Goal: Task Accomplishment & Management: Manage account settings

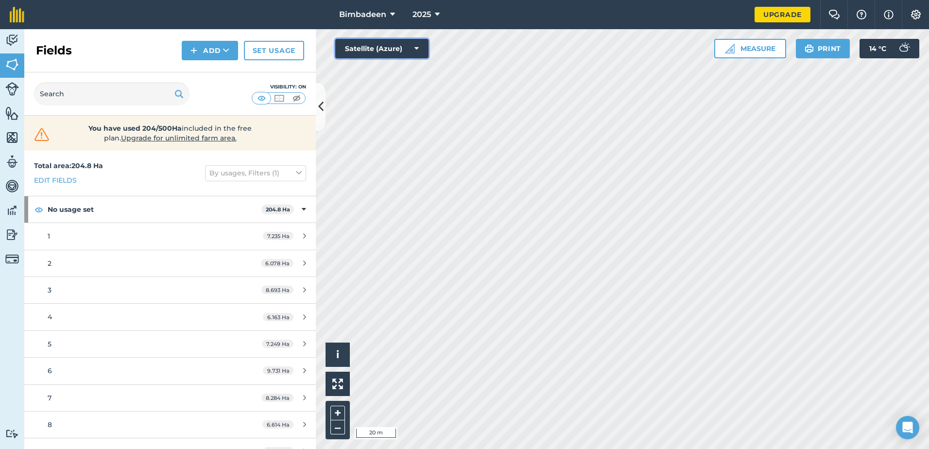
click at [420, 49] on button "Satellite (Azure)" at bounding box center [381, 48] width 93 height 19
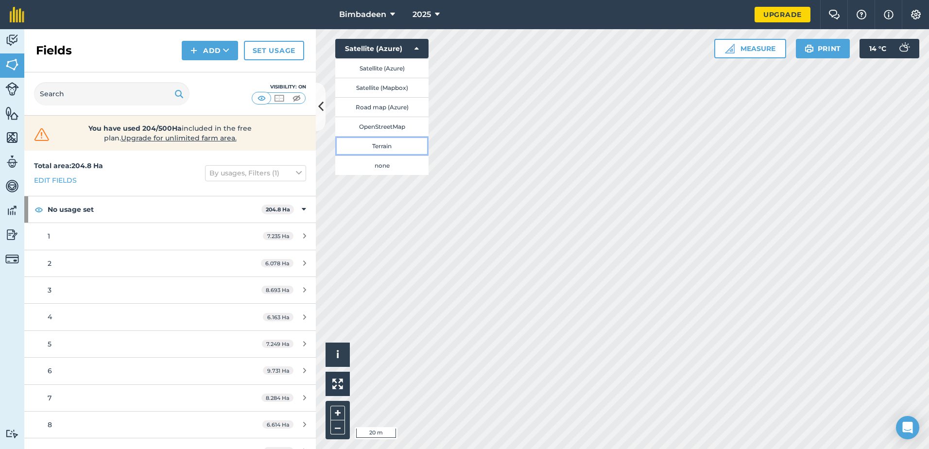
click at [395, 146] on button "Terrain" at bounding box center [381, 145] width 93 height 19
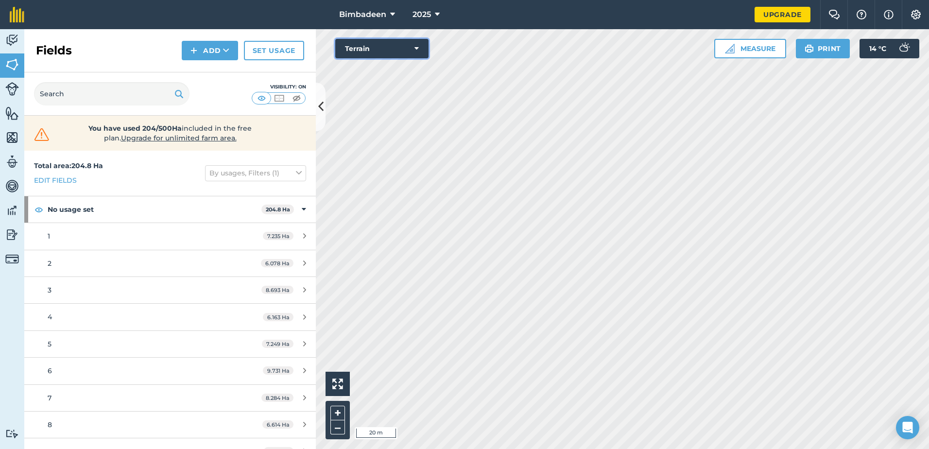
click at [419, 47] on button "Terrain" at bounding box center [381, 48] width 93 height 19
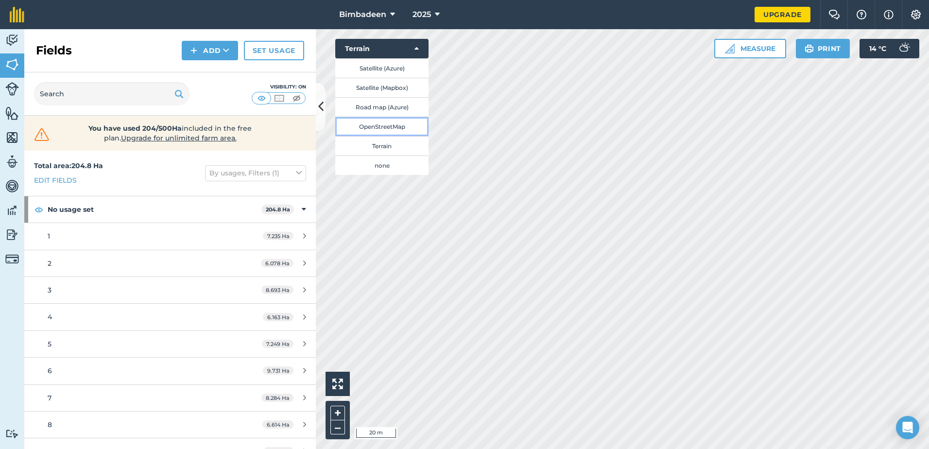
click at [391, 135] on button "OpenStreetMap" at bounding box center [381, 126] width 93 height 19
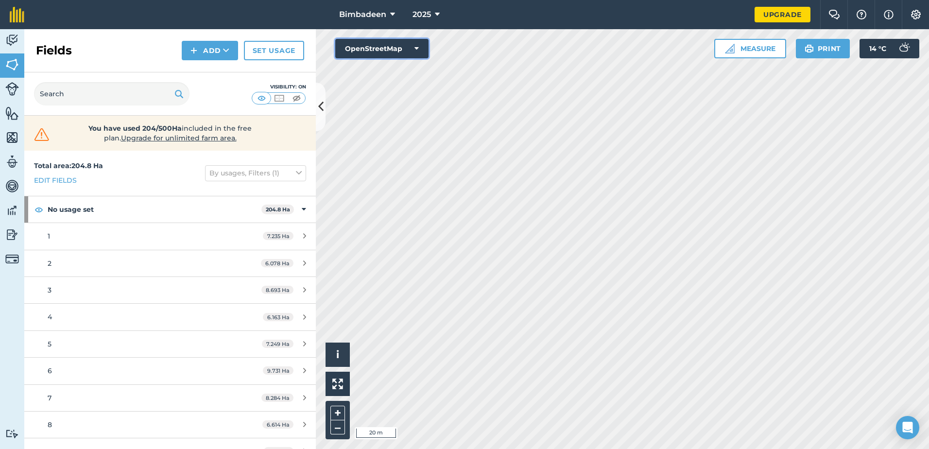
click at [418, 46] on icon at bounding box center [417, 49] width 4 height 10
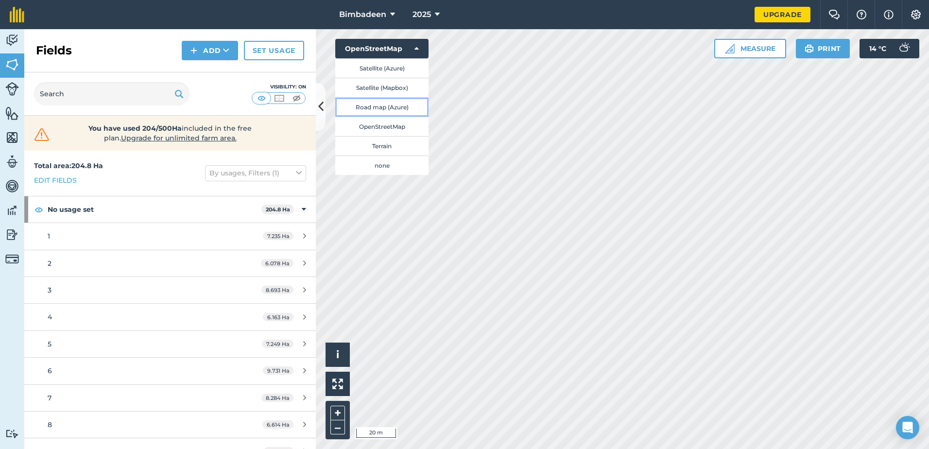
click at [405, 105] on button "Road map (Azure)" at bounding box center [381, 106] width 93 height 19
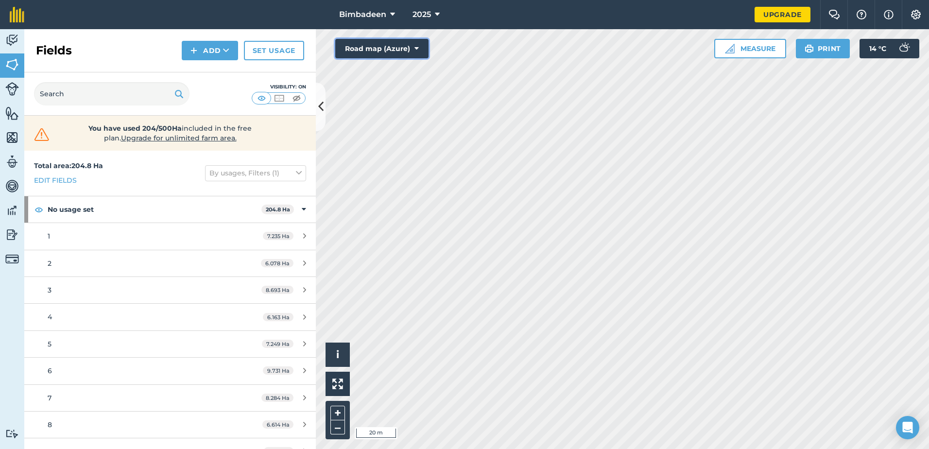
click at [420, 47] on button "Road map (Azure)" at bounding box center [381, 48] width 93 height 19
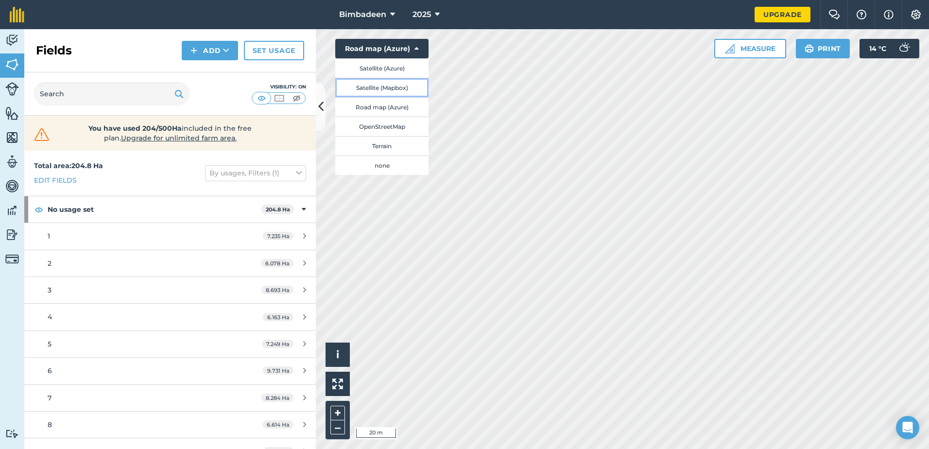
click at [407, 84] on button "Satellite (Mapbox)" at bounding box center [381, 87] width 93 height 19
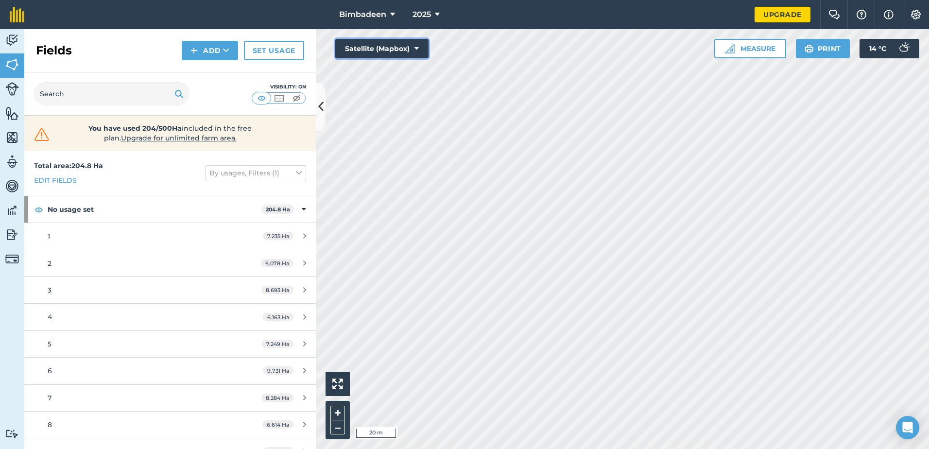
click at [417, 43] on button "Satellite (Mapbox)" at bounding box center [381, 48] width 93 height 19
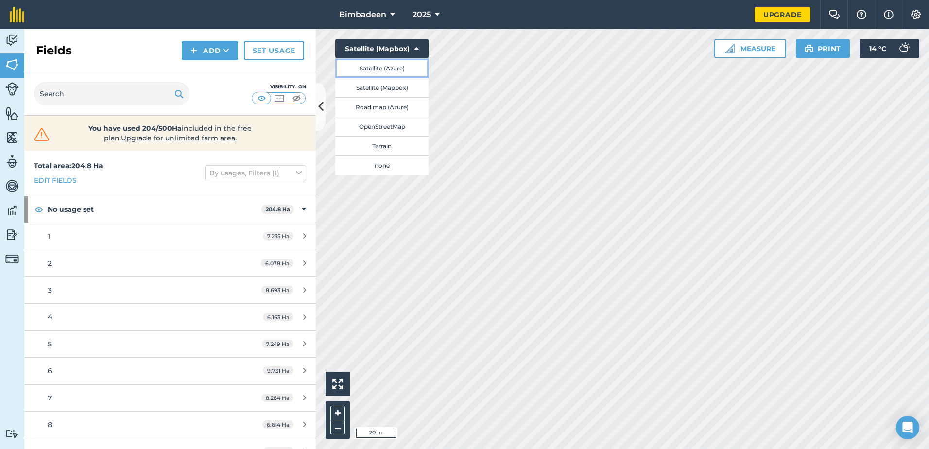
click at [393, 65] on button "Satellite (Azure)" at bounding box center [381, 67] width 93 height 19
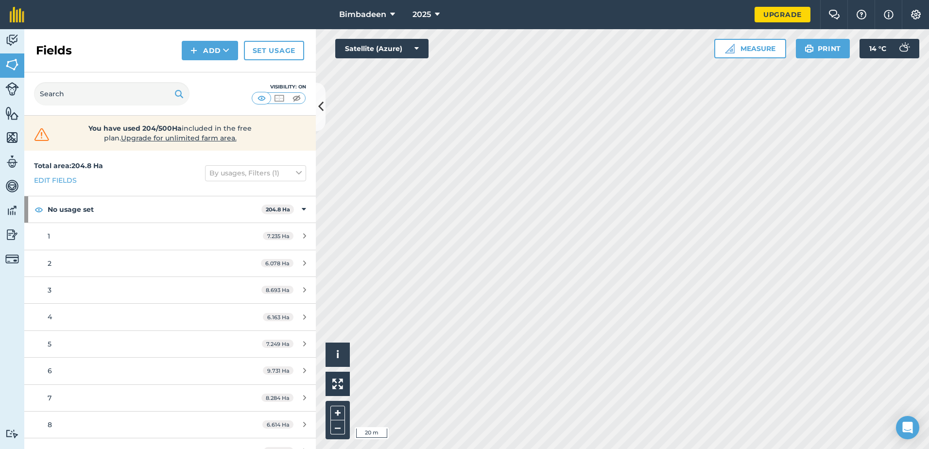
click at [602, 0] on html "Bimbadeen 2025 Upgrade Farm Chat Help Info Settings Map printing is not availab…" at bounding box center [464, 224] width 929 height 449
click at [767, 449] on html "Bimbadeen 2025 Upgrade Farm Chat Help Info Settings Map printing is not availab…" at bounding box center [464, 224] width 929 height 449
click at [318, 109] on icon at bounding box center [320, 106] width 5 height 17
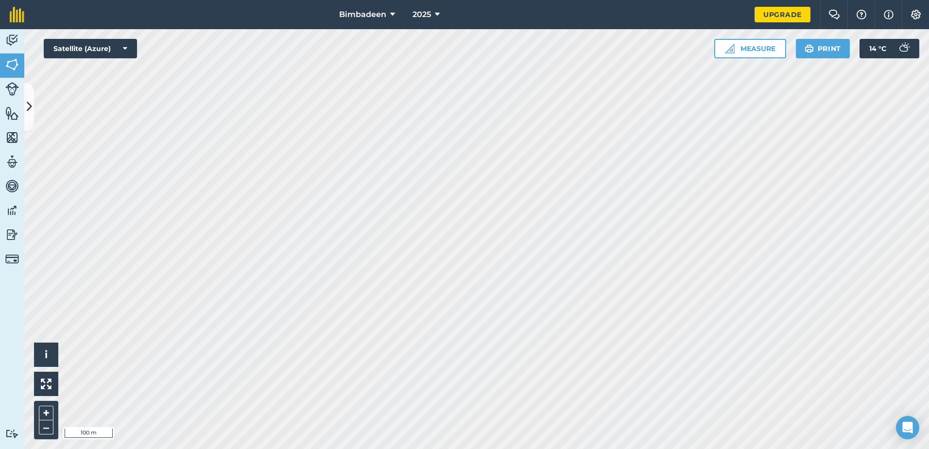
click at [0, 352] on html "Bimbadeen 2025 Upgrade Farm Chat Help Info Settings Map printing is not availab…" at bounding box center [464, 224] width 929 height 449
click at [27, 103] on icon at bounding box center [29, 106] width 5 height 17
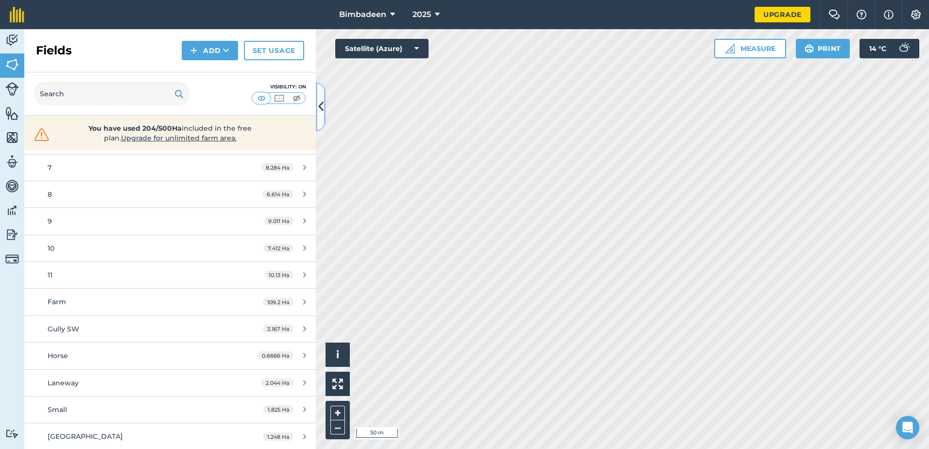
scroll to position [231, 0]
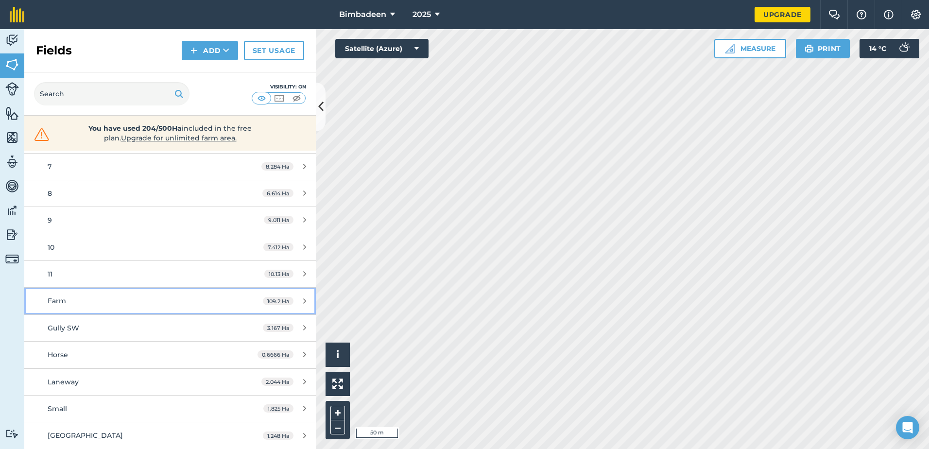
click at [301, 300] on div "109.2 Ha" at bounding box center [284, 301] width 63 height 8
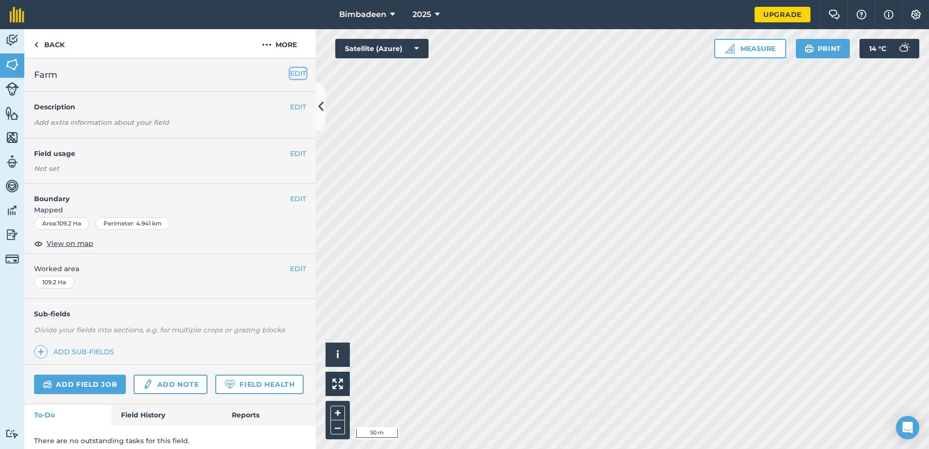
click at [292, 72] on button "EDIT" at bounding box center [298, 73] width 16 height 11
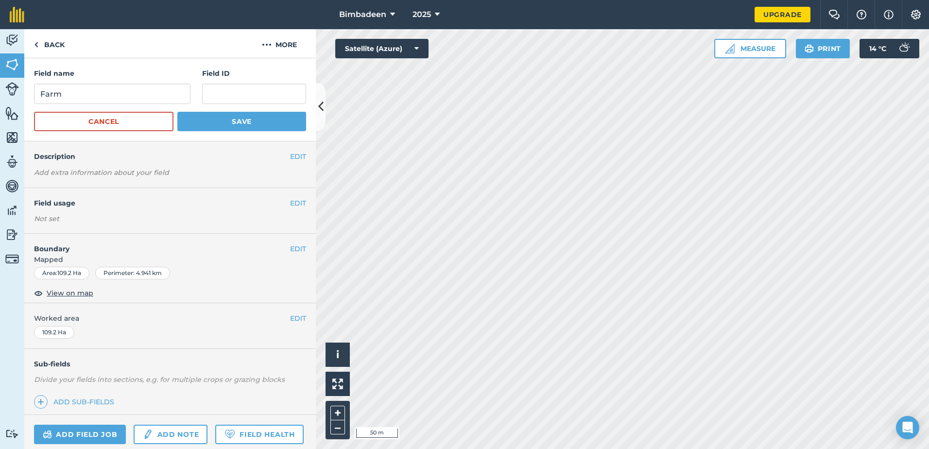
scroll to position [84, 0]
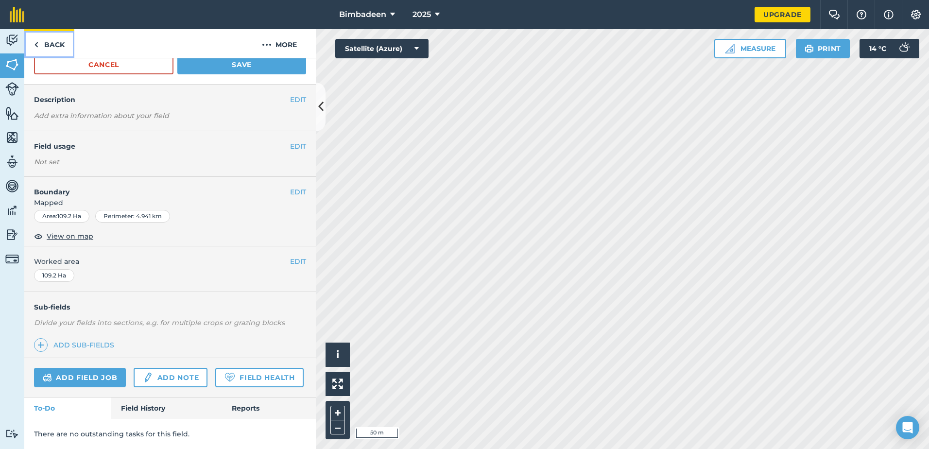
click at [34, 43] on link "Back" at bounding box center [49, 43] width 50 height 29
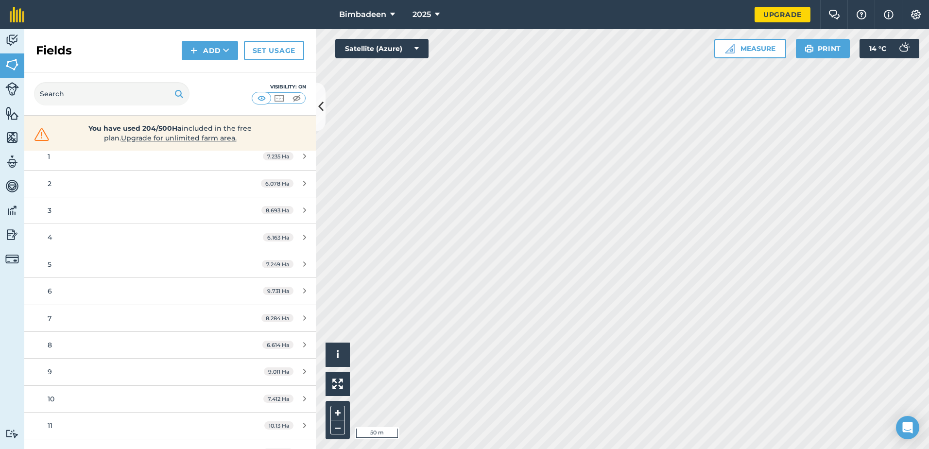
scroll to position [231, 0]
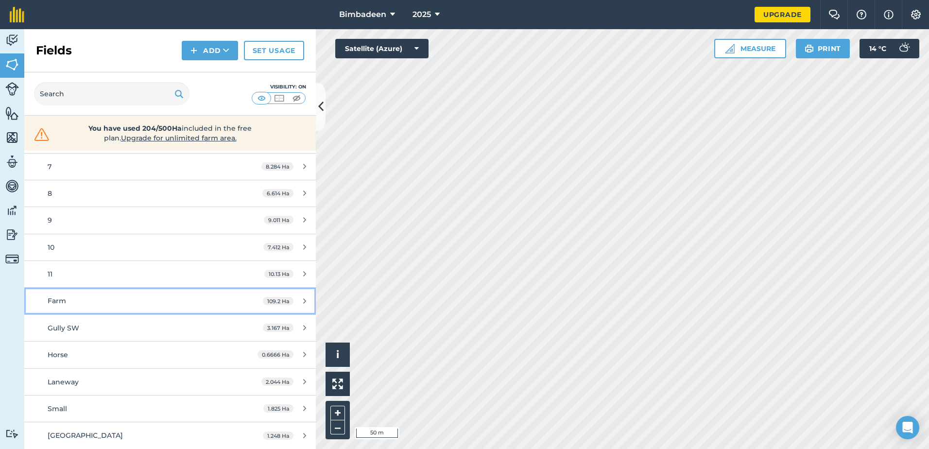
click at [299, 298] on div "109.2 Ha" at bounding box center [284, 301] width 63 height 8
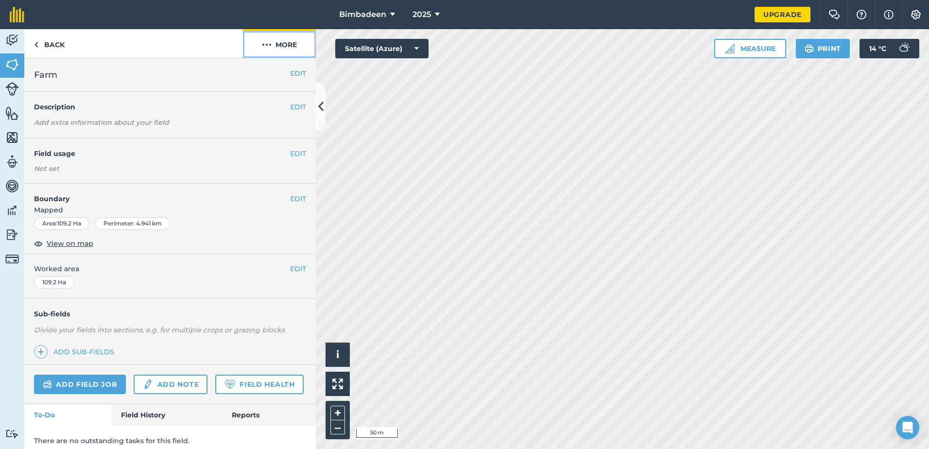
click at [280, 46] on button "More" at bounding box center [279, 43] width 73 height 29
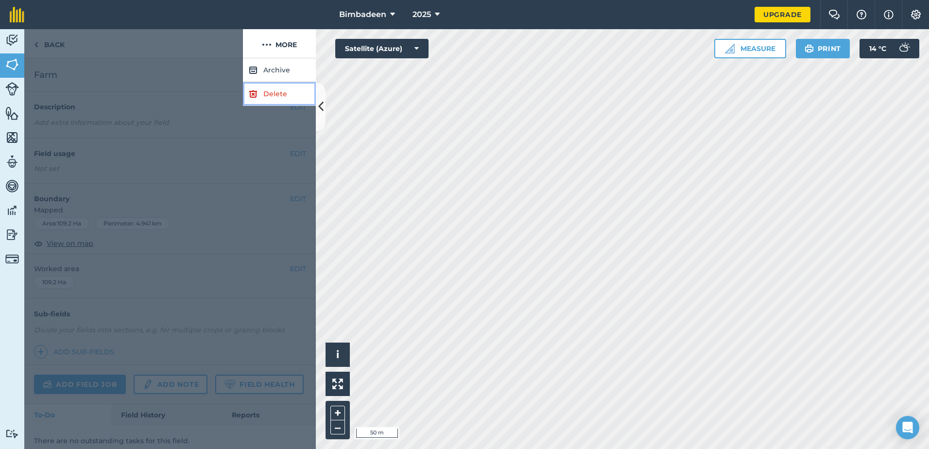
click at [278, 96] on link "Delete" at bounding box center [279, 94] width 73 height 24
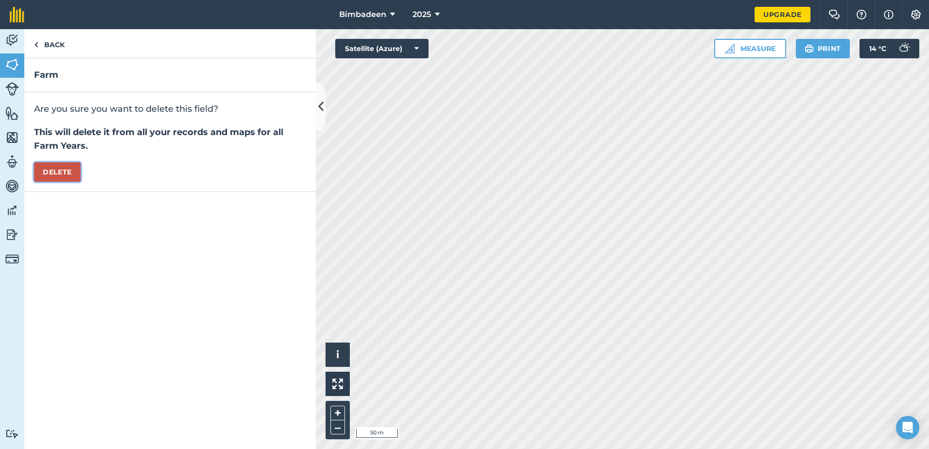
click at [69, 168] on button "Delete" at bounding box center [57, 171] width 47 height 19
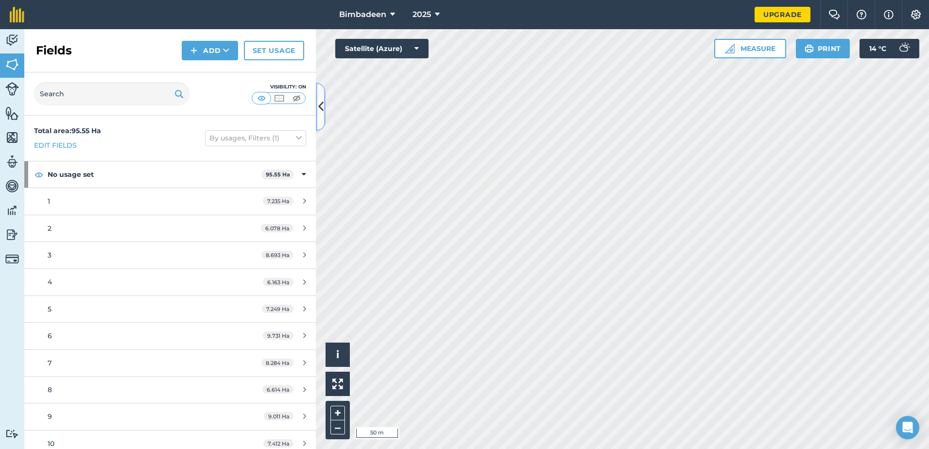
click at [325, 103] on button at bounding box center [321, 107] width 10 height 49
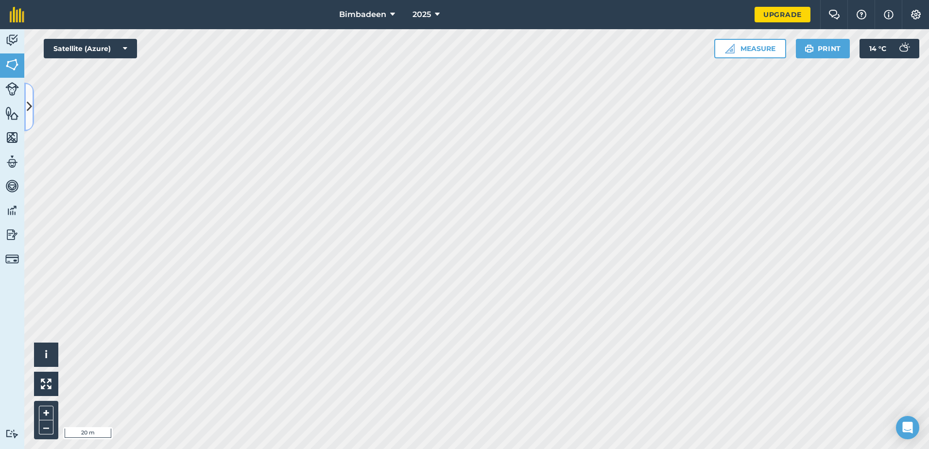
click at [29, 105] on icon at bounding box center [29, 106] width 5 height 17
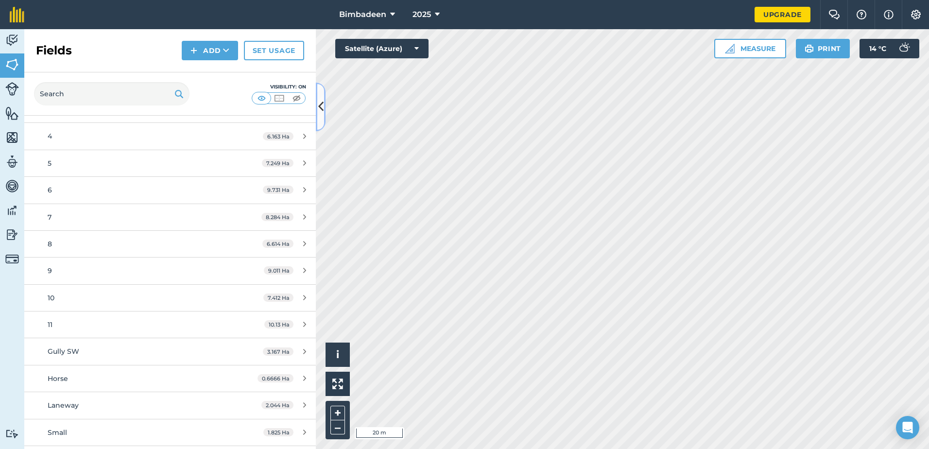
scroll to position [169, 0]
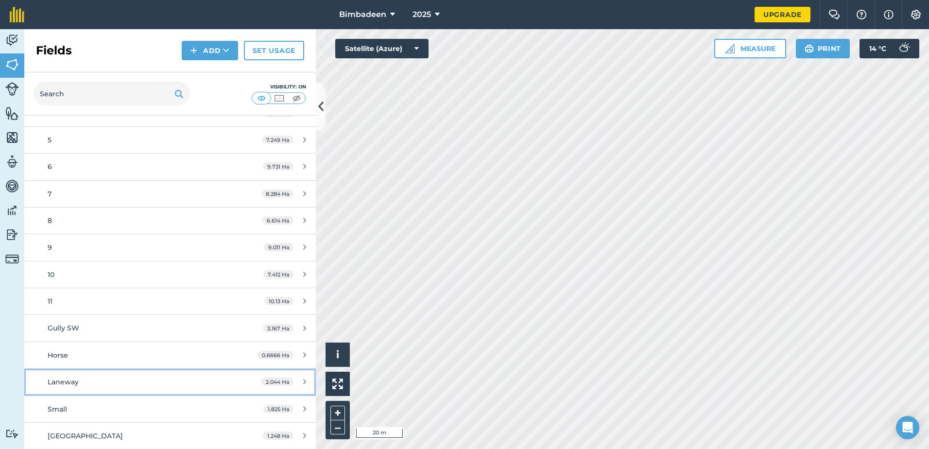
click at [295, 381] on div "2.044 Ha" at bounding box center [284, 382] width 64 height 8
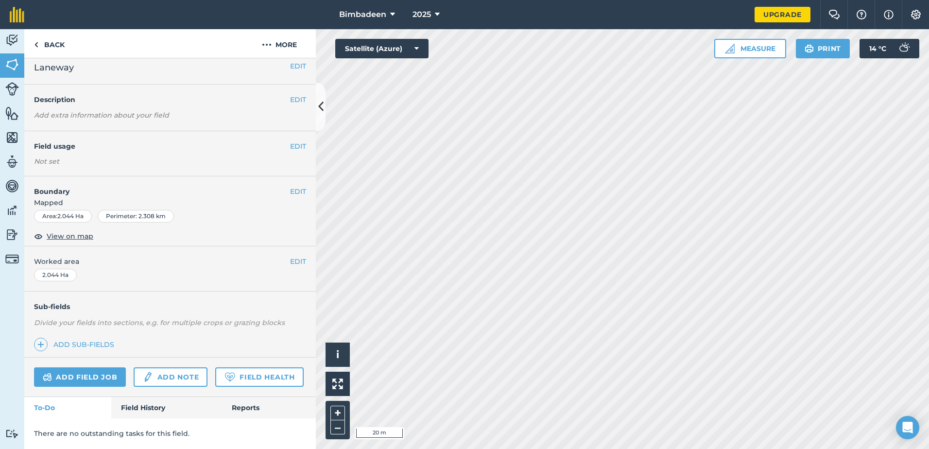
scroll to position [35, 0]
click at [297, 186] on button "EDIT" at bounding box center [298, 191] width 16 height 11
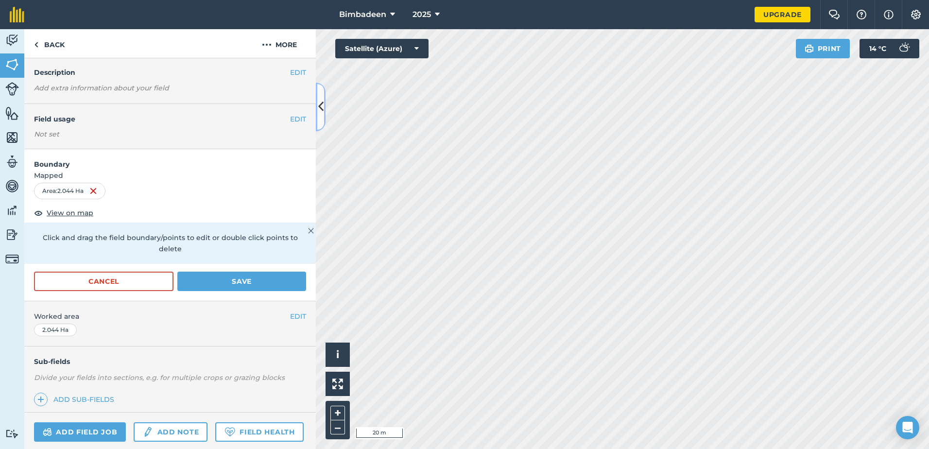
click at [318, 109] on button at bounding box center [321, 107] width 10 height 49
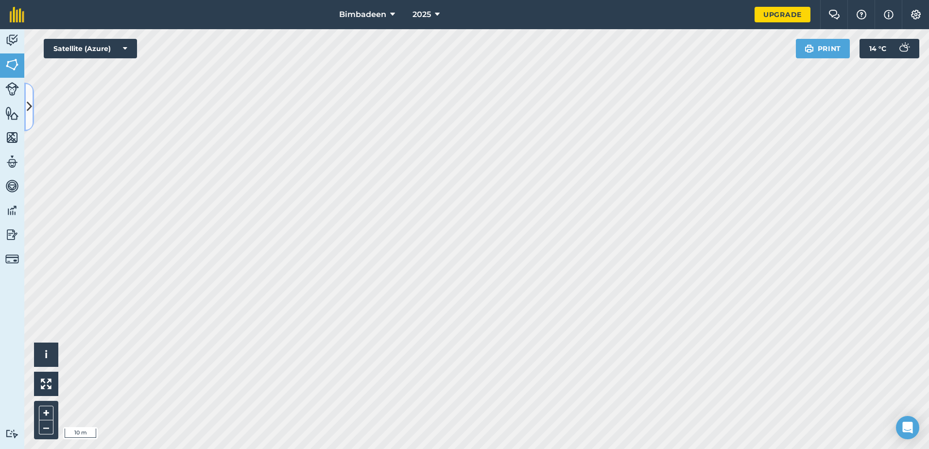
click at [25, 113] on button at bounding box center [29, 107] width 10 height 49
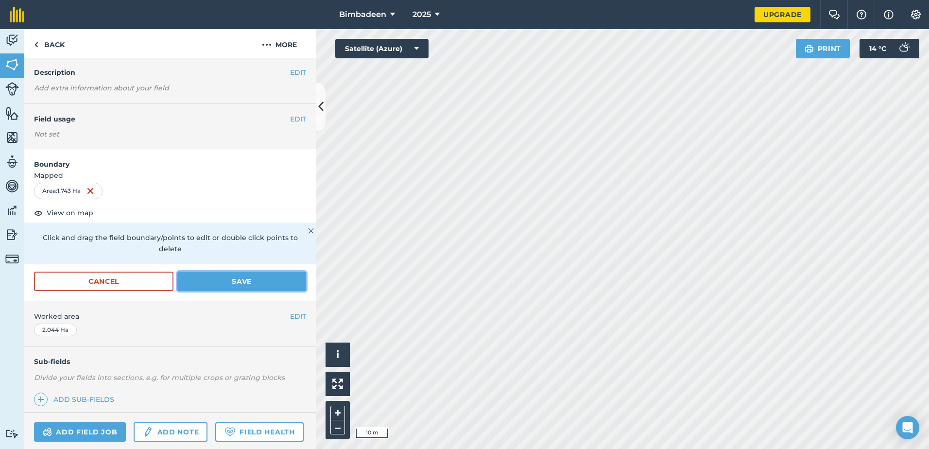
click at [243, 277] on button "Save" at bounding box center [241, 281] width 129 height 19
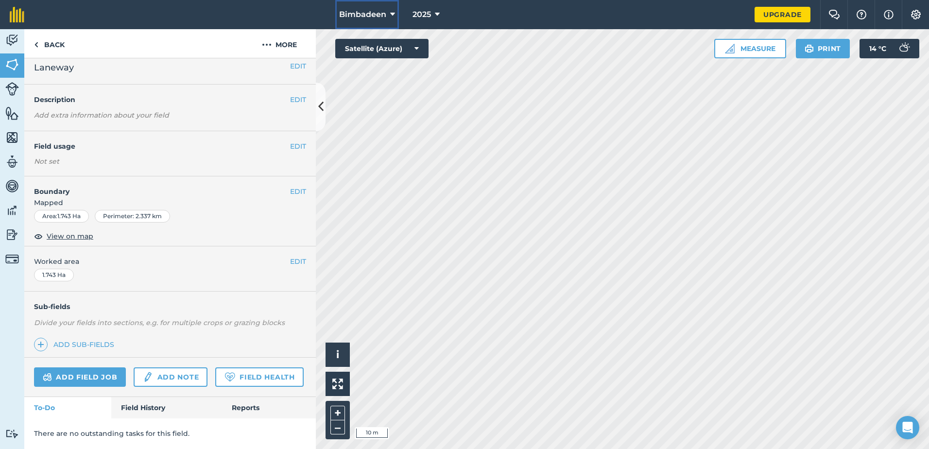
click at [388, 14] on button "Bimbadeen" at bounding box center [367, 14] width 64 height 29
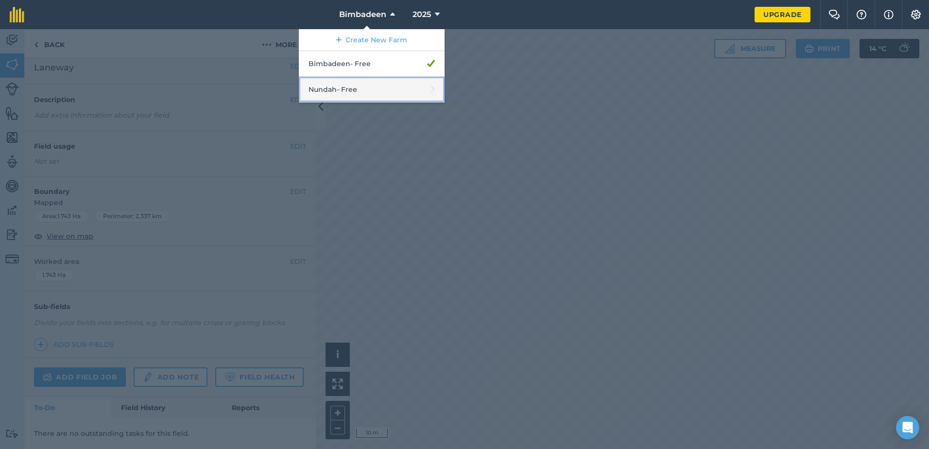
click at [387, 87] on link "Nundah - Free" at bounding box center [372, 90] width 146 height 26
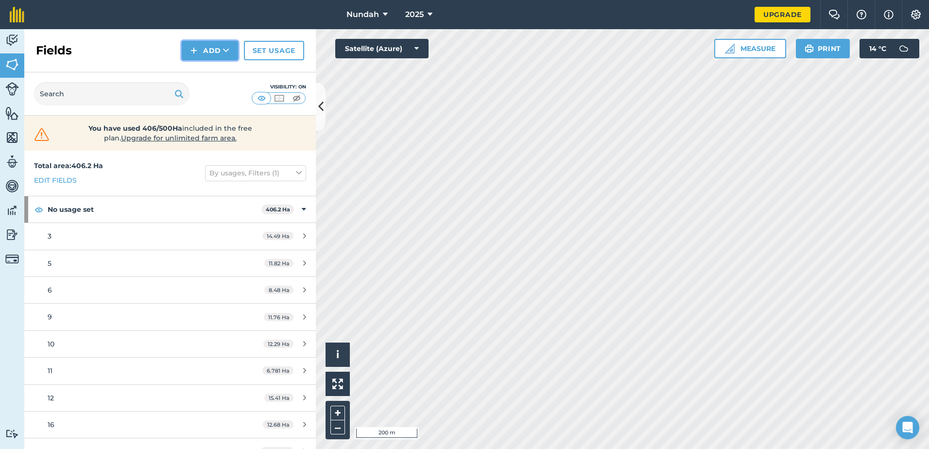
click at [209, 49] on button "Add" at bounding box center [210, 50] width 56 height 19
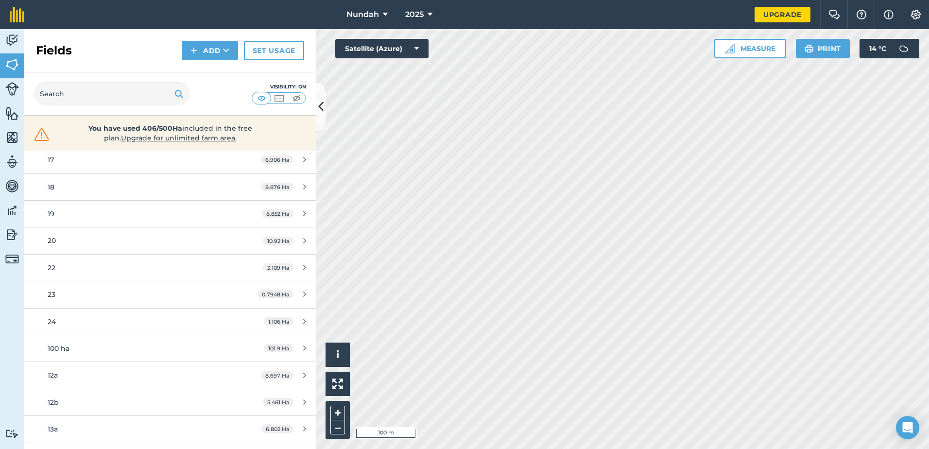
scroll to position [340, 0]
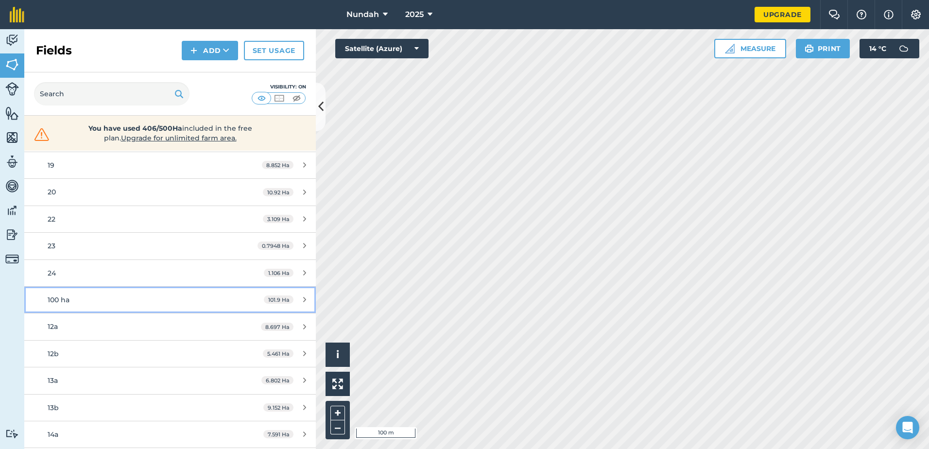
click at [299, 301] on div "101.9 Ha" at bounding box center [285, 300] width 62 height 8
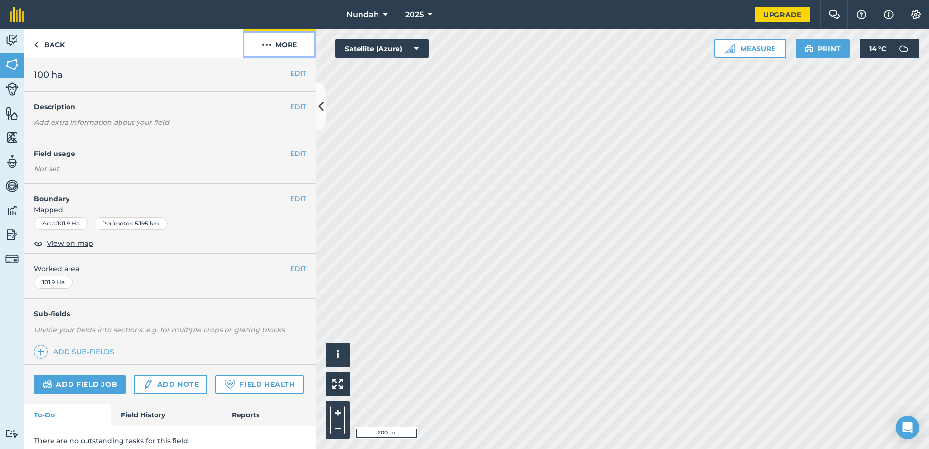
click at [278, 42] on button "More" at bounding box center [279, 43] width 73 height 29
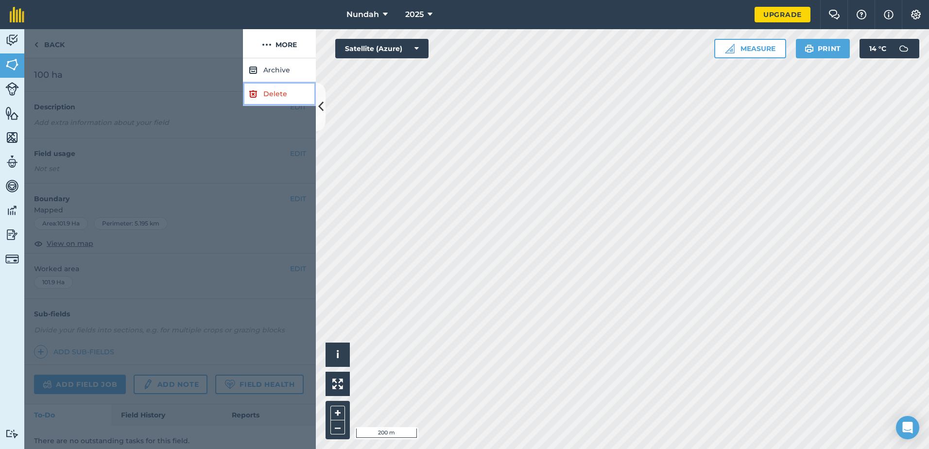
click at [265, 94] on link "Delete" at bounding box center [279, 94] width 73 height 24
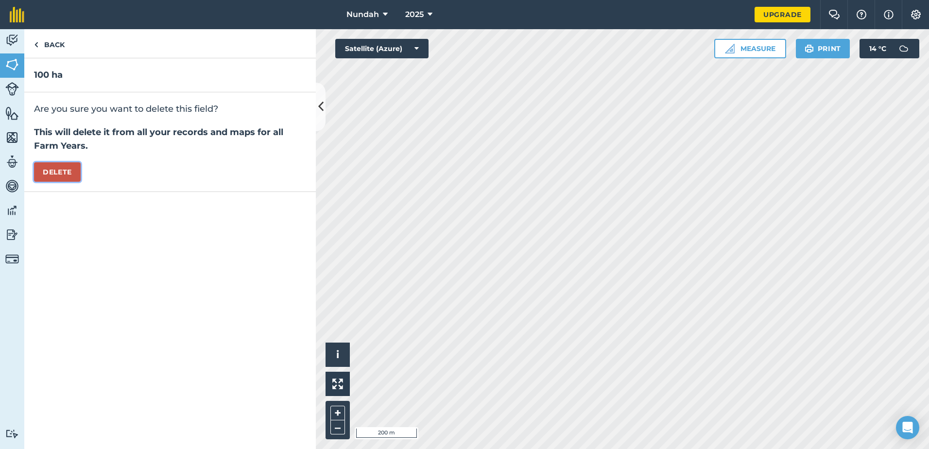
click at [56, 167] on button "Delete" at bounding box center [57, 171] width 47 height 19
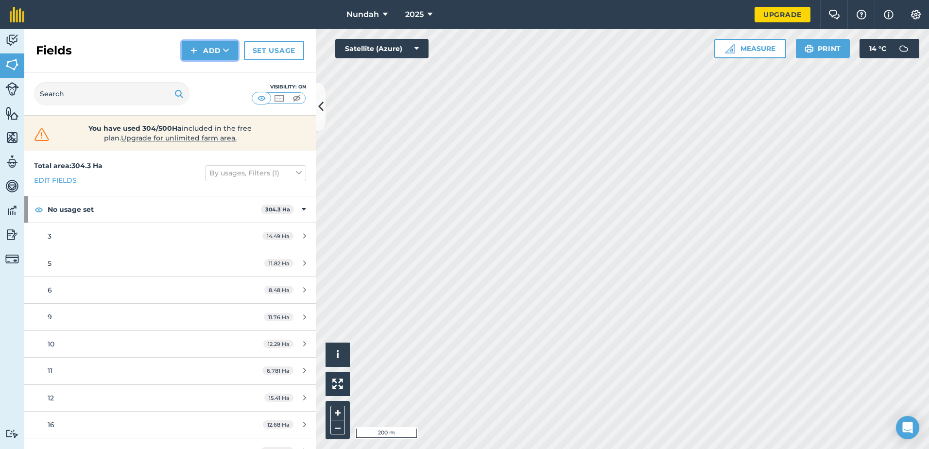
click at [210, 46] on button "Add" at bounding box center [210, 50] width 56 height 19
click at [405, 449] on html "Nundah 2025 Upgrade Farm Chat Help Info Settings Map printing is not available …" at bounding box center [464, 224] width 929 height 449
click at [8, 233] on img at bounding box center [12, 234] width 14 height 15
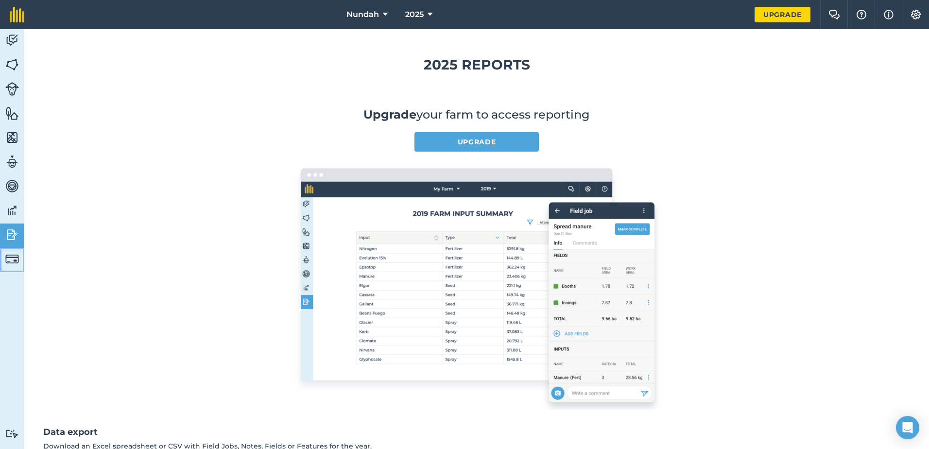
click at [8, 260] on img at bounding box center [12, 259] width 14 height 14
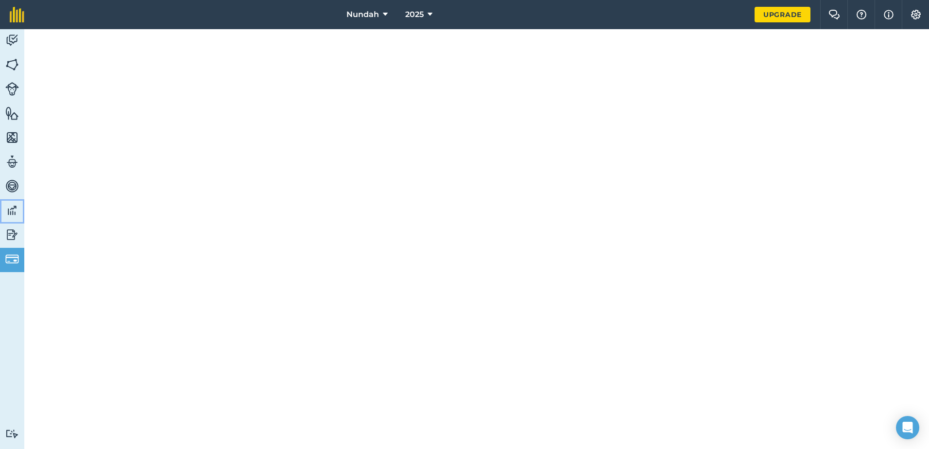
click at [11, 207] on img at bounding box center [12, 210] width 14 height 15
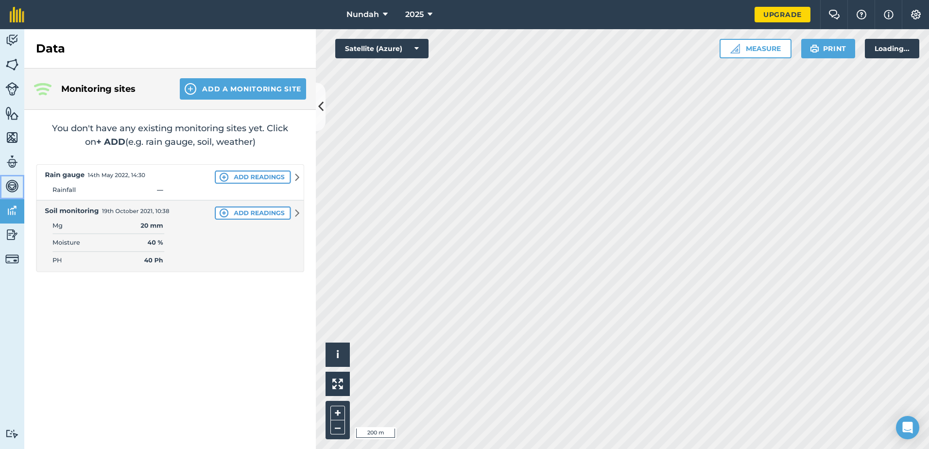
click at [12, 188] on img at bounding box center [12, 186] width 14 height 15
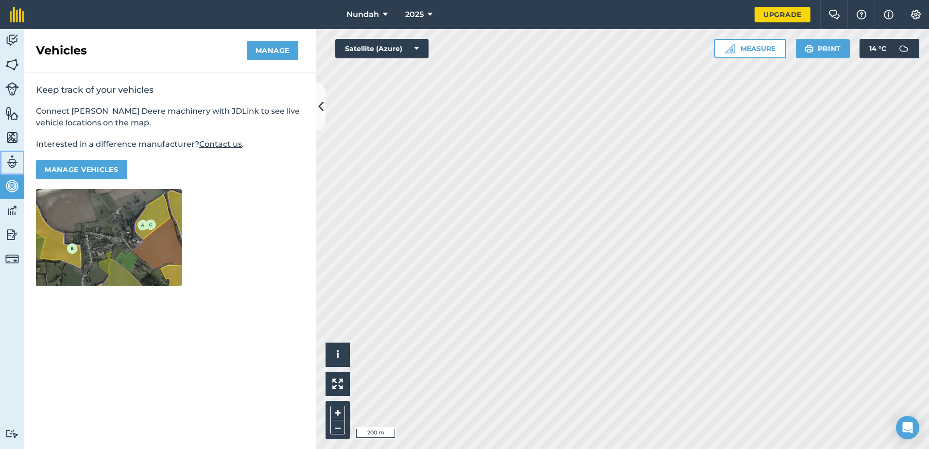
click at [16, 162] on img at bounding box center [12, 162] width 14 height 15
select select "MEMBER"
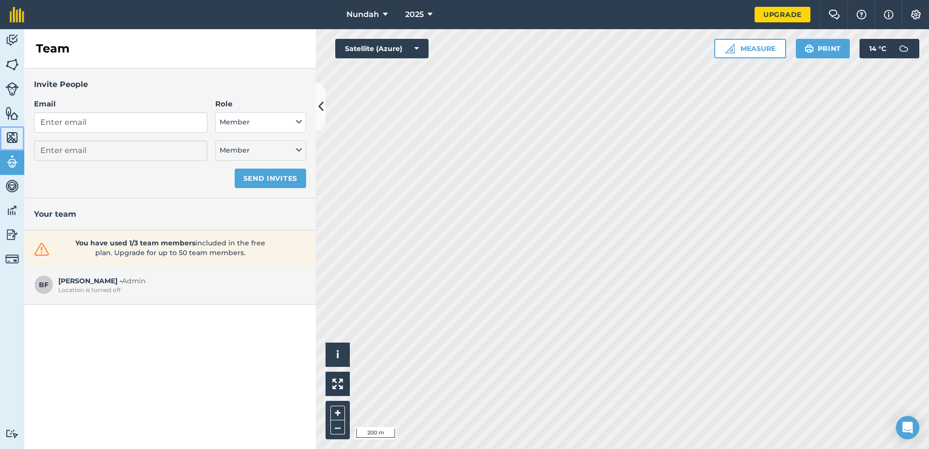
click at [17, 130] on img at bounding box center [12, 137] width 14 height 15
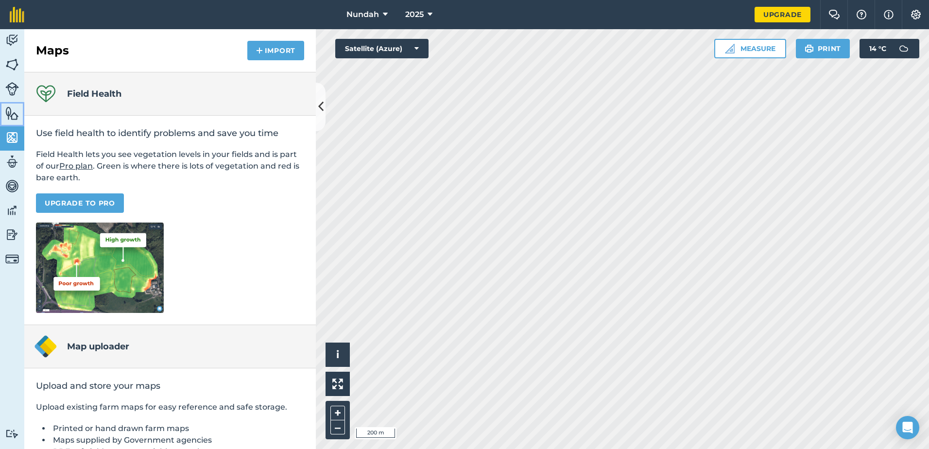
click at [16, 116] on img at bounding box center [12, 113] width 14 height 15
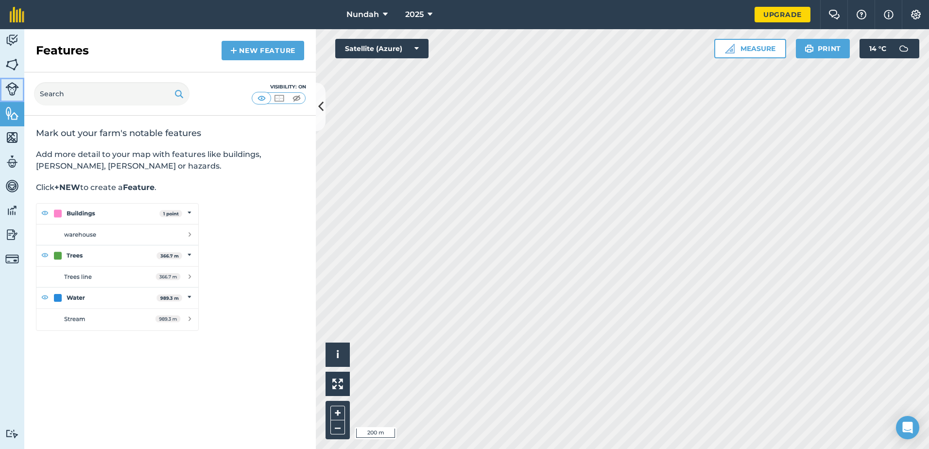
click at [15, 85] on img at bounding box center [12, 89] width 14 height 14
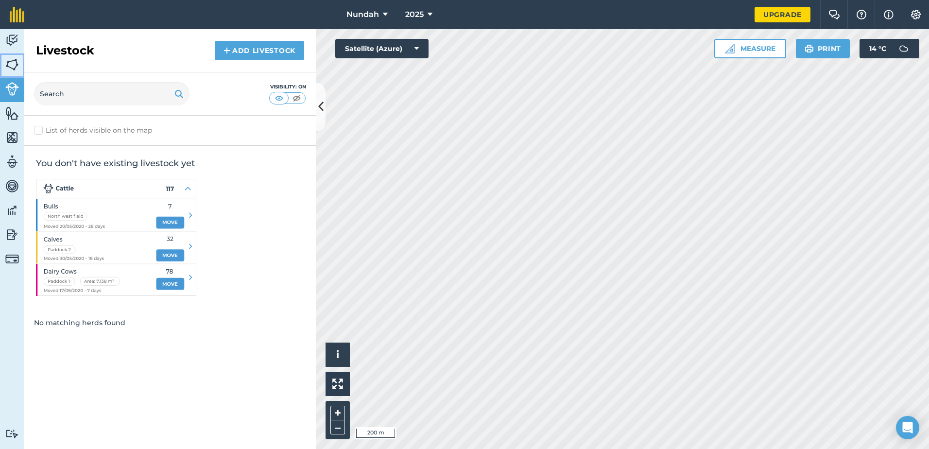
click at [16, 65] on img at bounding box center [12, 64] width 14 height 15
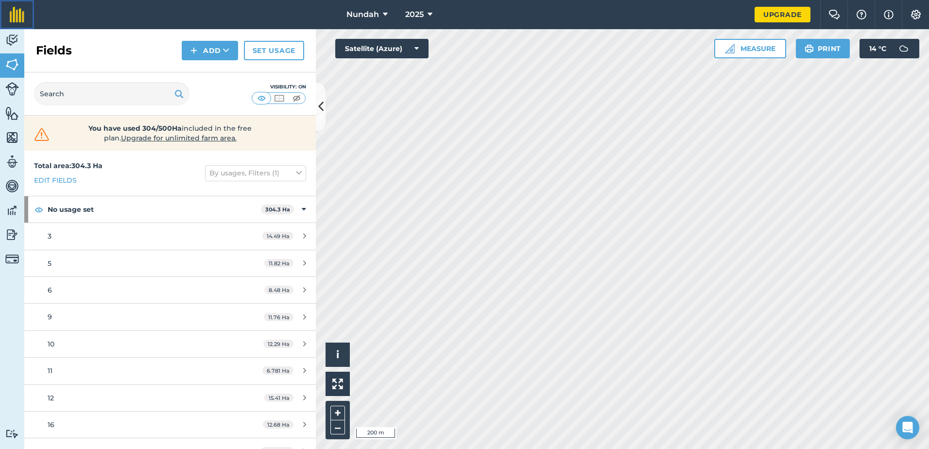
click at [12, 28] on link at bounding box center [17, 14] width 34 height 29
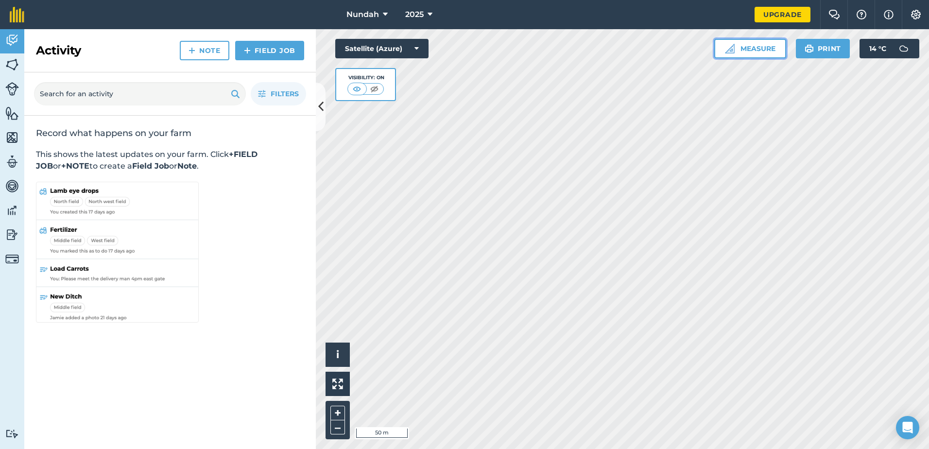
click at [740, 47] on button "Measure" at bounding box center [750, 48] width 72 height 19
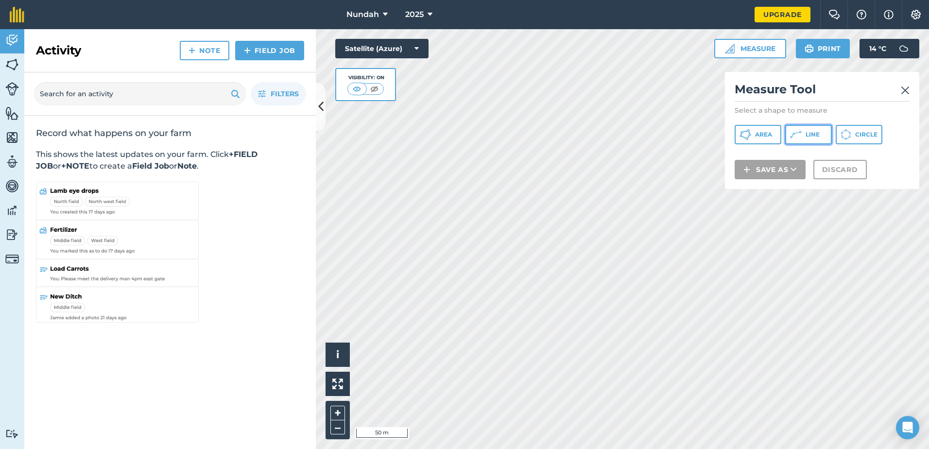
click at [809, 130] on button "Line" at bounding box center [808, 134] width 47 height 19
click at [908, 92] on img at bounding box center [905, 91] width 9 height 12
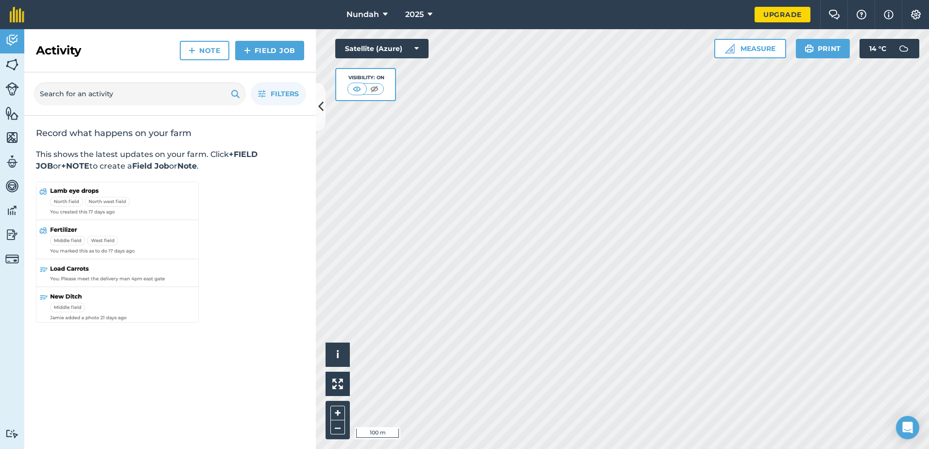
click at [658, 0] on html "Nundah 2025 Upgrade Farm Chat Help Info Settings Map printing is not available …" at bounding box center [464, 224] width 929 height 449
click at [746, 45] on button "Measure" at bounding box center [750, 48] width 72 height 19
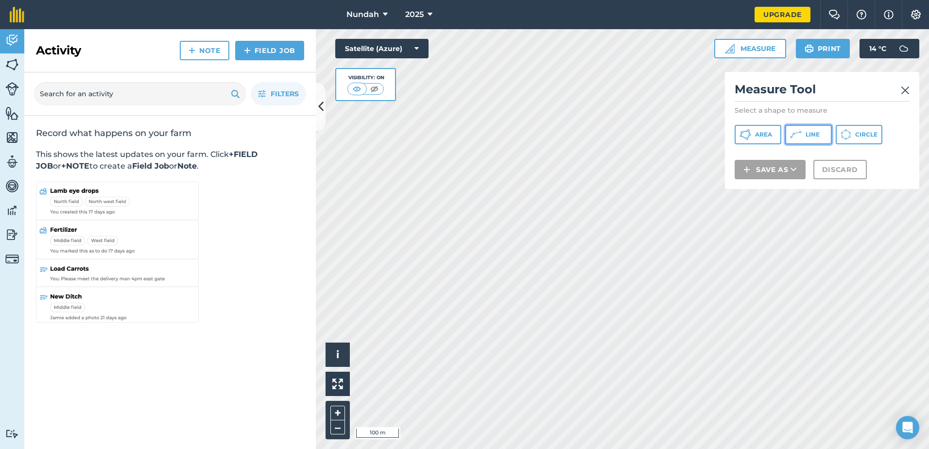
click at [802, 136] on button "Line" at bounding box center [808, 134] width 47 height 19
click at [909, 87] on img at bounding box center [905, 91] width 9 height 12
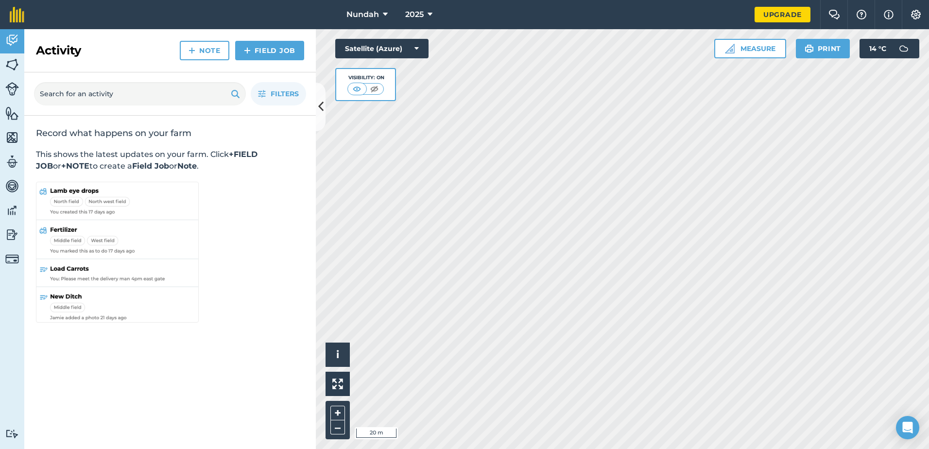
click at [929, 292] on html "Nundah 2025 Upgrade Farm Chat Help Info Settings Map printing is not available …" at bounding box center [464, 224] width 929 height 449
click at [770, 47] on button "Measure" at bounding box center [750, 48] width 72 height 19
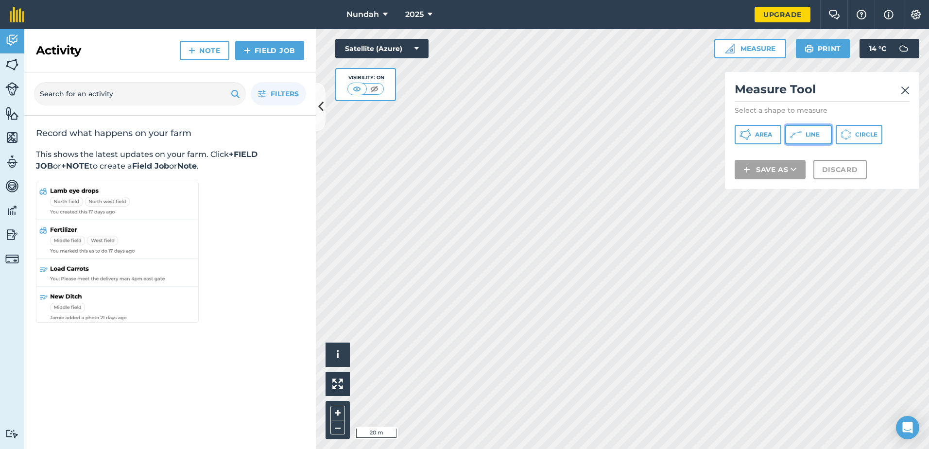
click at [811, 134] on span "Line" at bounding box center [813, 135] width 14 height 8
click at [325, 112] on button at bounding box center [321, 107] width 10 height 49
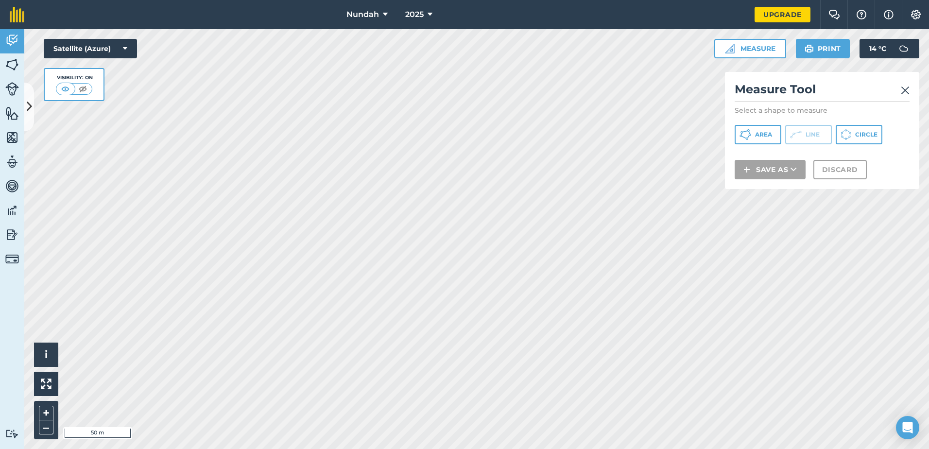
drag, startPoint x: 913, startPoint y: 93, endPoint x: 907, endPoint y: 93, distance: 5.9
click at [913, 93] on div "Measure Tool Select a shape to measure Area Line Circle Save as Discard" at bounding box center [822, 130] width 194 height 117
click at [902, 94] on img at bounding box center [905, 91] width 9 height 12
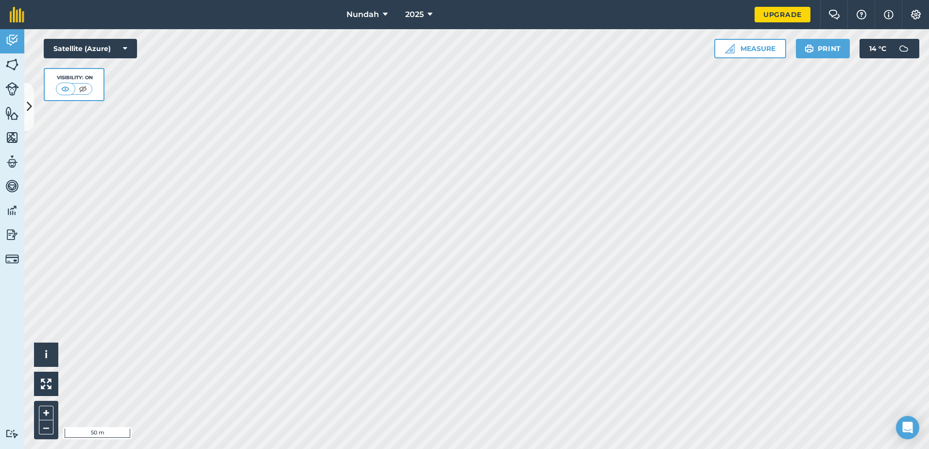
click at [312, 449] on html "Nundah 2025 Upgrade Farm Chat Help Info Settings Map printing is not available …" at bounding box center [464, 224] width 929 height 449
click at [361, 449] on html "Nundah 2025 Upgrade Farm Chat Help Info Settings Map printing is not available …" at bounding box center [464, 224] width 929 height 449
click at [744, 48] on button "Measure" at bounding box center [750, 48] width 72 height 19
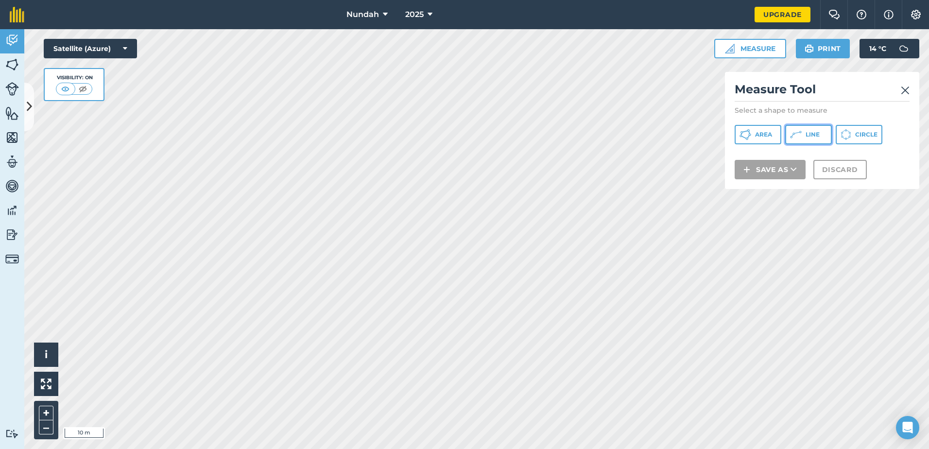
click at [800, 130] on icon at bounding box center [796, 135] width 12 height 12
click at [900, 93] on h2 "Measure Tool" at bounding box center [822, 92] width 175 height 20
click at [903, 90] on img at bounding box center [905, 91] width 9 height 12
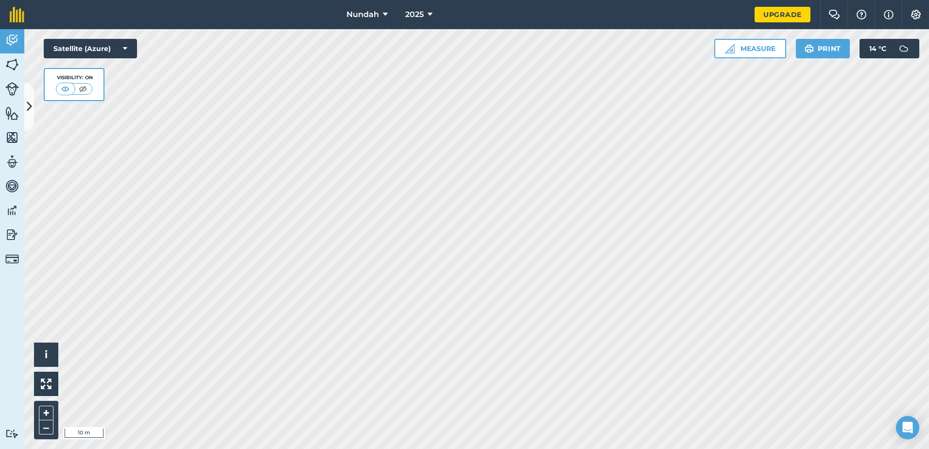
click at [609, 0] on html "Nundah 2025 Upgrade Farm Chat Help Info Settings Map printing is not available …" at bounding box center [464, 224] width 929 height 449
click at [369, 0] on html "Nundah 2025 Upgrade Farm Chat Help Info Settings Map printing is not available …" at bounding box center [464, 224] width 929 height 449
click at [442, 0] on html "Nundah 2025 Upgrade Farm Chat Help Info Settings Map printing is not available …" at bounding box center [464, 224] width 929 height 449
click at [759, 55] on button "Measure" at bounding box center [750, 48] width 72 height 19
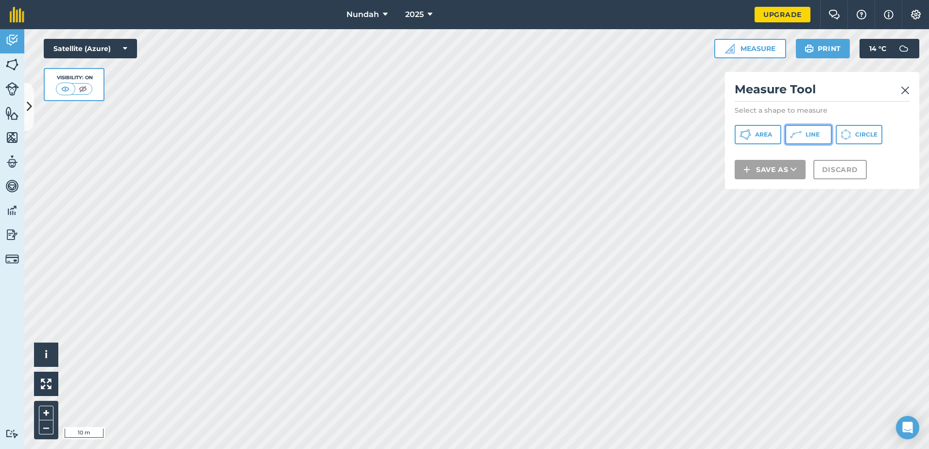
click at [813, 136] on span "Line" at bounding box center [813, 135] width 14 height 8
click at [906, 87] on img at bounding box center [905, 91] width 9 height 12
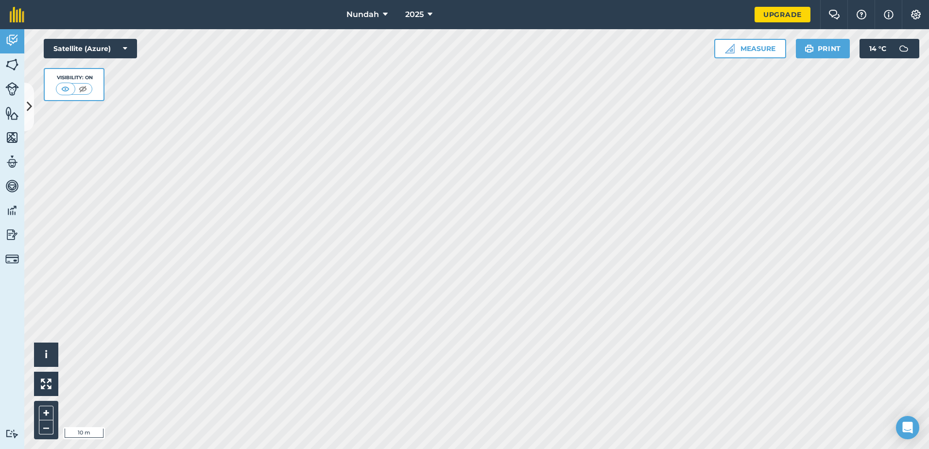
click at [929, 371] on html "Nundah 2025 Upgrade Farm Chat Help Info Settings Map printing is not available …" at bounding box center [464, 224] width 929 height 449
click at [557, 449] on html "Nundah 2025 Upgrade Farm Chat Help Info Settings Map printing is not available …" at bounding box center [464, 224] width 929 height 449
click at [763, 48] on button "Measure" at bounding box center [750, 48] width 72 height 19
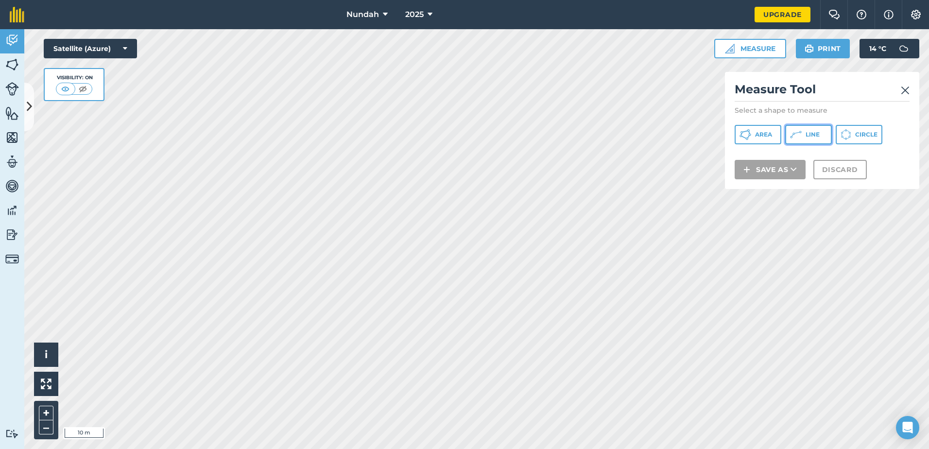
click at [814, 126] on button "Line" at bounding box center [808, 134] width 47 height 19
click at [910, 92] on div "Measure Tool Select a shape to measure Area Line Circle Save as Discard" at bounding box center [822, 130] width 194 height 117
click at [902, 89] on img at bounding box center [905, 91] width 9 height 12
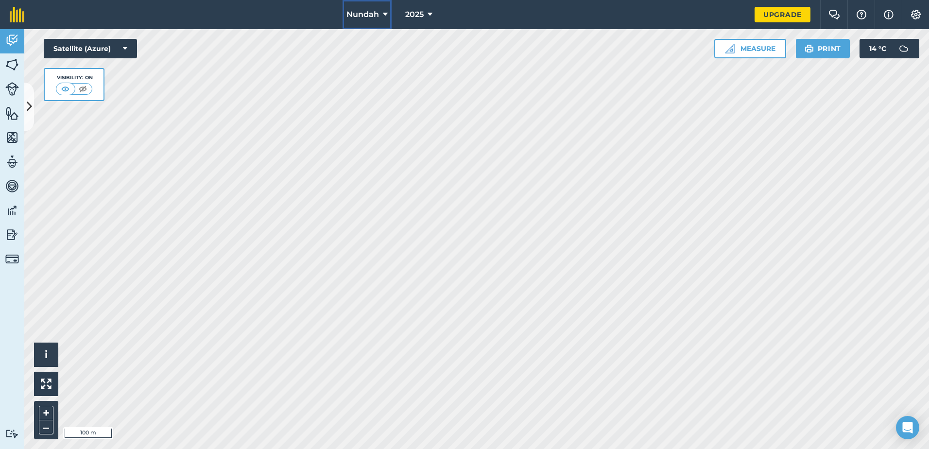
click at [385, 11] on icon at bounding box center [385, 15] width 5 height 12
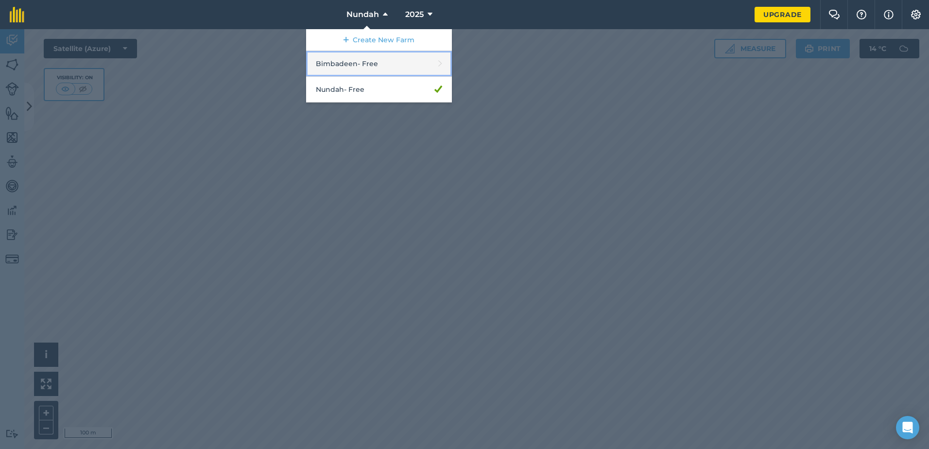
click at [353, 54] on link "Bimbadeen - Free" at bounding box center [379, 64] width 146 height 26
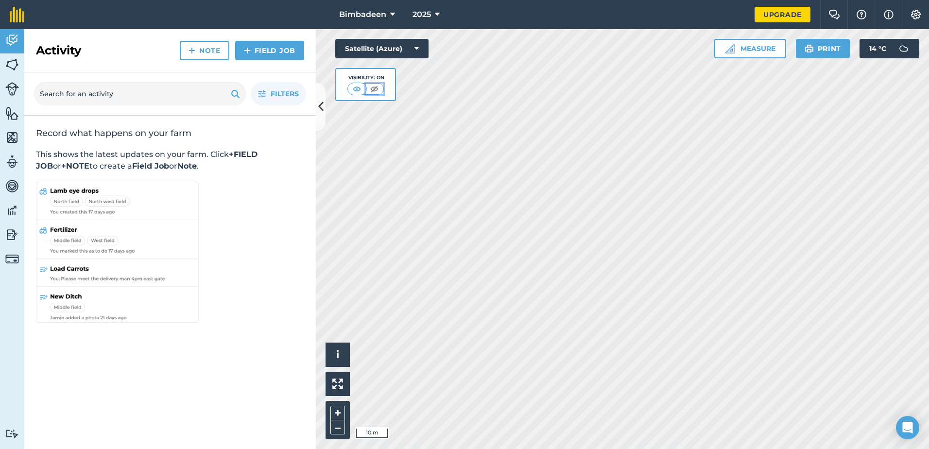
click at [376, 90] on img at bounding box center [374, 89] width 12 height 10
click at [418, 47] on icon at bounding box center [417, 49] width 4 height 10
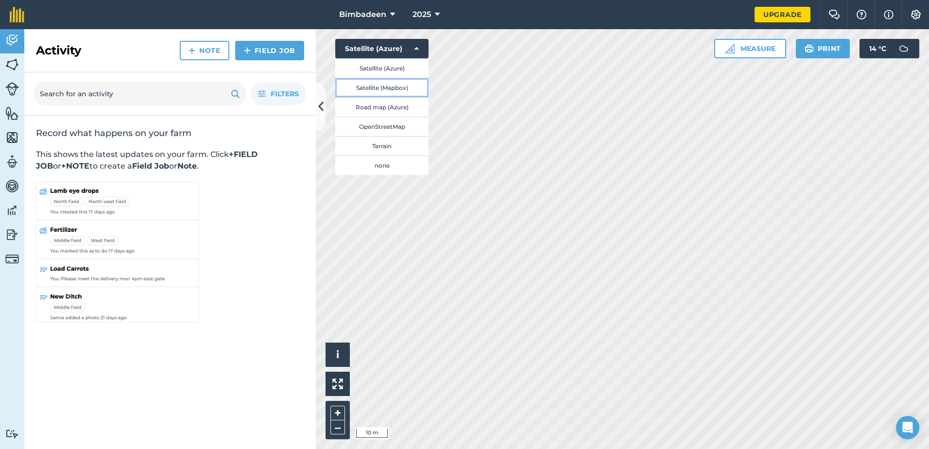
click at [406, 88] on button "Satellite (Mapbox)" at bounding box center [381, 87] width 93 height 19
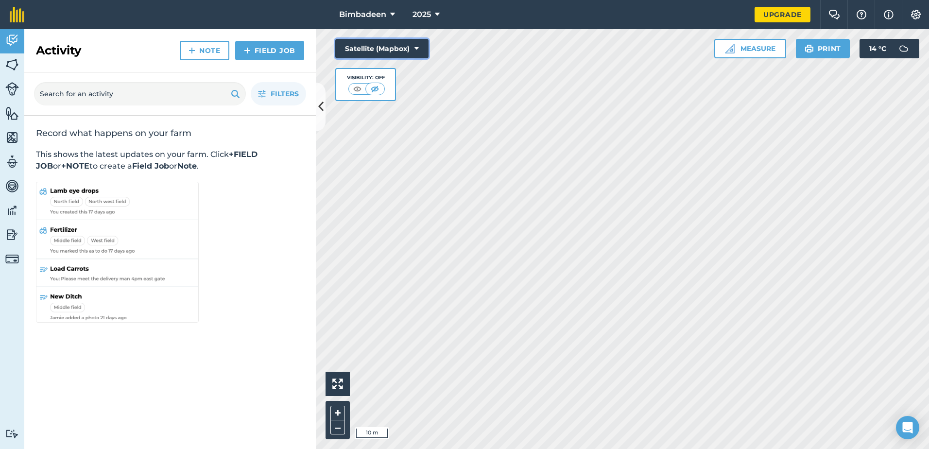
click at [415, 45] on icon at bounding box center [417, 49] width 4 height 10
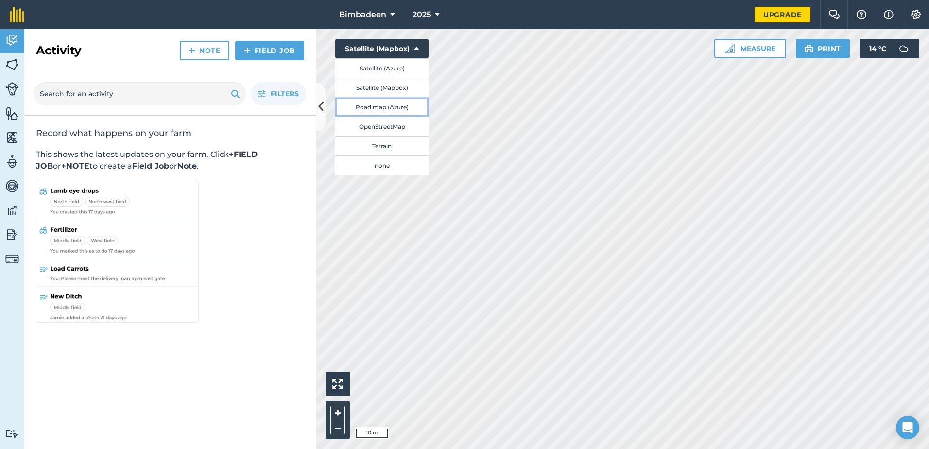
click at [381, 109] on button "Road map (Azure)" at bounding box center [381, 106] width 93 height 19
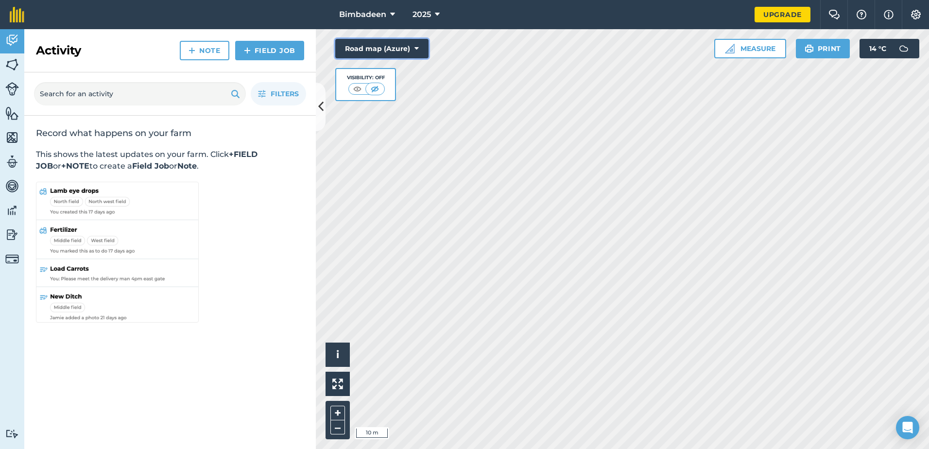
click at [417, 48] on icon at bounding box center [417, 49] width 4 height 10
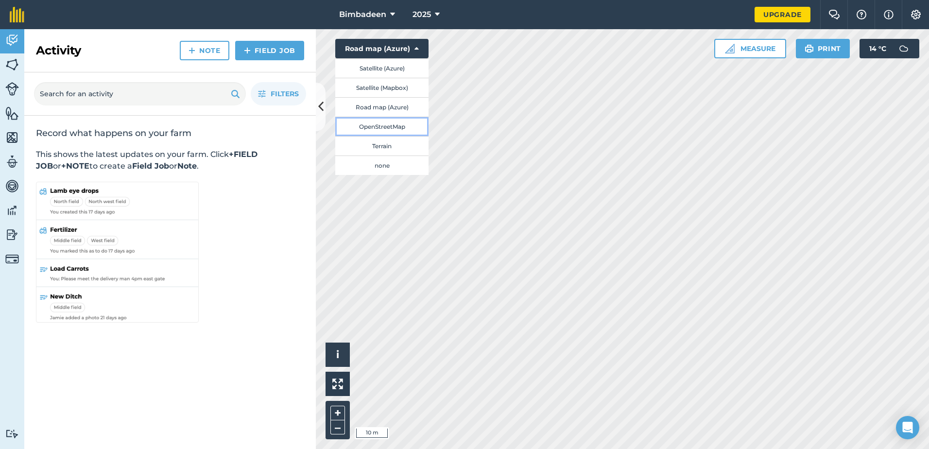
click at [394, 128] on button "OpenStreetMap" at bounding box center [381, 126] width 93 height 19
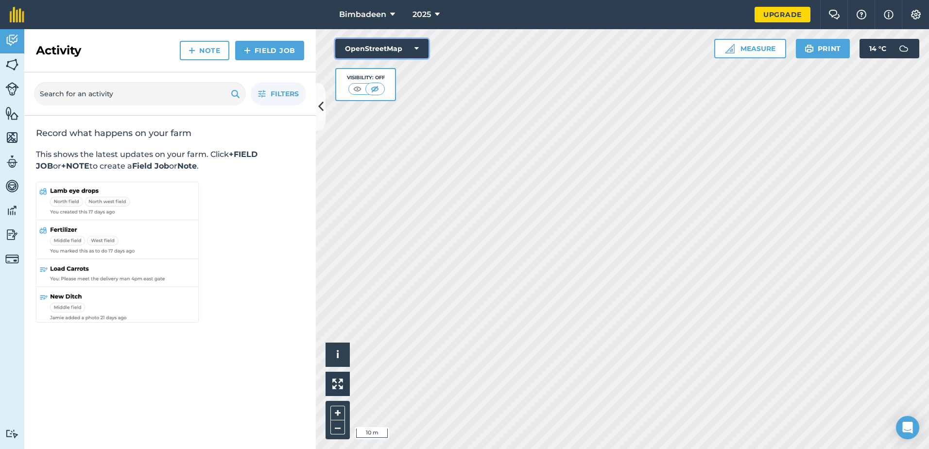
click at [421, 46] on button "OpenStreetMap" at bounding box center [381, 48] width 93 height 19
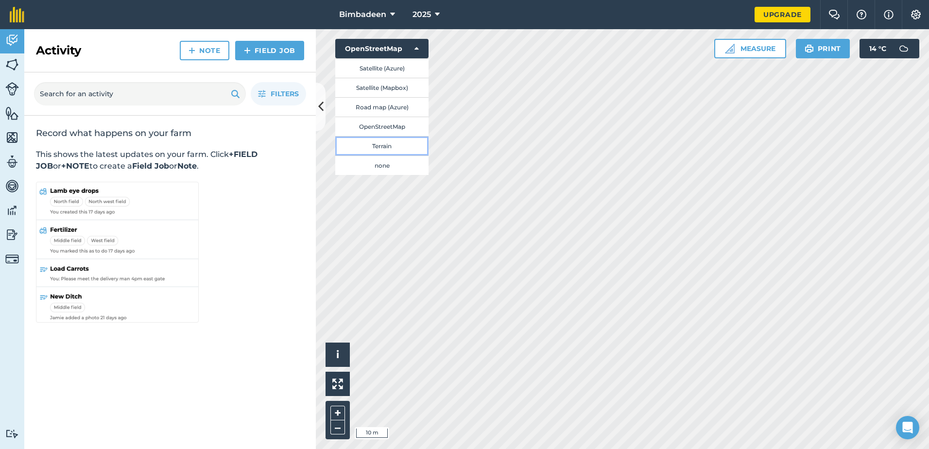
click at [399, 148] on button "Terrain" at bounding box center [381, 145] width 93 height 19
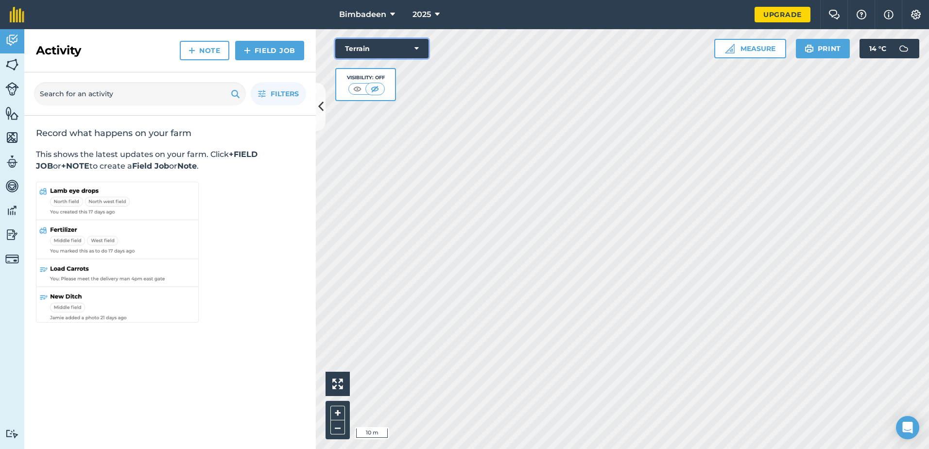
click at [419, 47] on button "Terrain" at bounding box center [381, 48] width 93 height 19
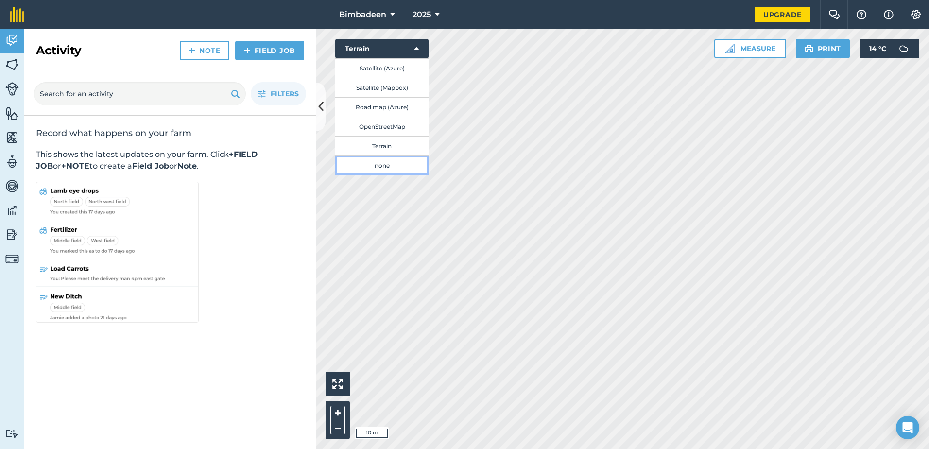
click at [389, 162] on button "none" at bounding box center [381, 165] width 93 height 19
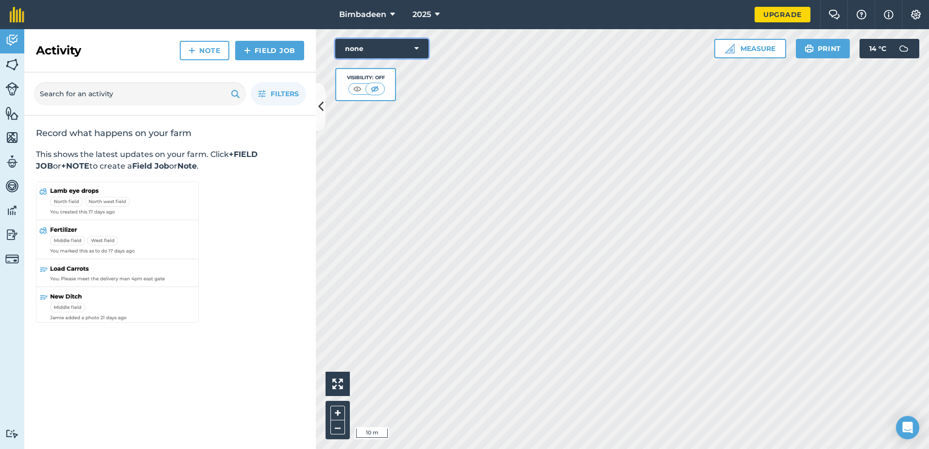
click at [418, 47] on icon at bounding box center [417, 49] width 4 height 10
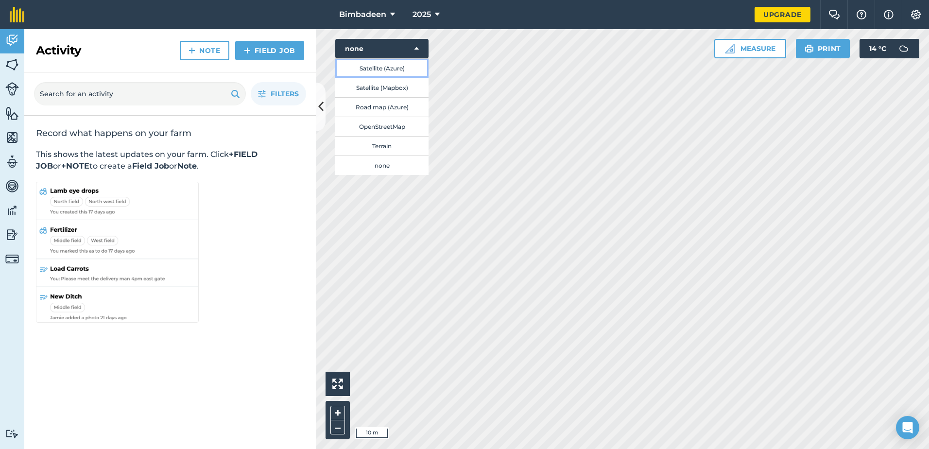
click at [403, 67] on button "Satellite (Azure)" at bounding box center [381, 67] width 93 height 19
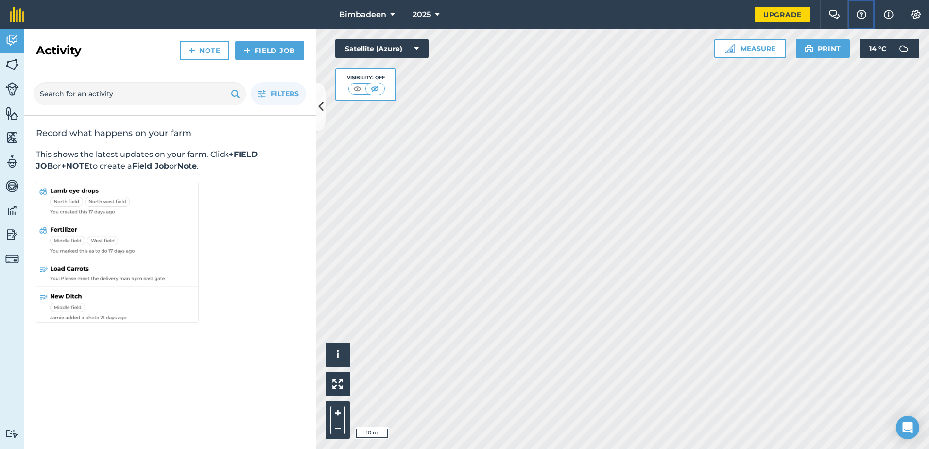
click at [864, 10] on img at bounding box center [862, 15] width 12 height 10
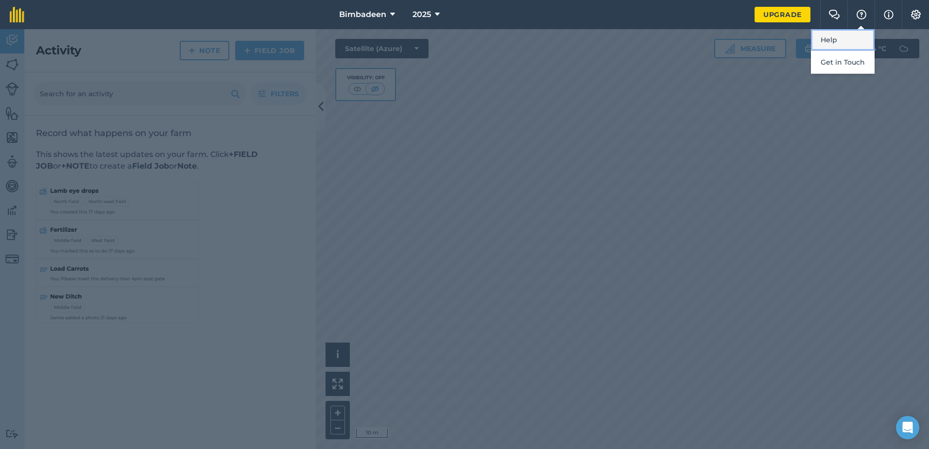
click at [842, 40] on link "Help" at bounding box center [843, 40] width 64 height 22
click at [257, 21] on nav "Bimbadeen 2025" at bounding box center [394, 14] width 721 height 29
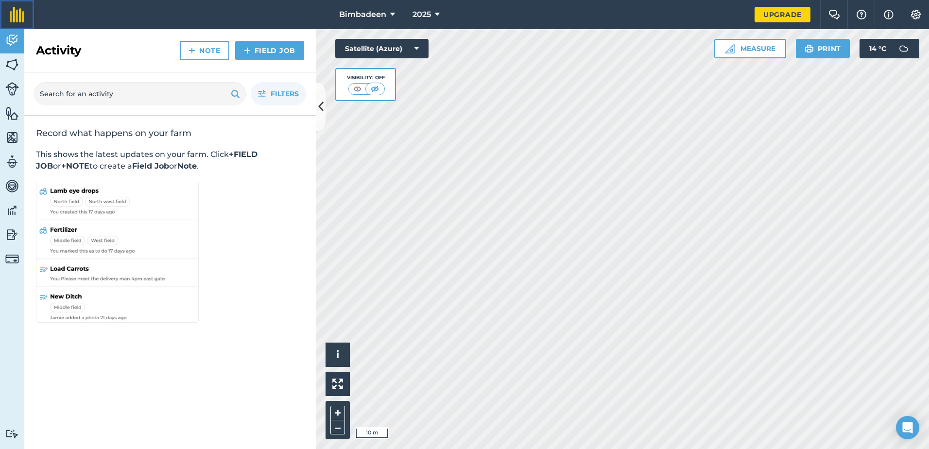
click at [15, 7] on img at bounding box center [17, 15] width 15 height 16
click at [921, 12] on img at bounding box center [916, 15] width 12 height 10
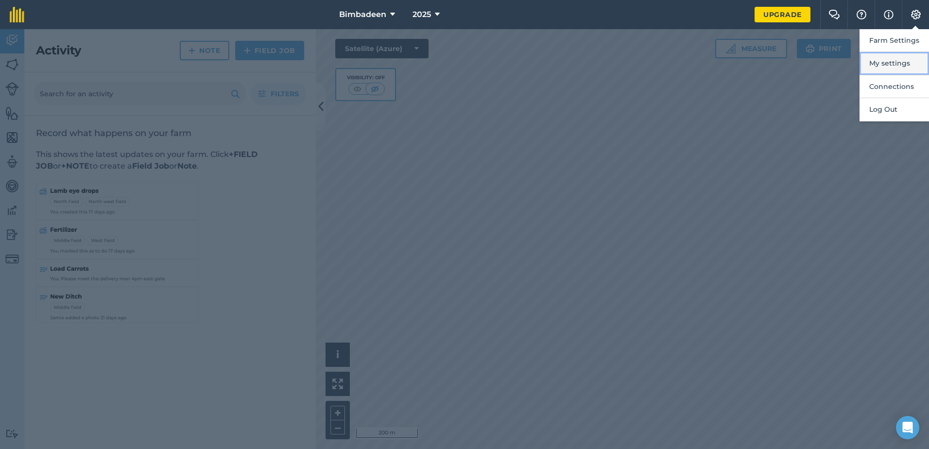
click at [900, 61] on button "My settings" at bounding box center [894, 63] width 69 height 23
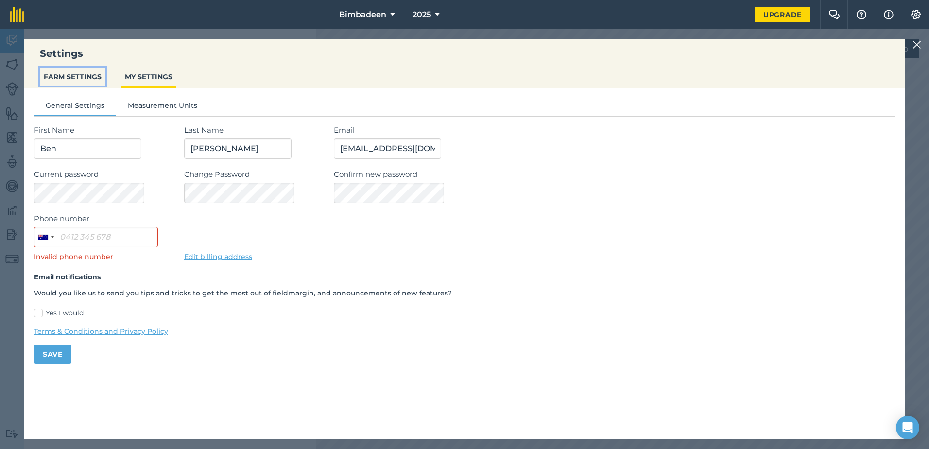
click at [85, 83] on button "FARM SETTINGS" at bounding box center [73, 77] width 66 height 18
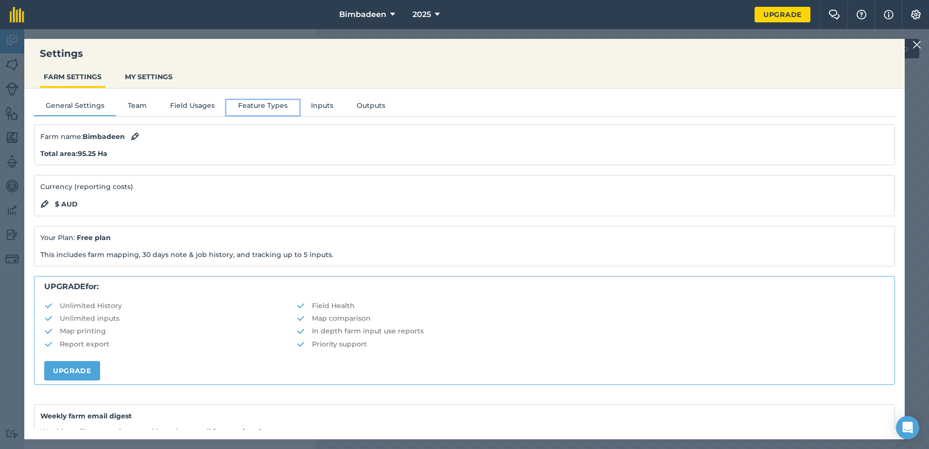
click at [276, 105] on button "Feature Types" at bounding box center [262, 107] width 73 height 15
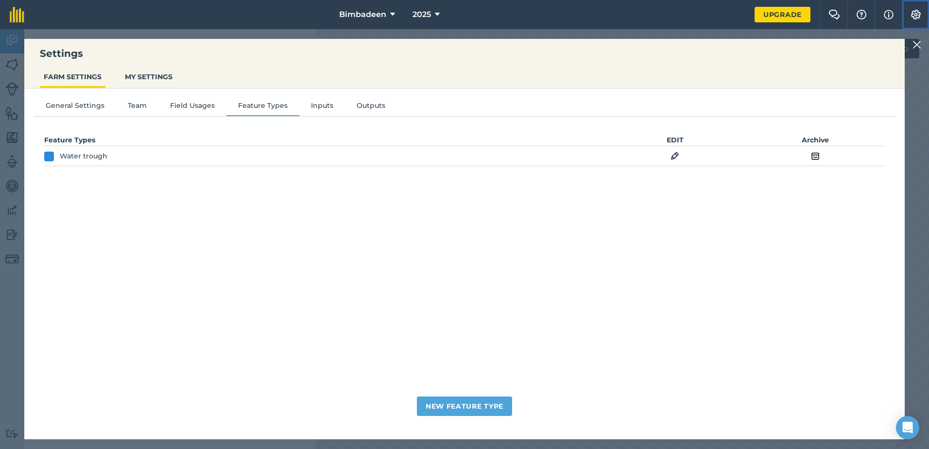
click at [913, 11] on img at bounding box center [916, 15] width 12 height 10
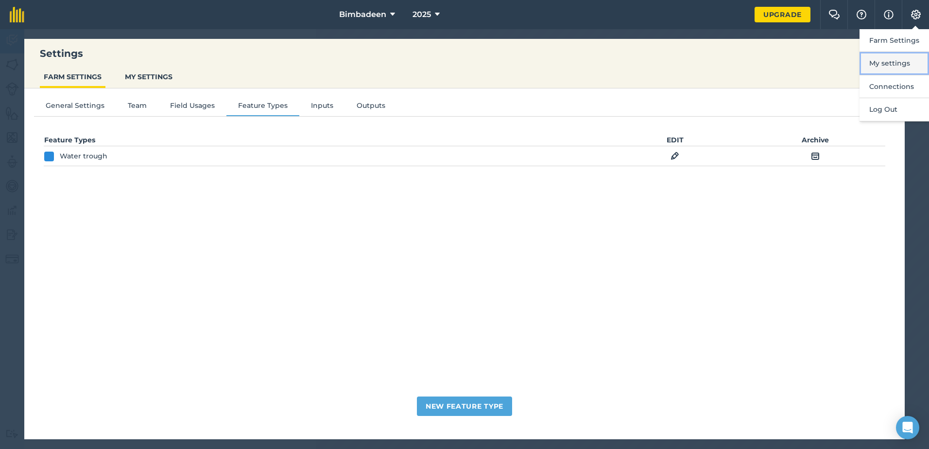
click at [888, 64] on button "My settings" at bounding box center [894, 63] width 69 height 23
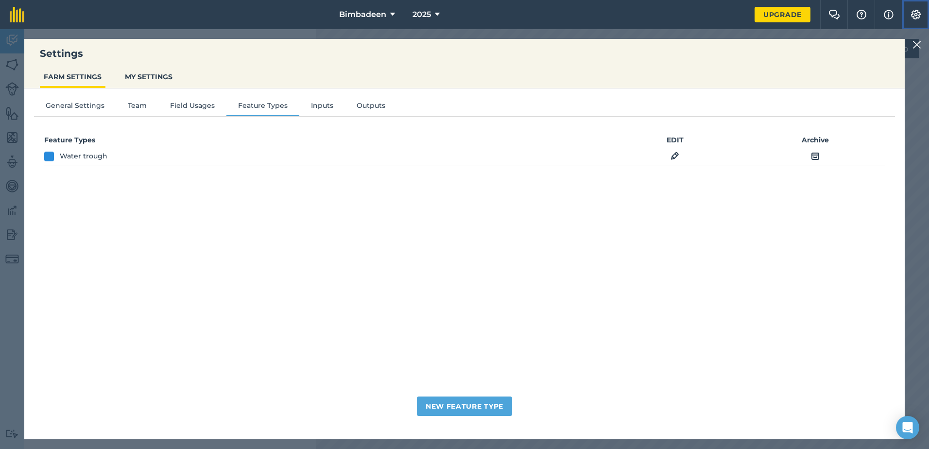
click at [919, 4] on button "Settings" at bounding box center [915, 14] width 27 height 29
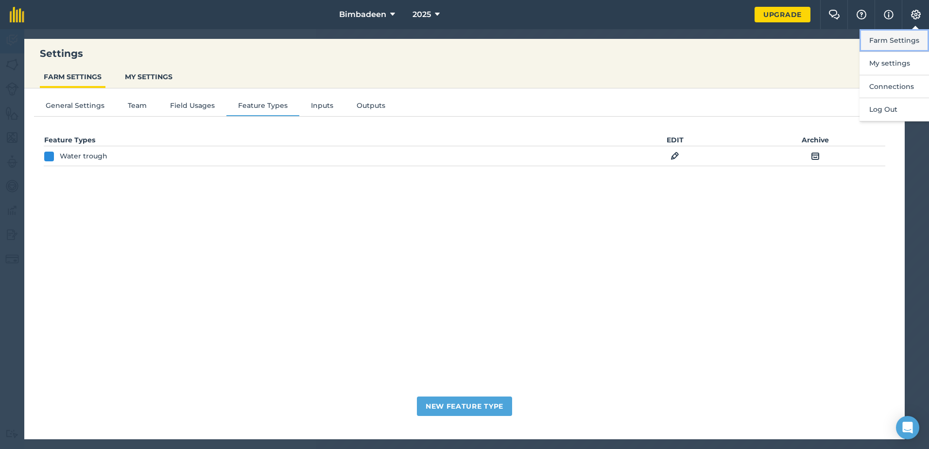
click at [901, 37] on button "Farm Settings" at bounding box center [894, 40] width 69 height 23
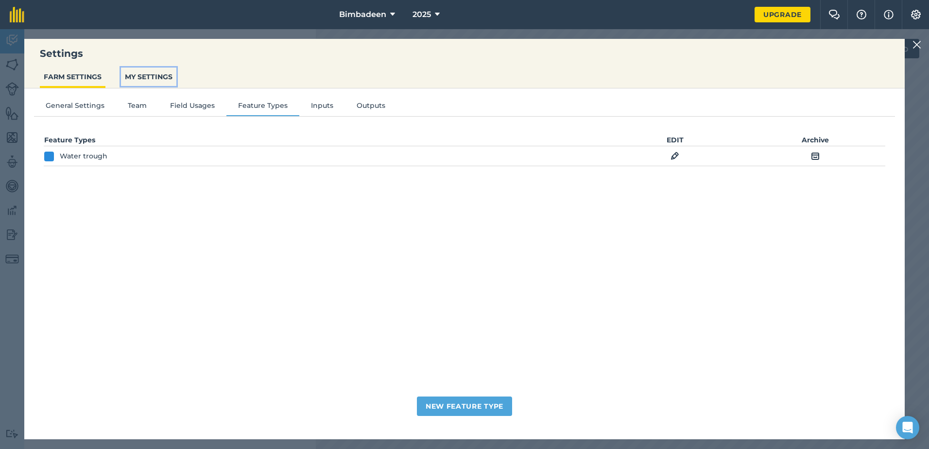
click at [162, 75] on button "MY SETTINGS" at bounding box center [148, 77] width 55 height 18
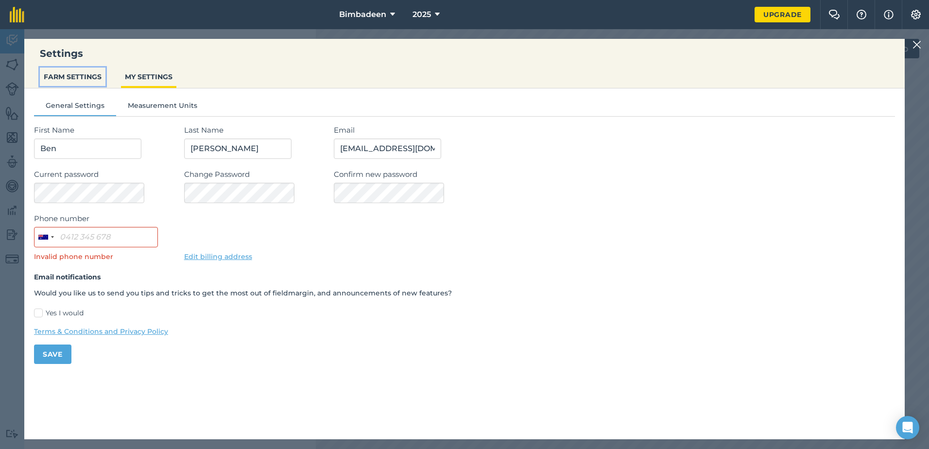
click at [80, 79] on button "FARM SETTINGS" at bounding box center [73, 77] width 66 height 18
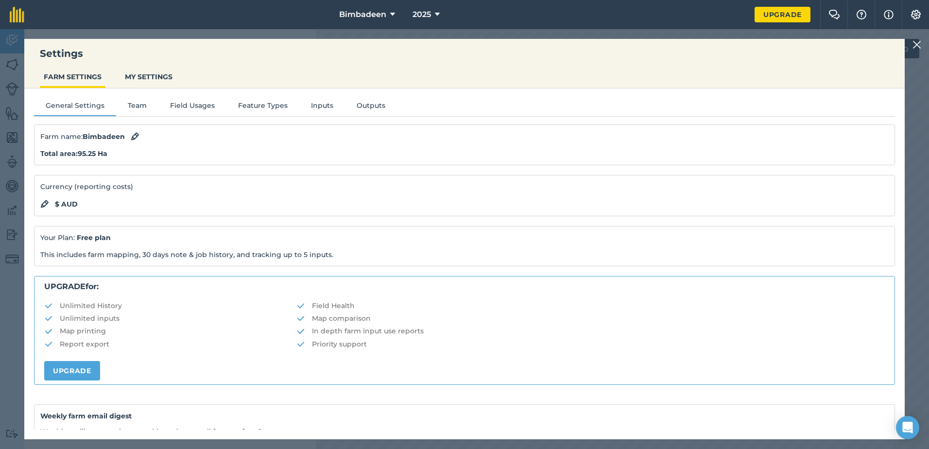
click at [917, 43] on img at bounding box center [917, 45] width 9 height 12
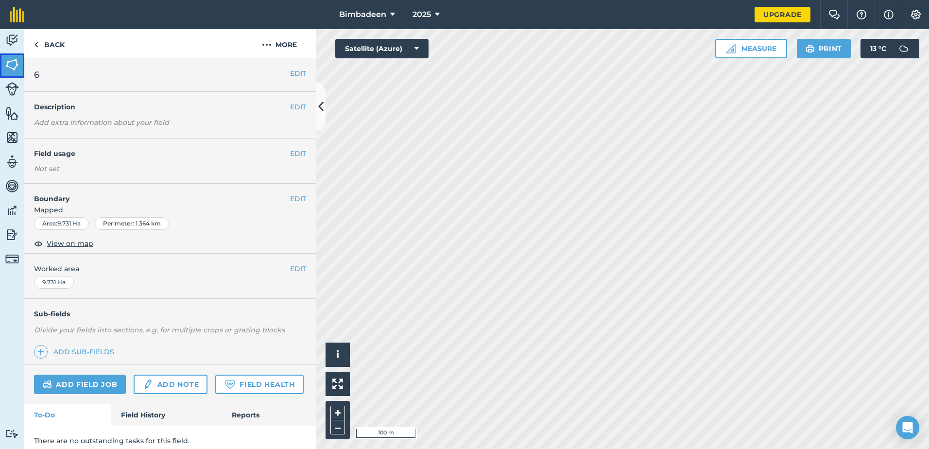
click at [14, 63] on img at bounding box center [12, 64] width 14 height 15
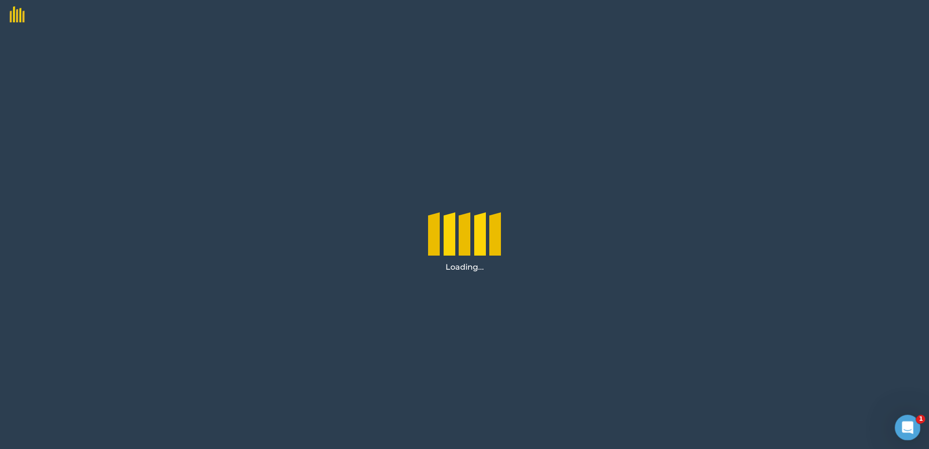
click at [910, 421] on div "Open Intercom Messenger" at bounding box center [906, 426] width 32 height 32
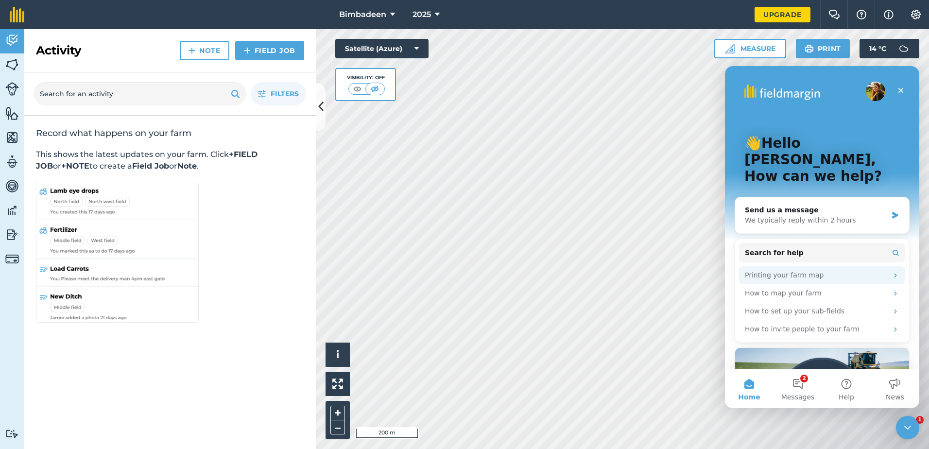
click at [892, 272] on icon "Intercom messenger" at bounding box center [896, 276] width 8 height 8
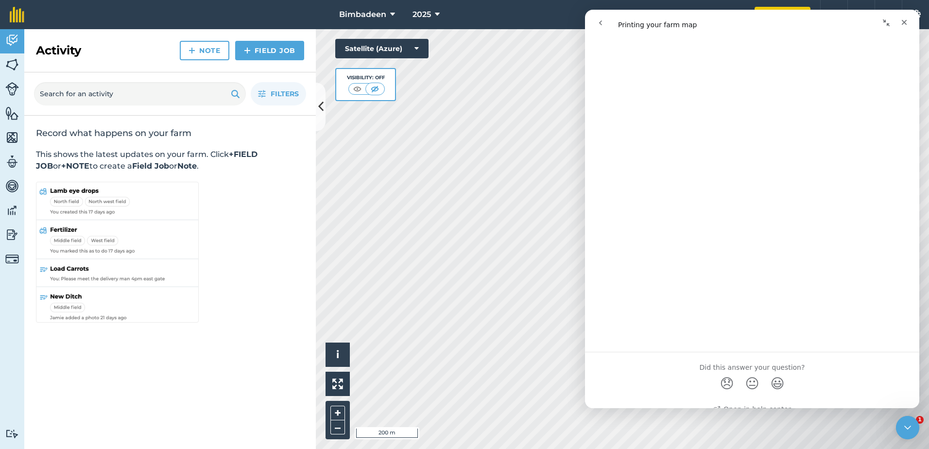
scroll to position [891, 0]
click at [904, 18] on icon "Close" at bounding box center [905, 22] width 8 height 8
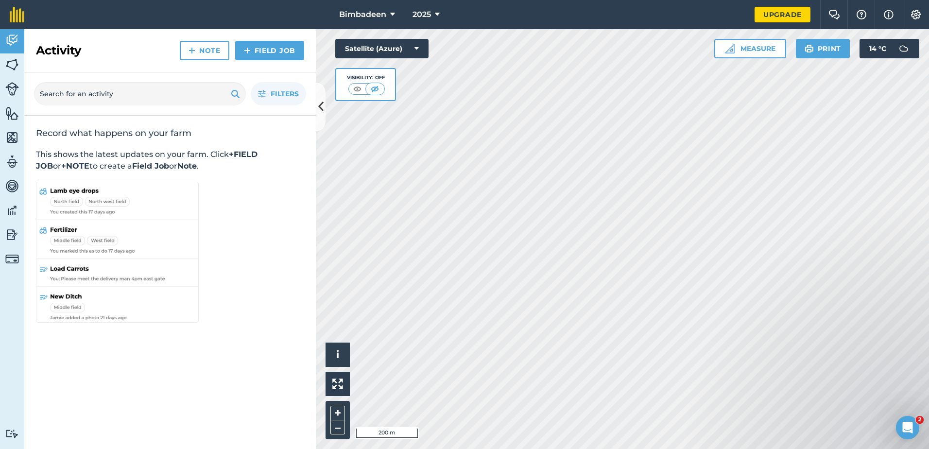
scroll to position [0, 0]
click at [372, 89] on img at bounding box center [375, 89] width 12 height 10
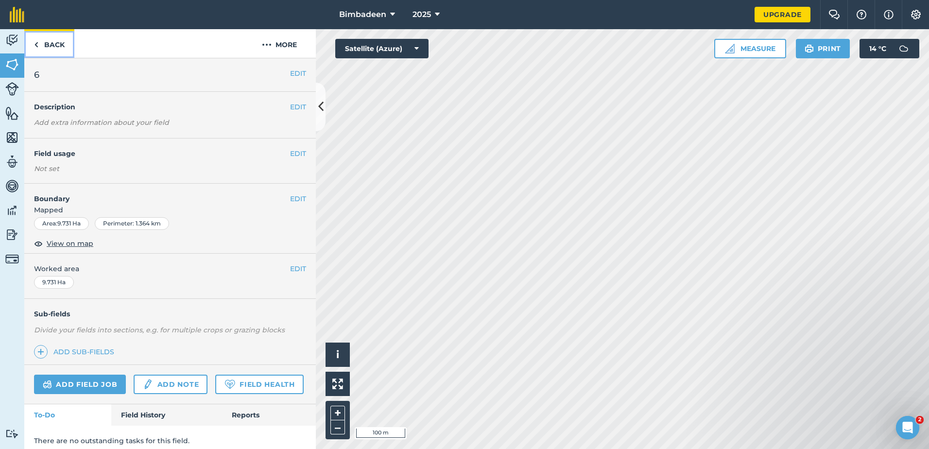
click at [39, 48] on link "Back" at bounding box center [49, 43] width 50 height 29
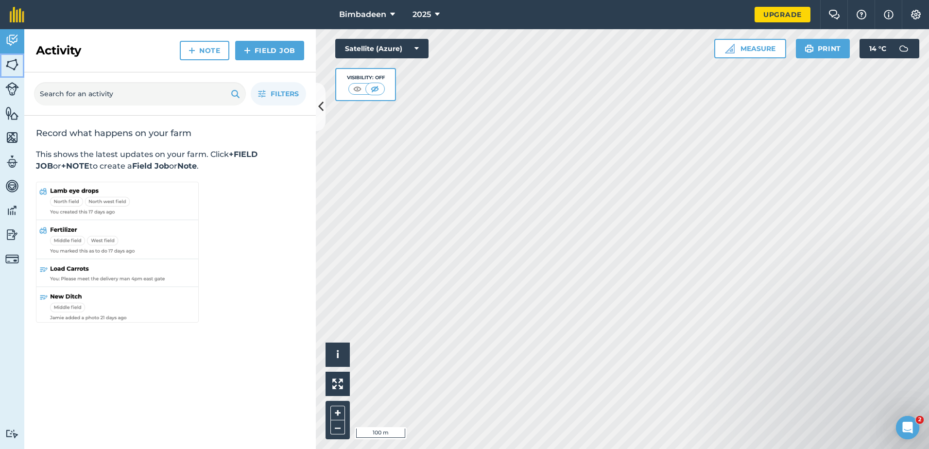
click at [10, 67] on img at bounding box center [12, 64] width 14 height 15
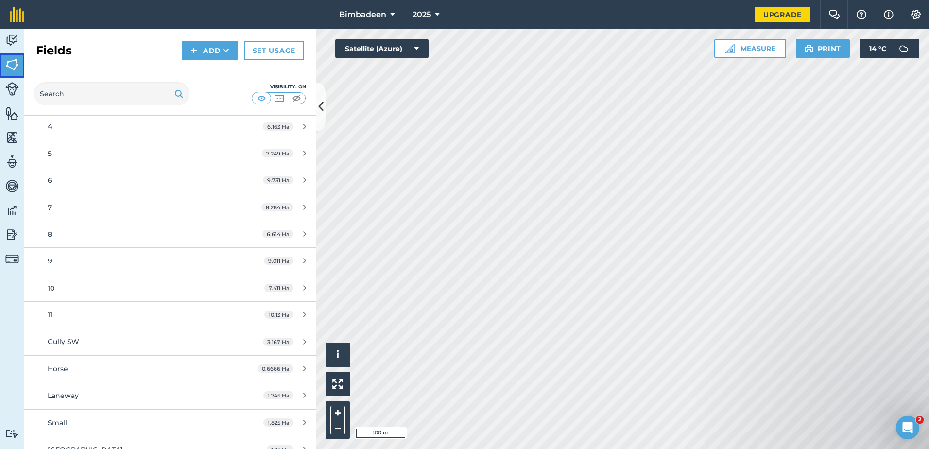
scroll to position [169, 0]
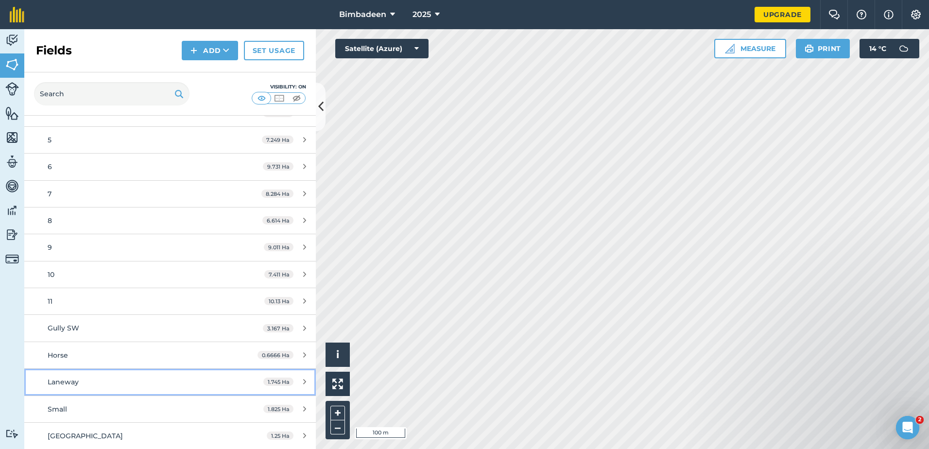
click at [173, 377] on div "Laneway" at bounding box center [139, 382] width 183 height 11
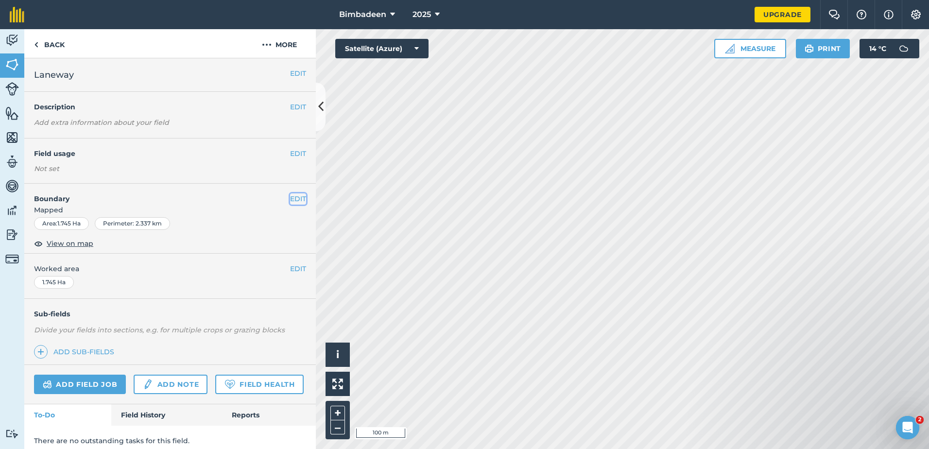
click at [290, 200] on button "EDIT" at bounding box center [298, 198] width 16 height 11
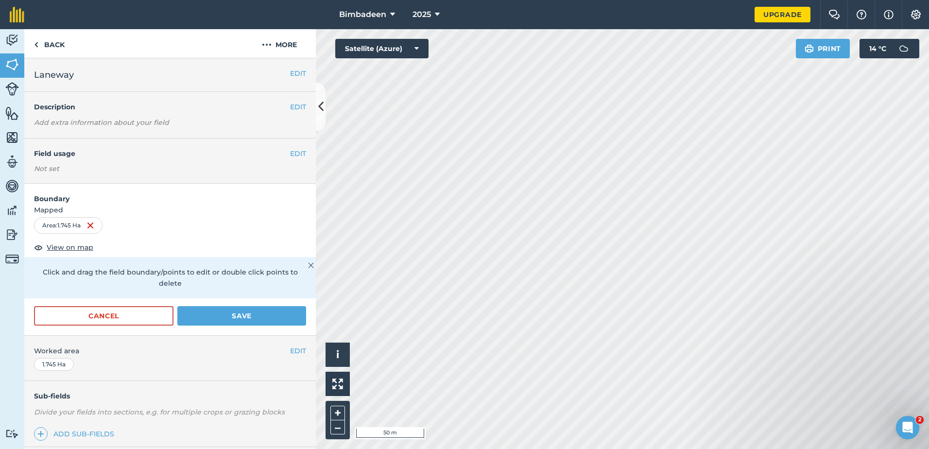
click at [303, 239] on div "Activity Fields Livestock Features Maps Team Vehicles Data Reporting Billing Tu…" at bounding box center [464, 239] width 929 height 420
click at [0, 231] on html "Bimbadeen 2025 Upgrade Farm Chat Help Info Settings Map printing is not availab…" at bounding box center [464, 224] width 929 height 449
click at [279, 219] on div "Activity Fields Livestock Features Maps Team Vehicles Data Reporting Billing Tu…" at bounding box center [464, 239] width 929 height 420
click at [245, 310] on button "Save" at bounding box center [241, 315] width 129 height 19
click at [319, 100] on icon at bounding box center [320, 106] width 5 height 17
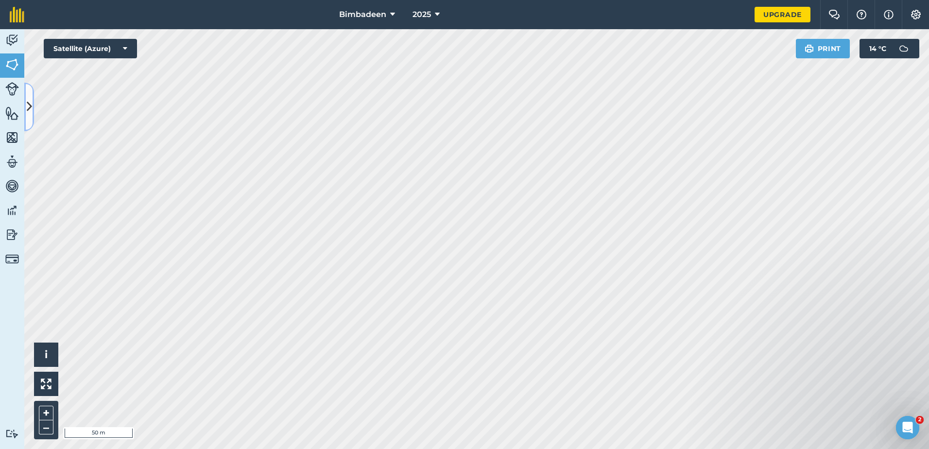
click at [29, 100] on icon at bounding box center [29, 106] width 5 height 17
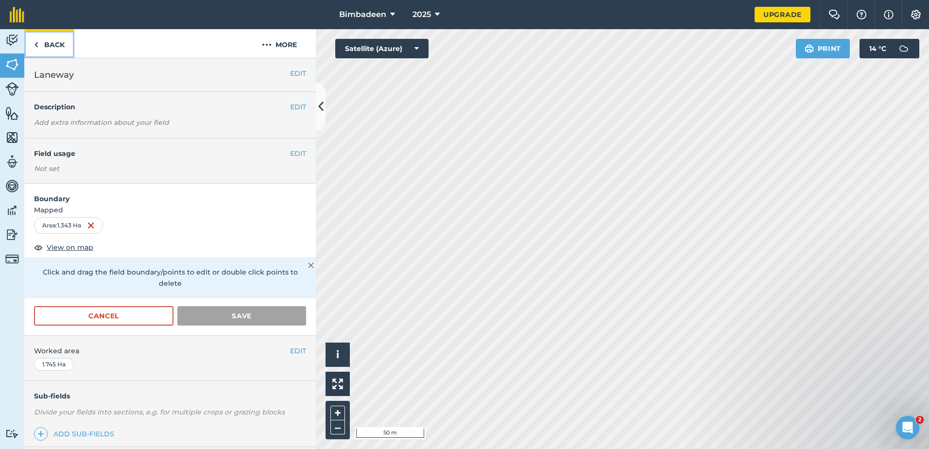
click at [39, 42] on link "Back" at bounding box center [49, 43] width 50 height 29
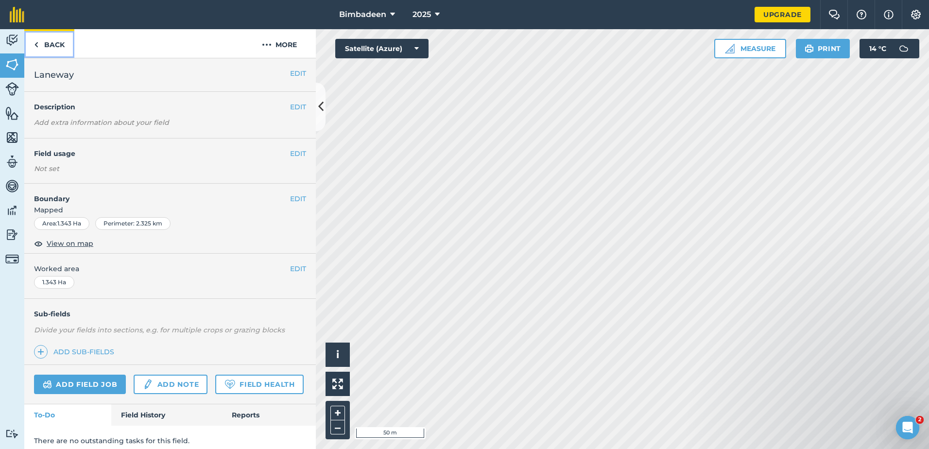
click at [38, 45] on link "Back" at bounding box center [49, 43] width 50 height 29
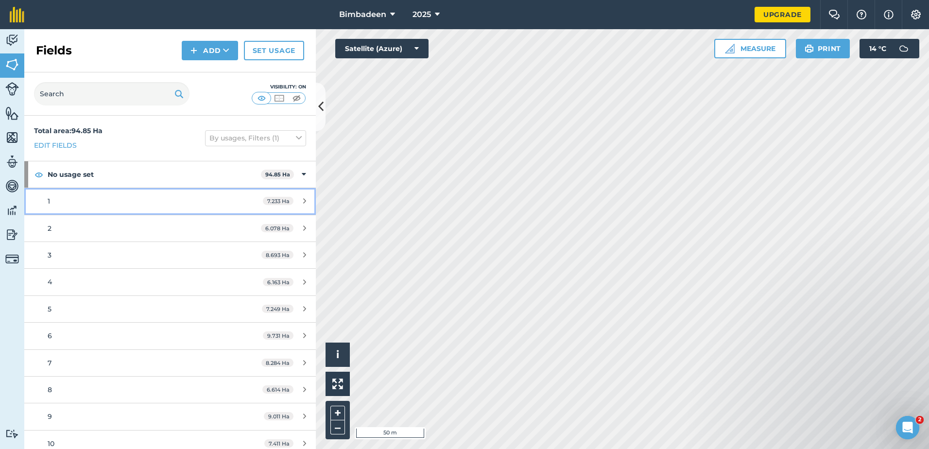
click at [216, 194] on link "1 7.233 Ha" at bounding box center [170, 201] width 292 height 26
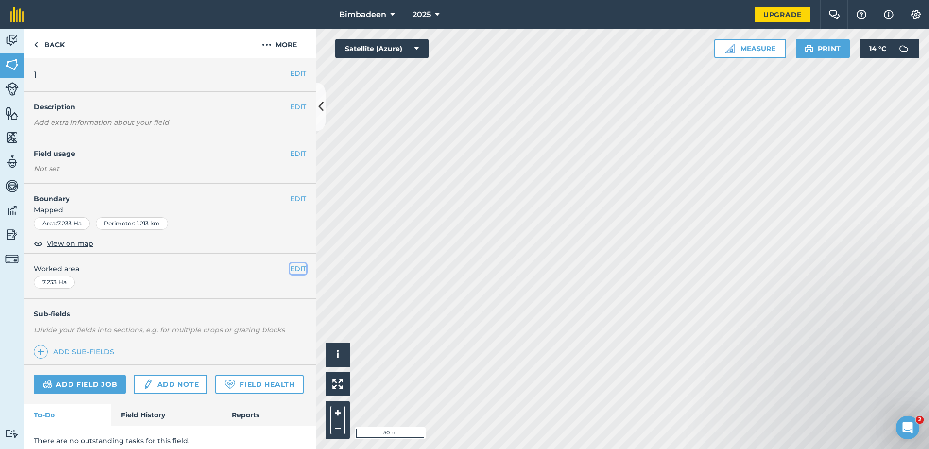
click at [290, 267] on button "EDIT" at bounding box center [298, 268] width 16 height 11
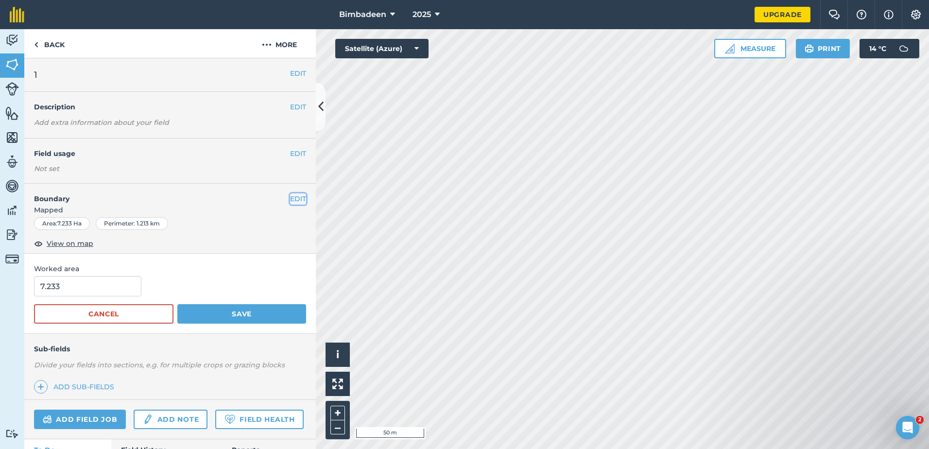
click at [297, 196] on button "EDIT" at bounding box center [298, 198] width 16 height 11
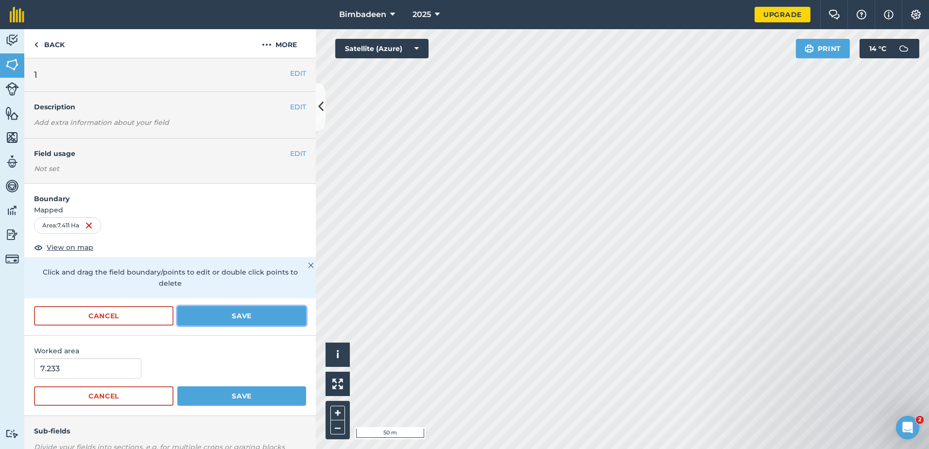
click at [231, 318] on button "Save" at bounding box center [241, 315] width 129 height 19
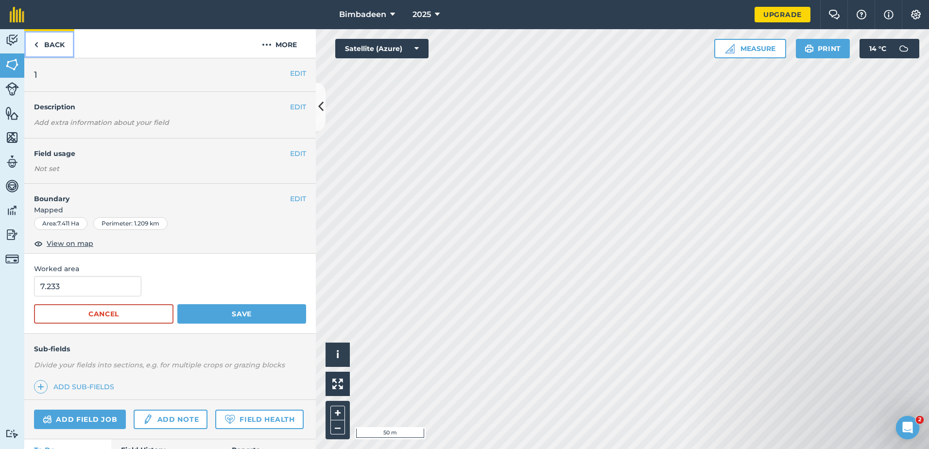
click at [40, 44] on link "Back" at bounding box center [49, 43] width 50 height 29
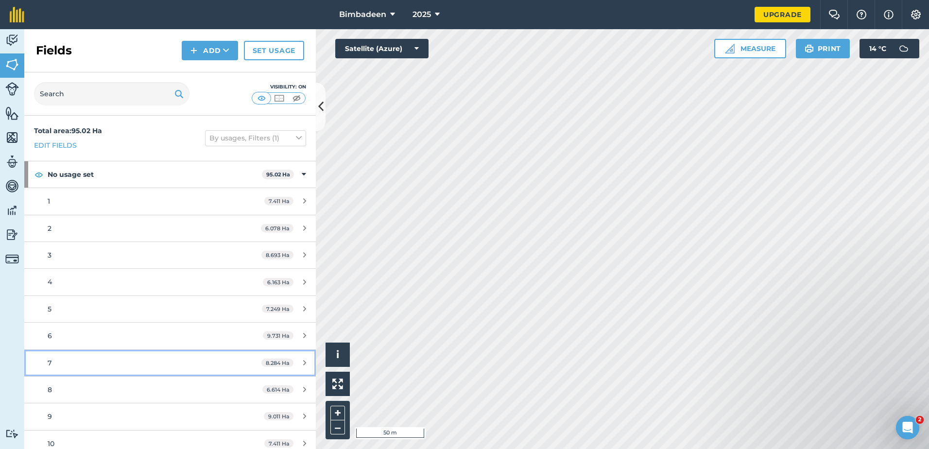
click at [225, 354] on link "7 8.284 Ha" at bounding box center [170, 363] width 292 height 26
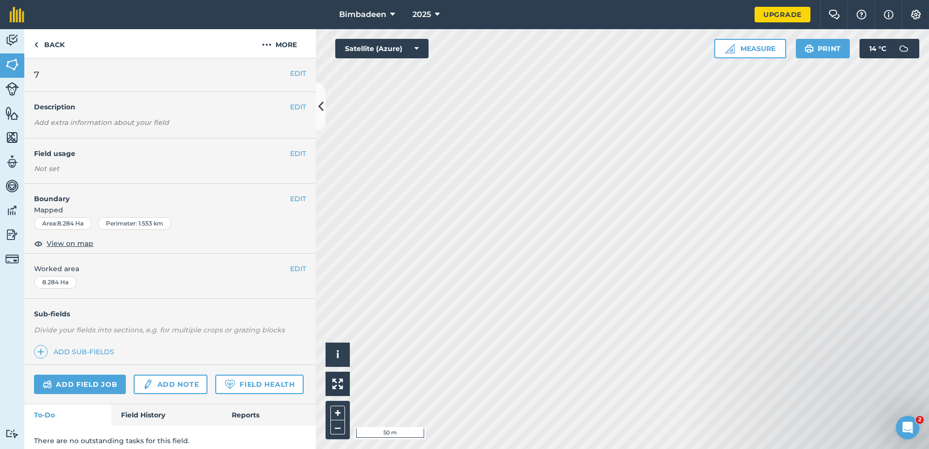
click at [307, 229] on div "Activity Fields Livestock Features Maps Team Vehicles Data Reporting Billing Tu…" at bounding box center [464, 239] width 929 height 420
click at [290, 199] on button "EDIT" at bounding box center [298, 198] width 16 height 11
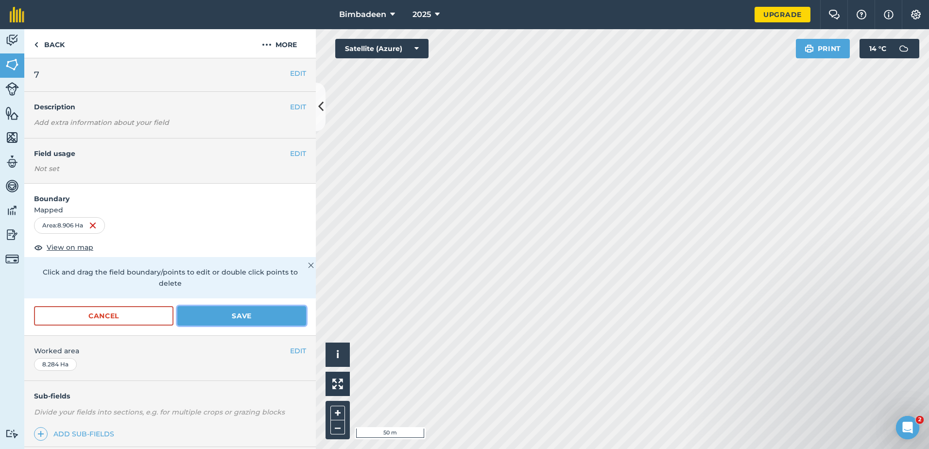
click at [282, 313] on button "Save" at bounding box center [241, 315] width 129 height 19
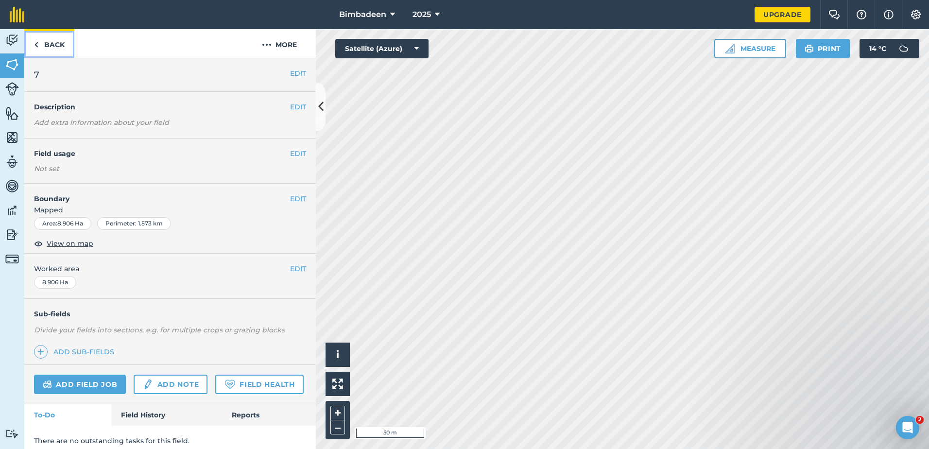
click at [38, 47] on link "Back" at bounding box center [49, 43] width 50 height 29
click at [41, 39] on link "Back" at bounding box center [49, 43] width 50 height 29
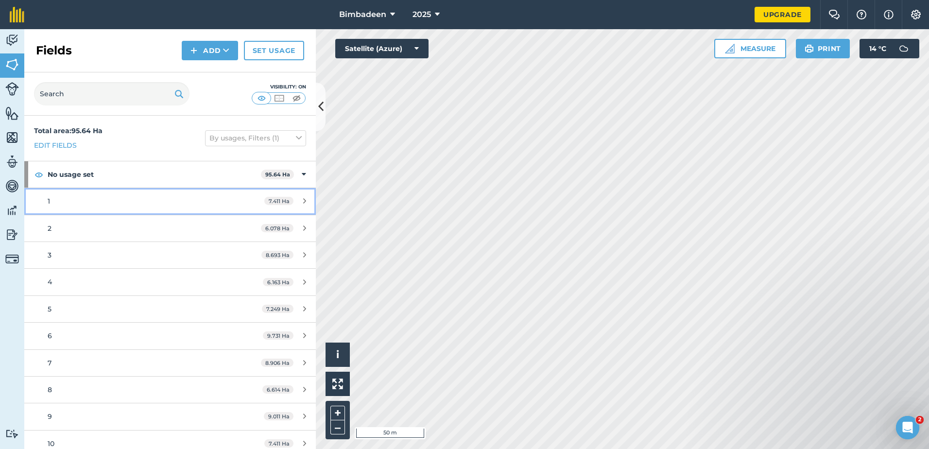
click at [84, 203] on div "1" at bounding box center [139, 201] width 183 height 11
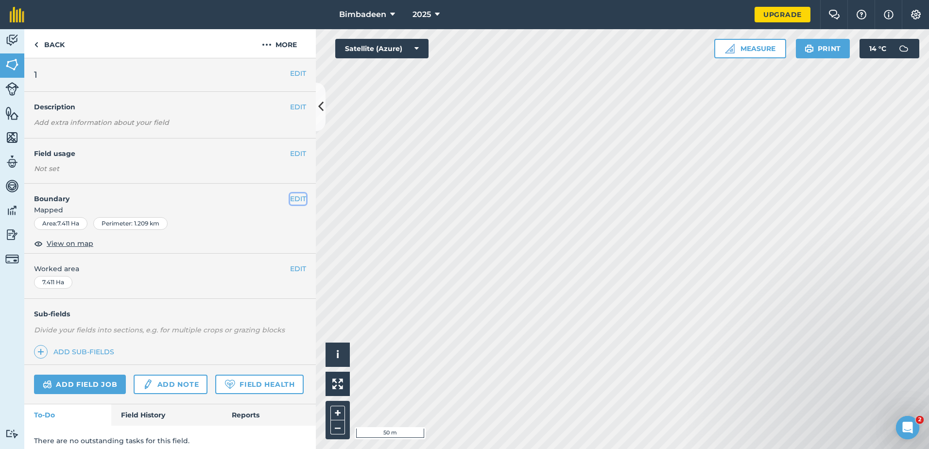
click at [296, 201] on button "EDIT" at bounding box center [298, 198] width 16 height 11
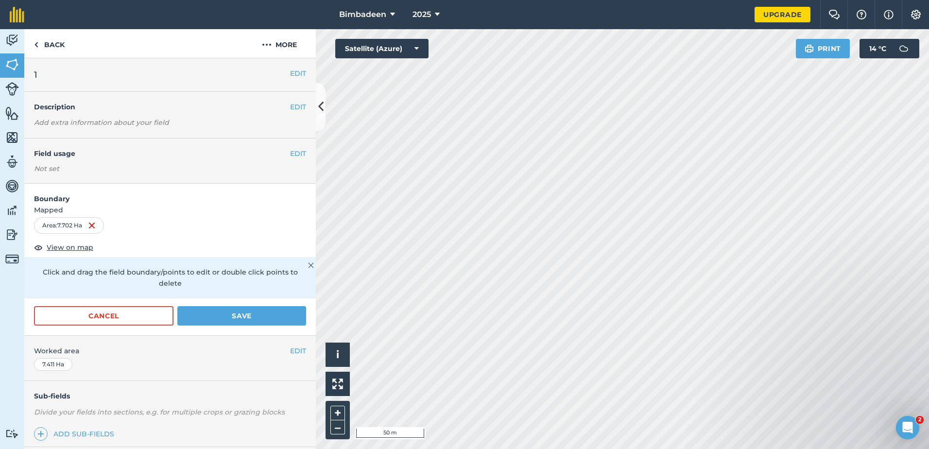
click at [175, 280] on p "Click and drag the field boundary/points to edit or double click points to dele…" at bounding box center [170, 278] width 272 height 22
click at [192, 313] on button "Save" at bounding box center [241, 315] width 129 height 19
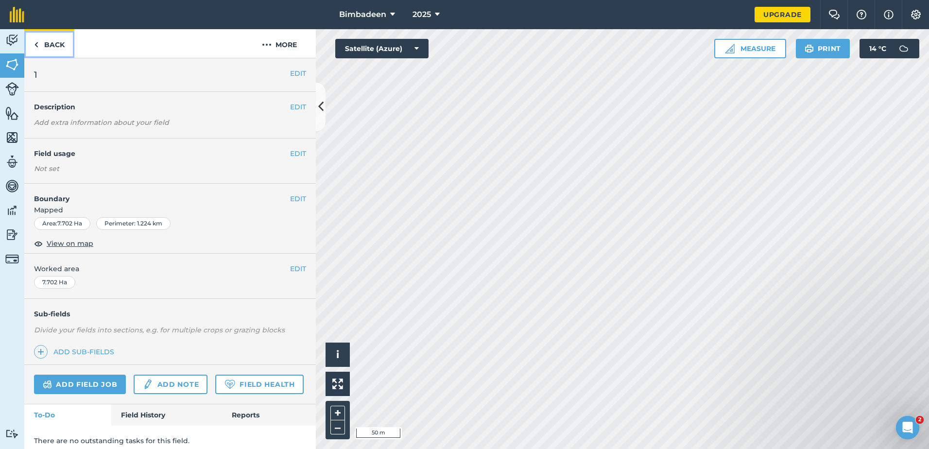
click at [38, 42] on link "Back" at bounding box center [49, 43] width 50 height 29
click at [38, 43] on link "Back" at bounding box center [49, 43] width 50 height 29
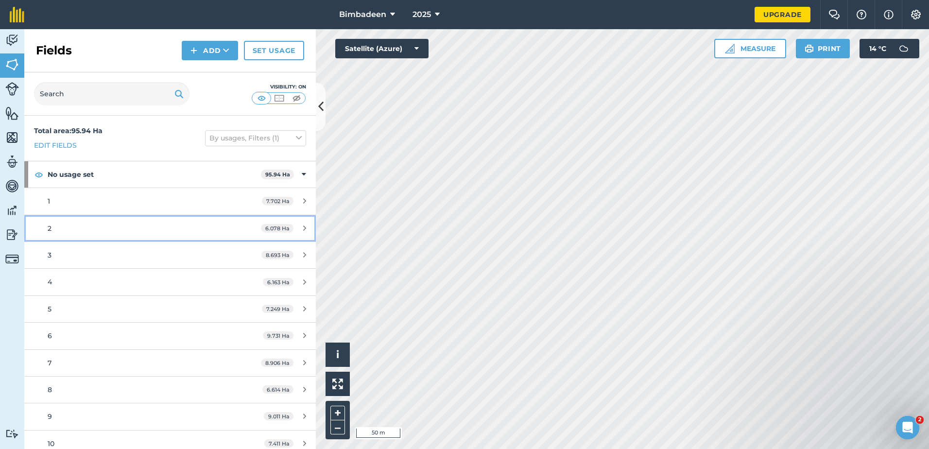
click at [72, 226] on div "2" at bounding box center [139, 228] width 183 height 11
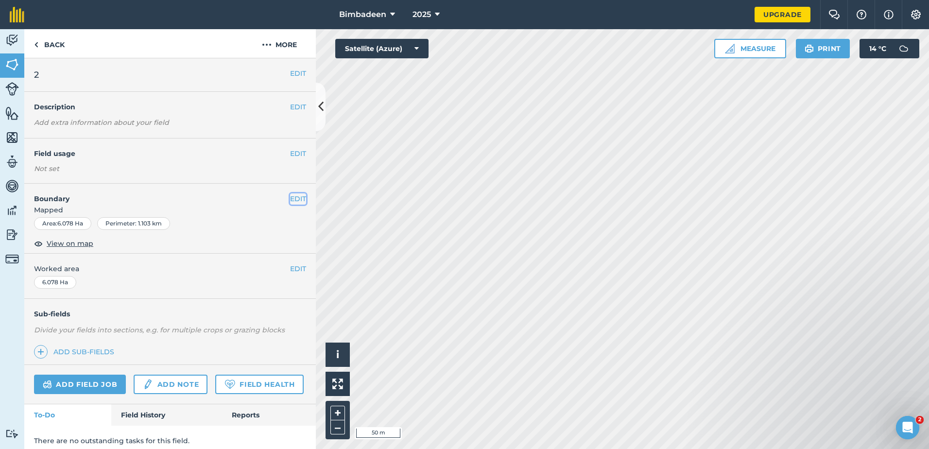
click at [290, 200] on button "EDIT" at bounding box center [298, 198] width 16 height 11
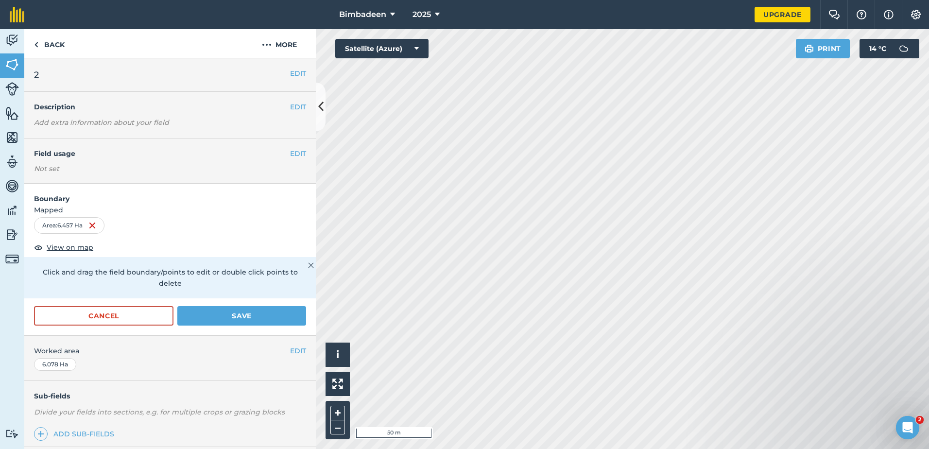
click at [311, 351] on div "Activity Fields Livestock Features Maps Team Vehicles Data Reporting Billing Tu…" at bounding box center [464, 239] width 929 height 420
click at [256, 321] on button "Save" at bounding box center [241, 315] width 129 height 19
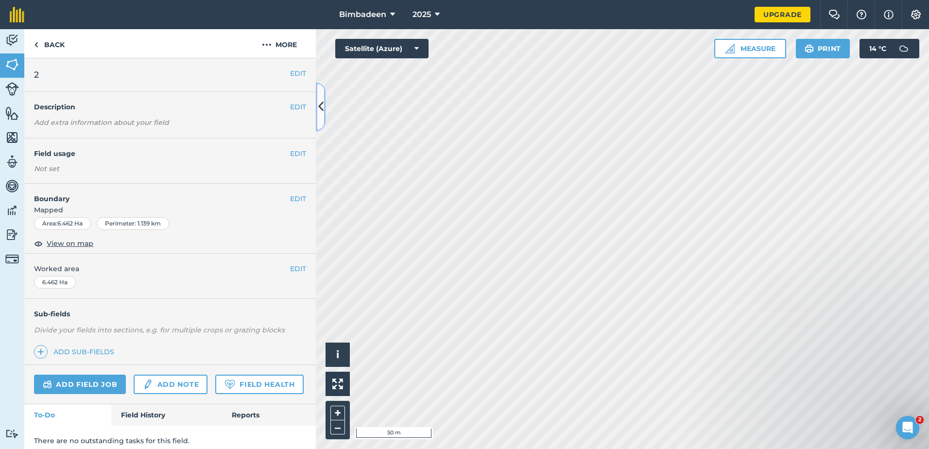
click at [323, 110] on icon at bounding box center [320, 106] width 5 height 17
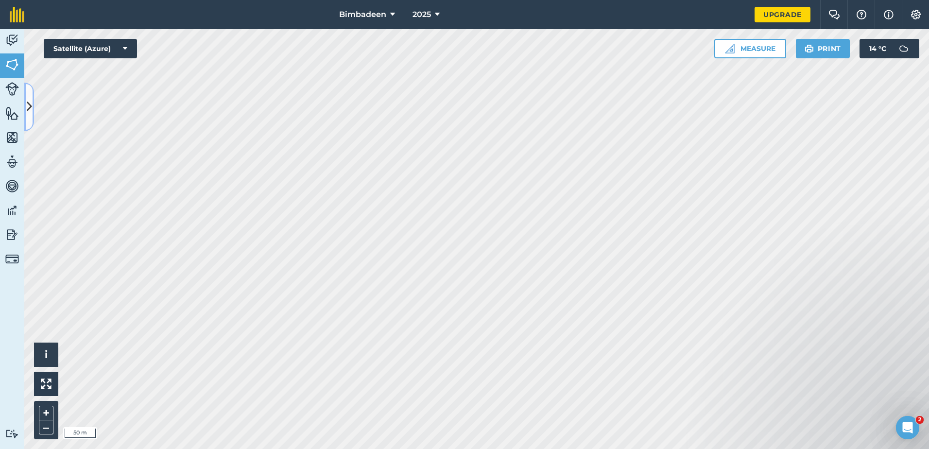
click at [33, 107] on button at bounding box center [29, 107] width 10 height 49
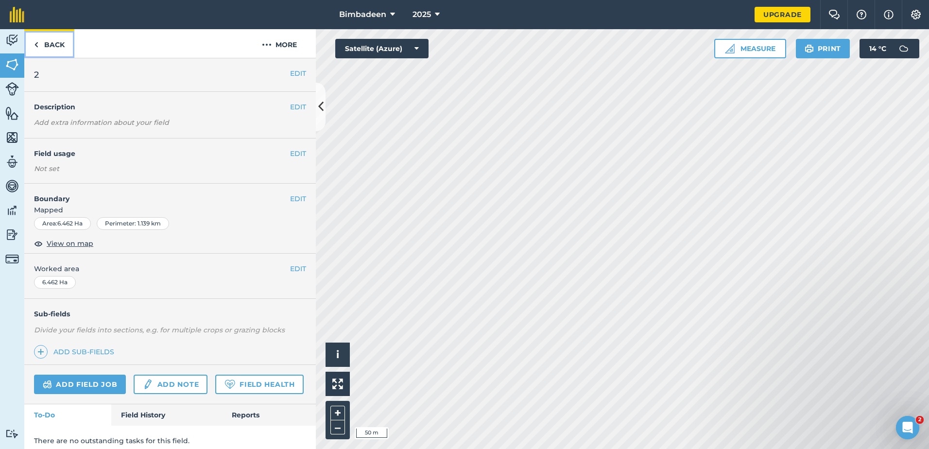
click at [57, 47] on link "Back" at bounding box center [49, 43] width 50 height 29
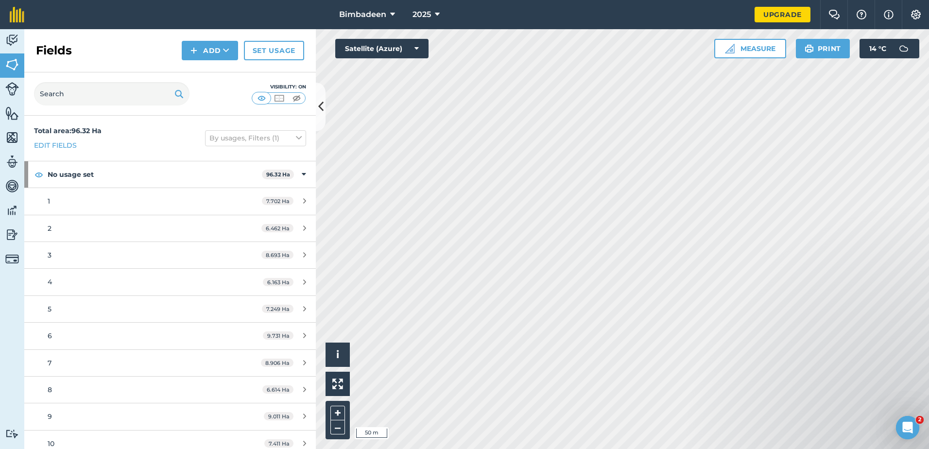
click at [221, 239] on div "Activity Fields Livestock Features Maps Team Vehicles Data Reporting Billing Tu…" at bounding box center [464, 239] width 929 height 420
click at [77, 249] on link "3 8.693 Ha" at bounding box center [170, 255] width 292 height 26
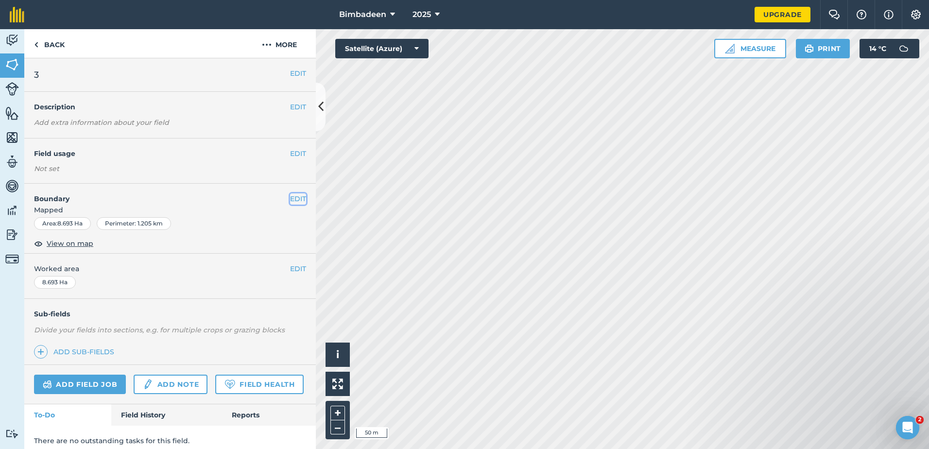
click at [295, 198] on button "EDIT" at bounding box center [298, 198] width 16 height 11
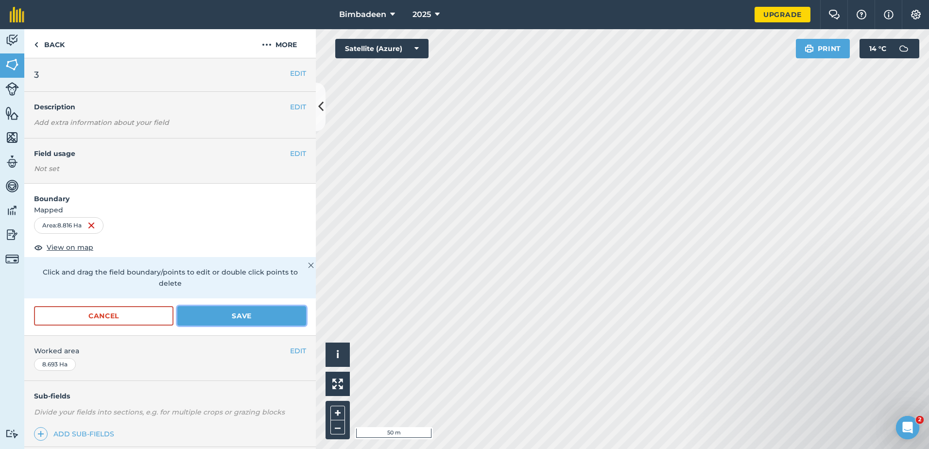
click at [249, 320] on button "Save" at bounding box center [241, 315] width 129 height 19
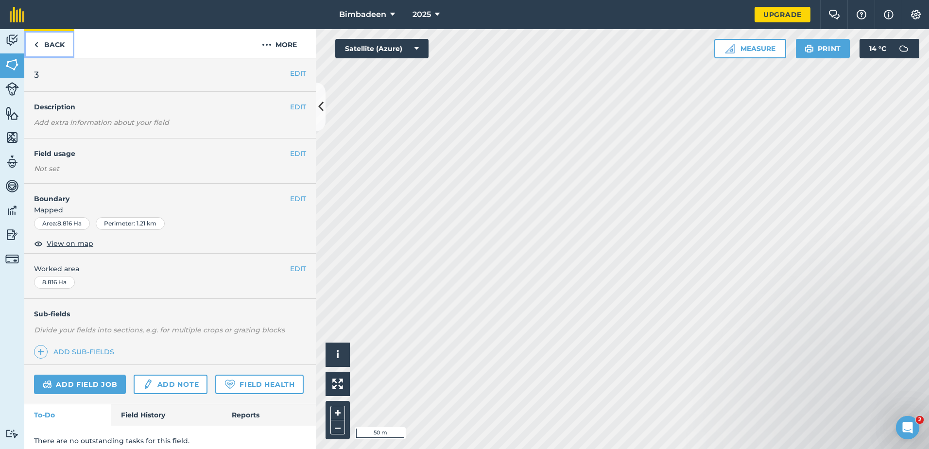
click at [50, 47] on link "Back" at bounding box center [49, 43] width 50 height 29
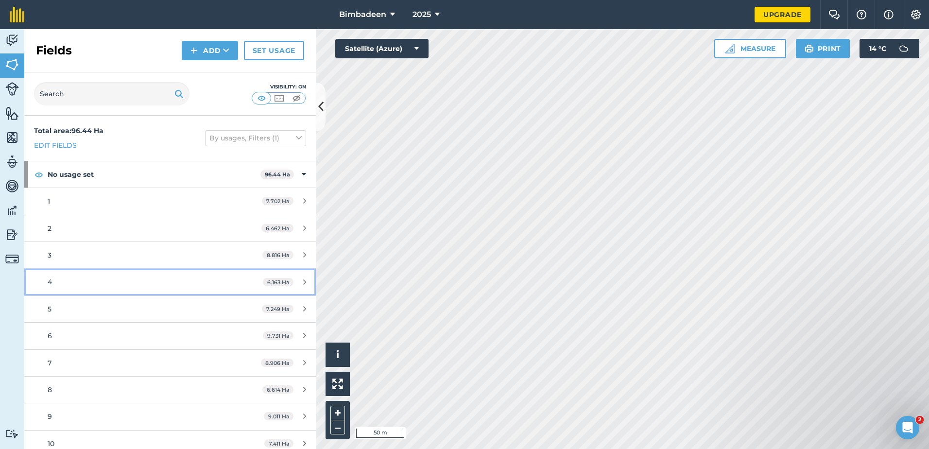
click at [68, 280] on div "4" at bounding box center [139, 282] width 183 height 11
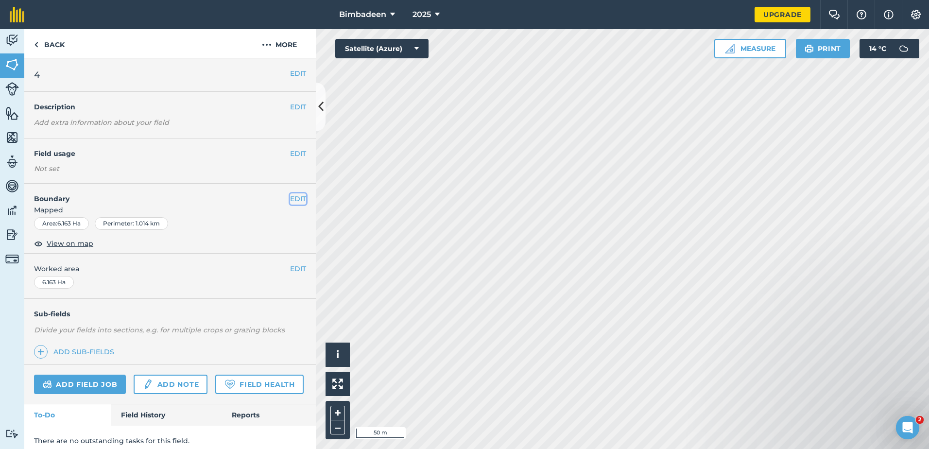
click at [290, 196] on button "EDIT" at bounding box center [298, 198] width 16 height 11
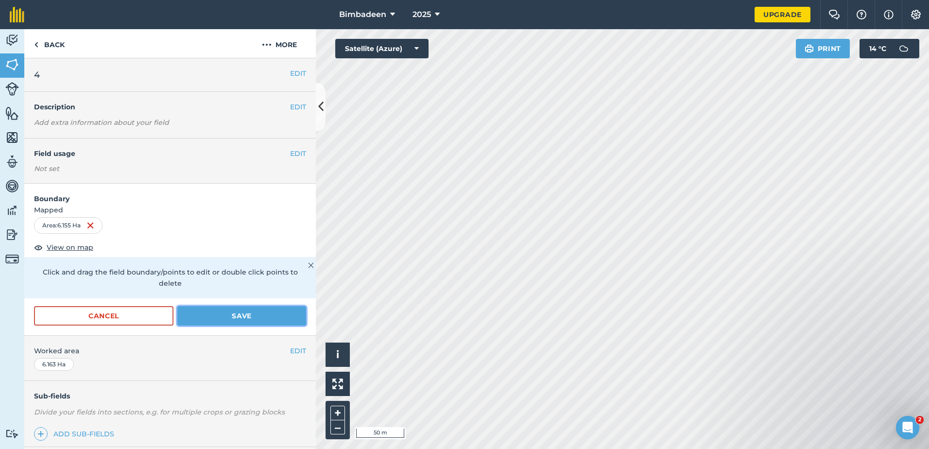
click at [224, 312] on button "Save" at bounding box center [241, 315] width 129 height 19
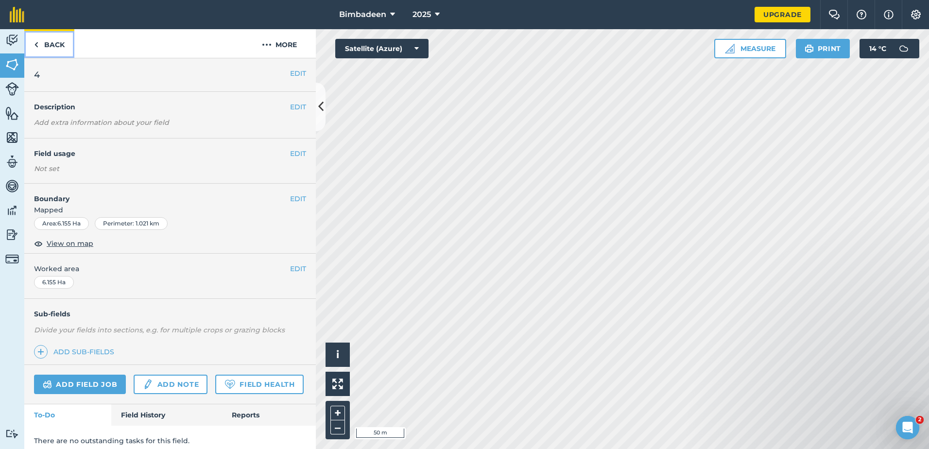
click at [36, 37] on link "Back" at bounding box center [49, 43] width 50 height 29
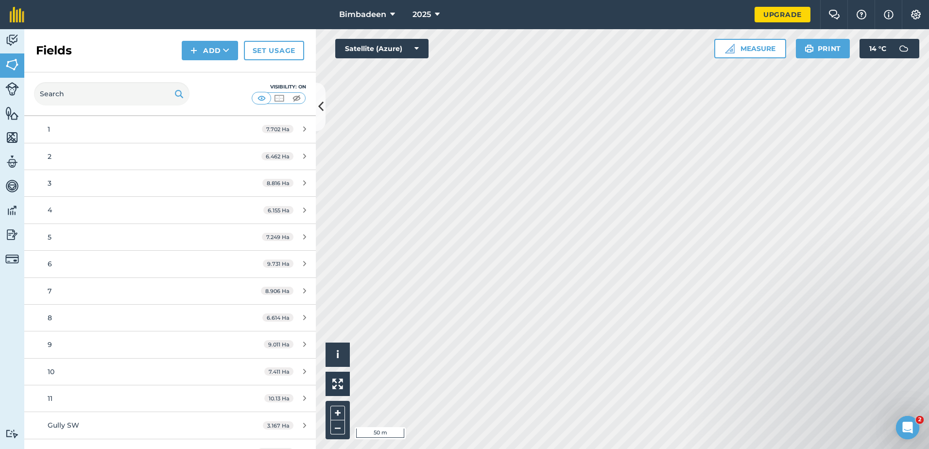
scroll to position [169, 0]
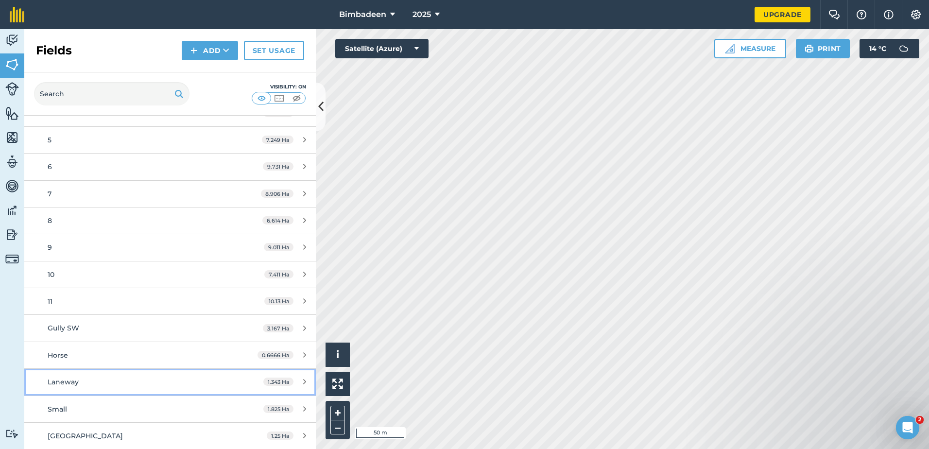
click at [88, 387] on div "Laneway" at bounding box center [139, 382] width 183 height 11
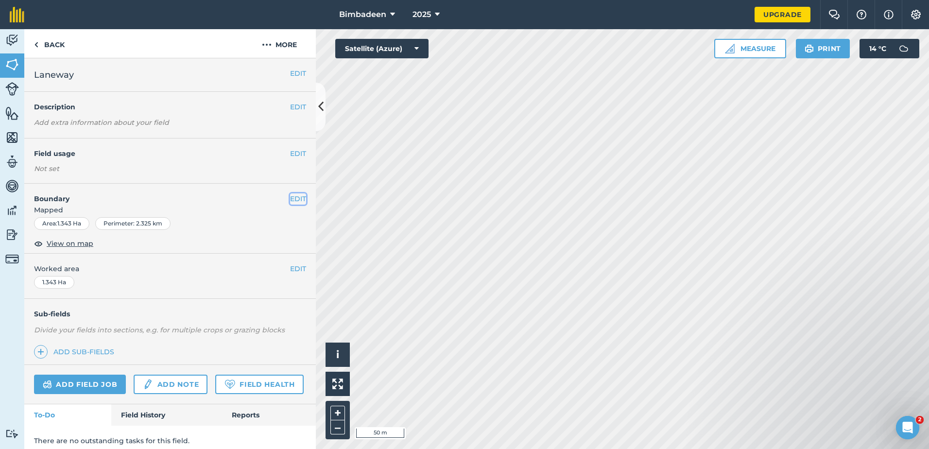
click at [294, 197] on button "EDIT" at bounding box center [298, 198] width 16 height 11
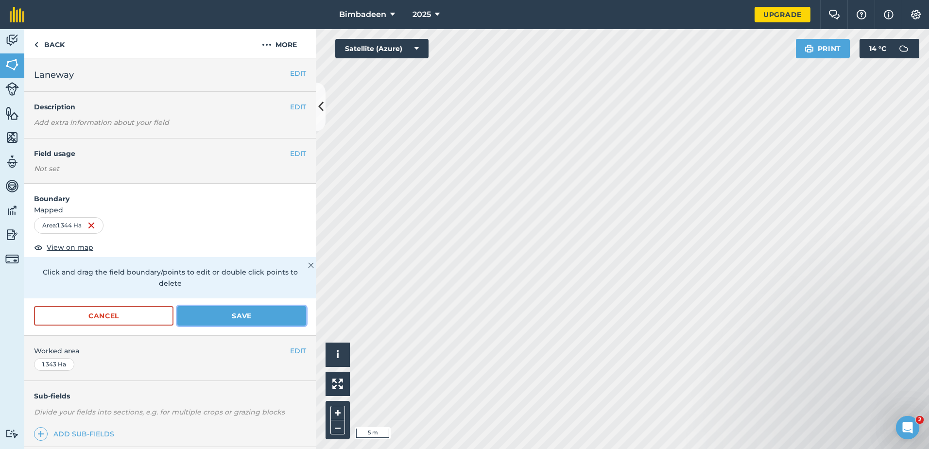
click at [219, 312] on button "Save" at bounding box center [241, 315] width 129 height 19
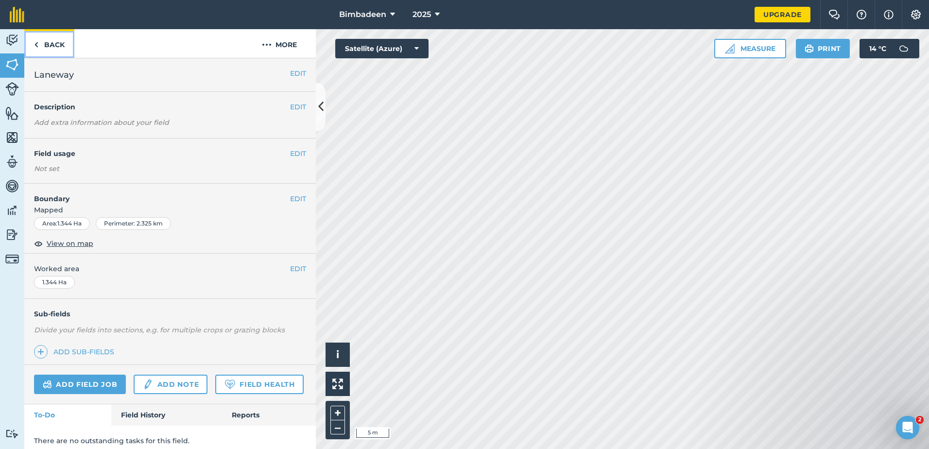
click at [45, 42] on link "Back" at bounding box center [49, 43] width 50 height 29
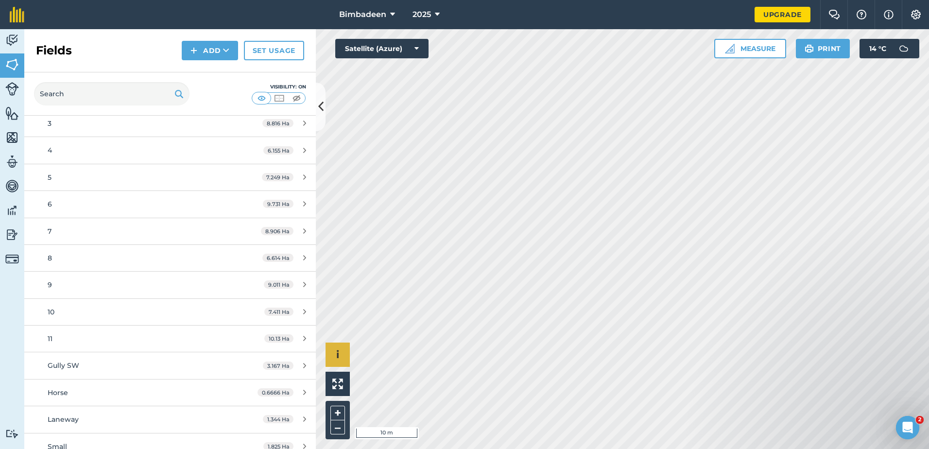
scroll to position [146, 0]
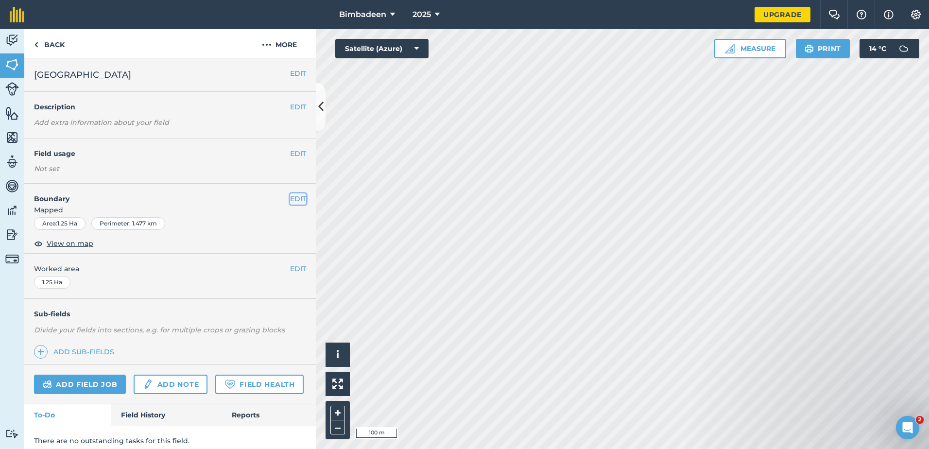
click at [298, 198] on button "EDIT" at bounding box center [298, 198] width 16 height 11
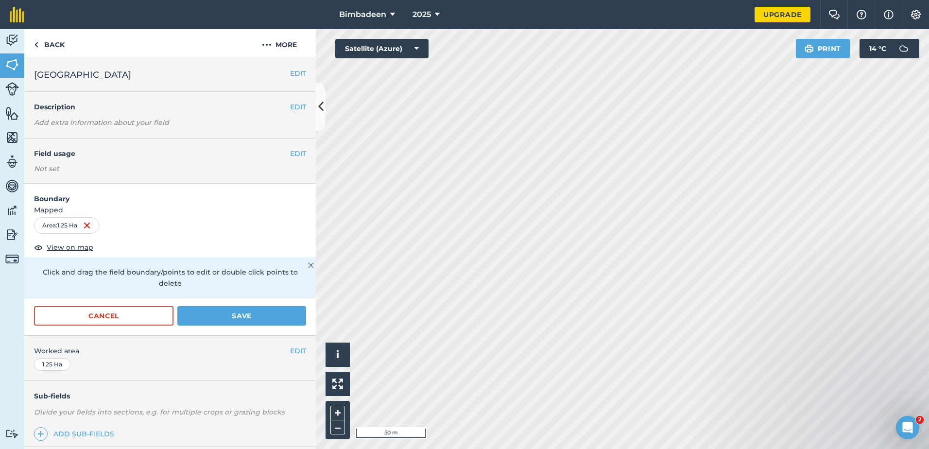
click at [504, 449] on html "Bimbadeen 2025 Upgrade Farm Chat Help Info Settings Map printing is not availab…" at bounding box center [464, 224] width 929 height 449
click at [665, 449] on html "Bimbadeen 2025 Upgrade Farm Chat Help Info Settings Map printing is not availab…" at bounding box center [464, 224] width 929 height 449
click at [227, 318] on button "Save" at bounding box center [241, 315] width 129 height 19
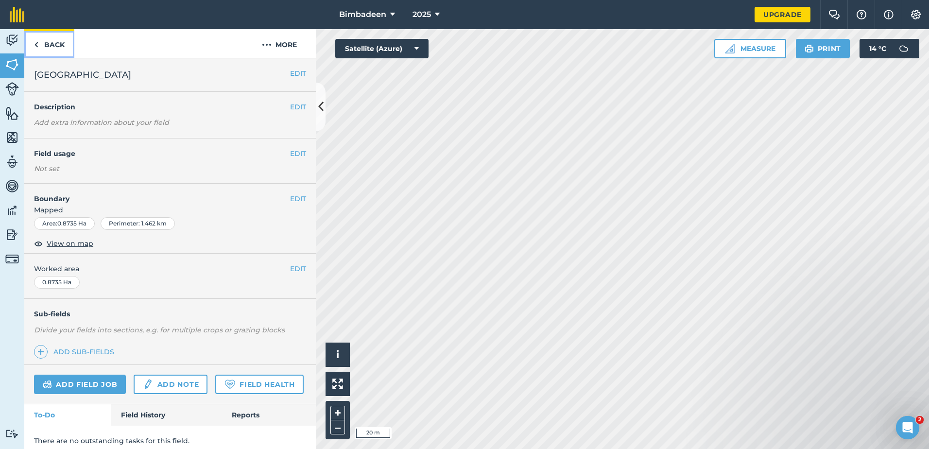
click at [36, 44] on img at bounding box center [36, 45] width 4 height 12
click at [295, 199] on button "EDIT" at bounding box center [298, 198] width 16 height 11
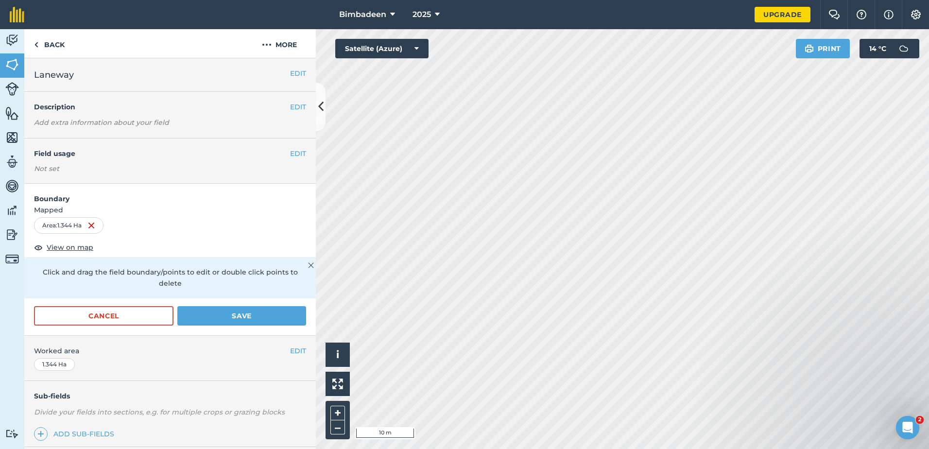
click at [278, 165] on div "Activity Fields Livestock Features Maps Team Vehicles Data Reporting Billing Tu…" at bounding box center [464, 239] width 929 height 420
click at [0, 175] on html "Bimbadeen 2025 Upgrade Farm Chat Help Info Settings Map printing is not availab…" at bounding box center [464, 224] width 929 height 449
click at [592, 449] on html "Bimbadeen 2025 Upgrade Farm Chat Help Info Settings Map printing is not availab…" at bounding box center [464, 224] width 929 height 449
click at [240, 318] on button "Save" at bounding box center [241, 315] width 129 height 19
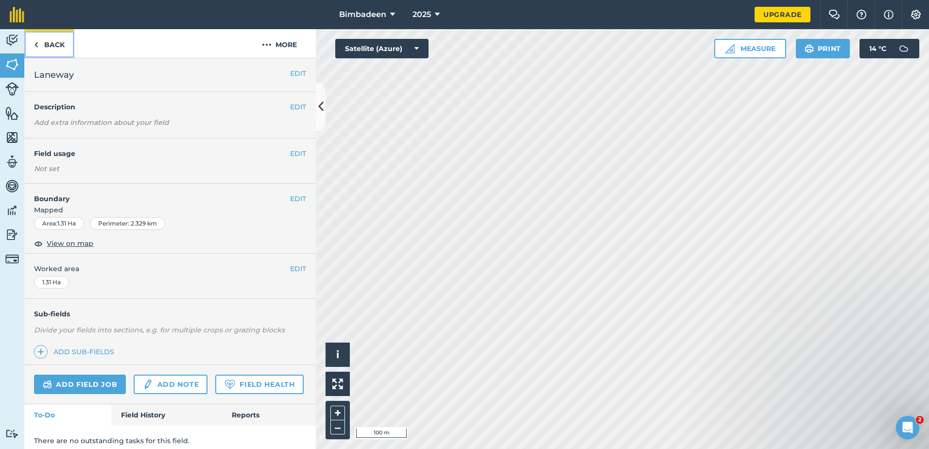
click at [50, 42] on link "Back" at bounding box center [49, 43] width 50 height 29
click at [40, 44] on link "Back" at bounding box center [49, 43] width 50 height 29
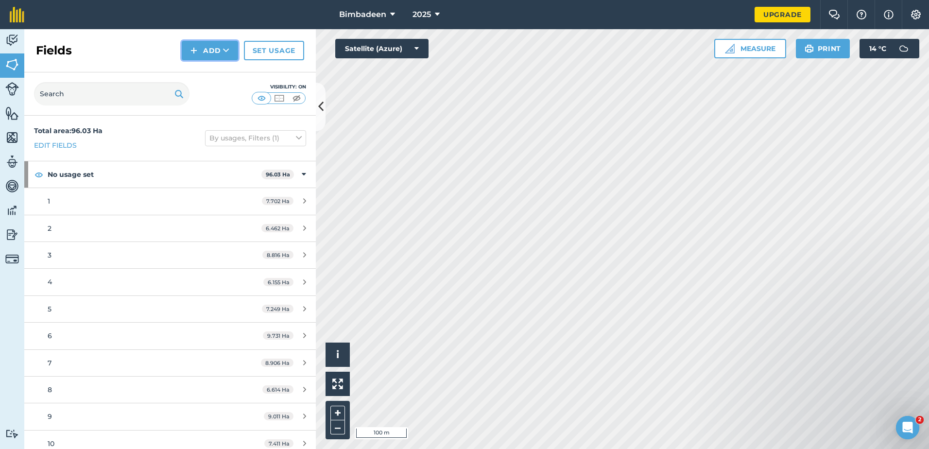
click at [206, 46] on button "Add" at bounding box center [210, 50] width 56 height 19
click at [226, 69] on link "Draw" at bounding box center [209, 72] width 53 height 21
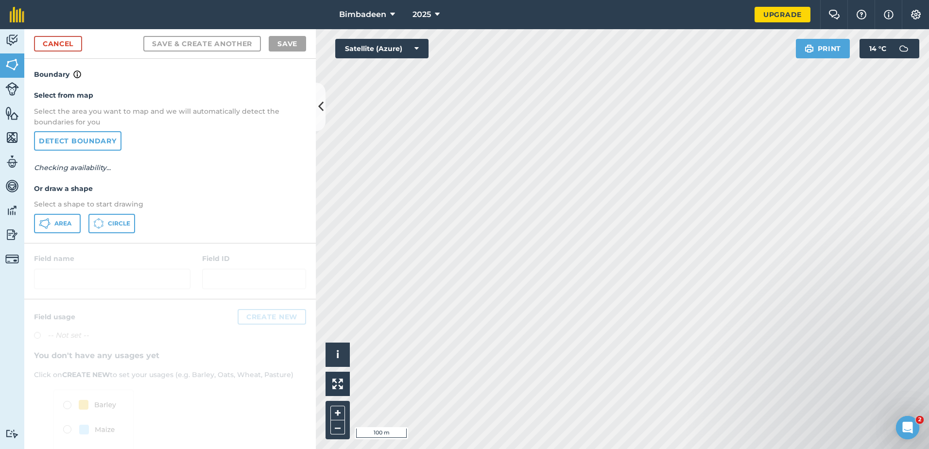
click at [108, 277] on div at bounding box center [170, 270] width 292 height 55
click at [68, 280] on div at bounding box center [170, 270] width 292 height 55
click at [58, 227] on span "Area" at bounding box center [62, 224] width 17 height 8
click at [319, 114] on icon at bounding box center [320, 106] width 5 height 17
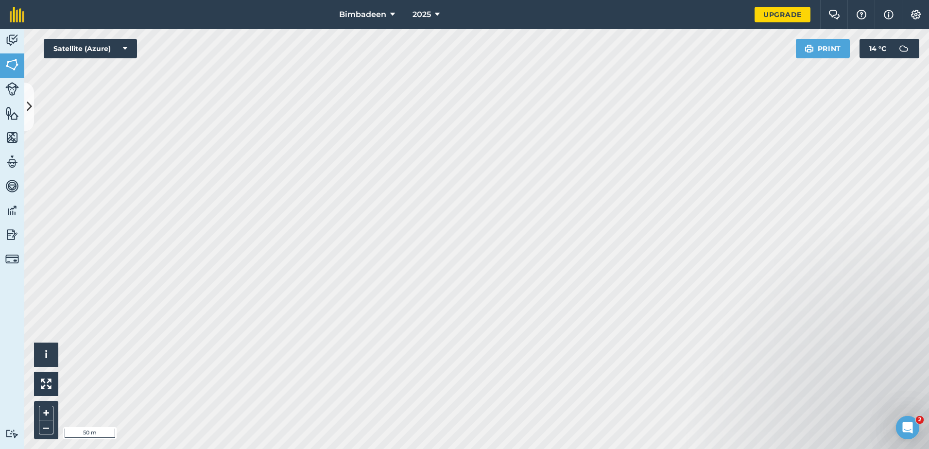
click at [929, 362] on html "Bimbadeen 2025 Upgrade Farm Chat Help Info Settings Map printing is not availab…" at bounding box center [464, 224] width 929 height 449
click at [0, 0] on html "Bimbadeen 2025 Upgrade Farm Chat Help Info Settings Map printing is not availab…" at bounding box center [464, 224] width 929 height 449
click at [90, 16] on div "Bimbadeen 2025 Upgrade Farm Chat Help Info Settings Map printing is not availab…" at bounding box center [464, 224] width 929 height 449
click at [28, 108] on icon at bounding box center [29, 106] width 5 height 17
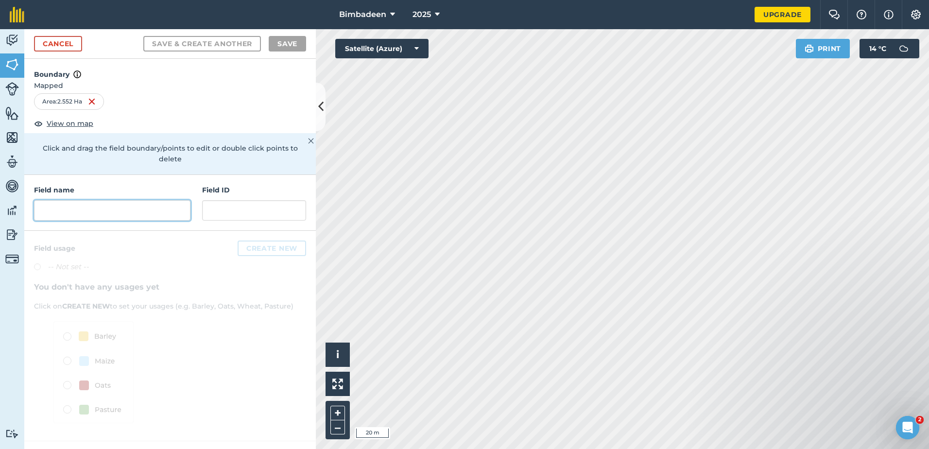
click at [144, 207] on input "text" at bounding box center [112, 210] width 156 height 20
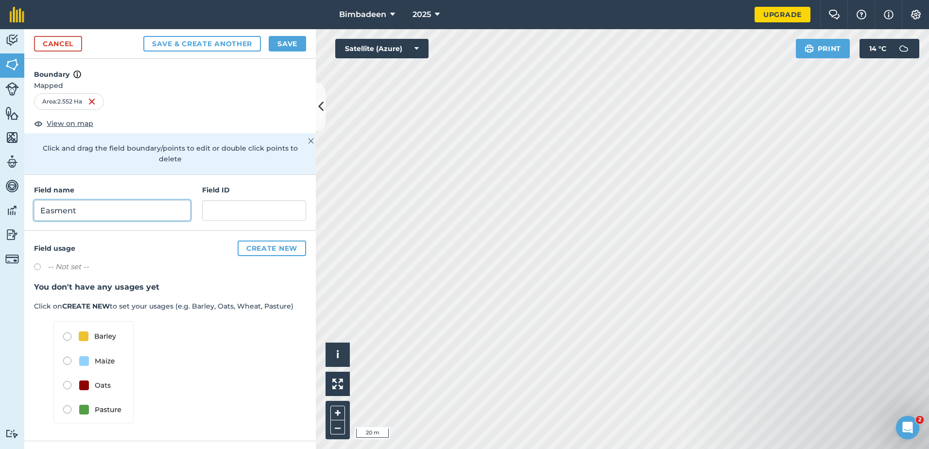
type input "Easment"
click at [295, 37] on button "Save" at bounding box center [287, 44] width 37 height 16
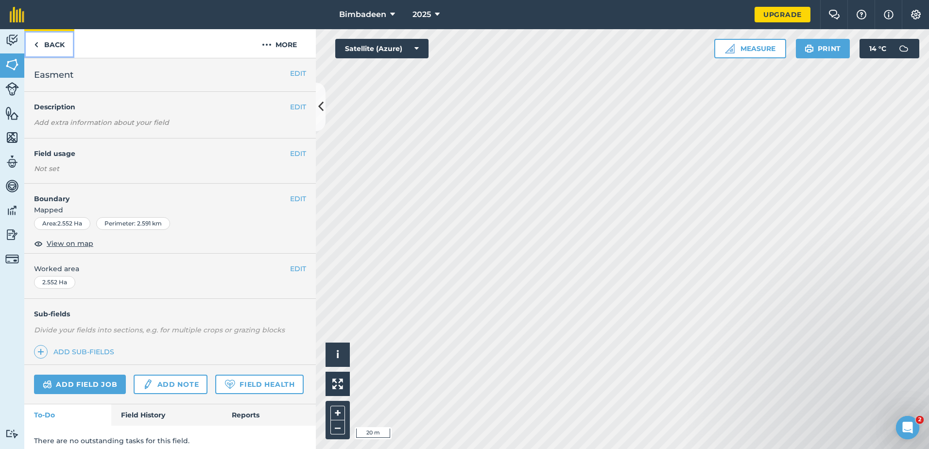
click at [35, 41] on img at bounding box center [36, 45] width 4 height 12
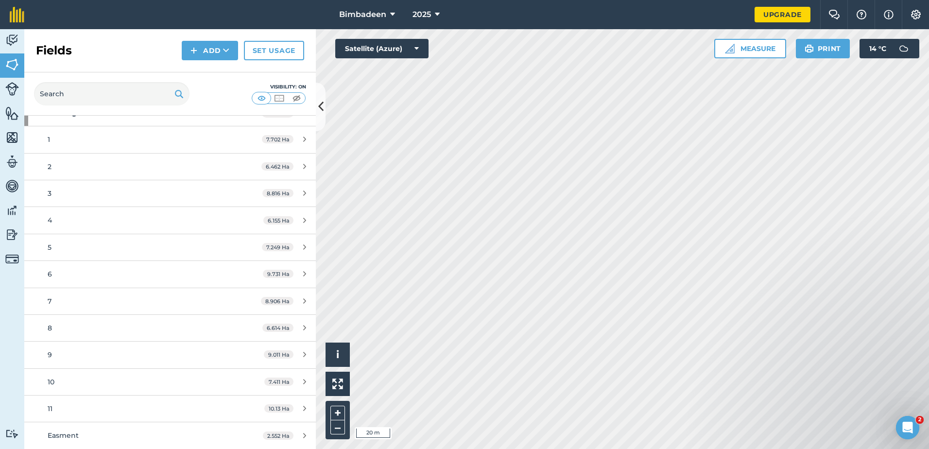
scroll to position [194, 0]
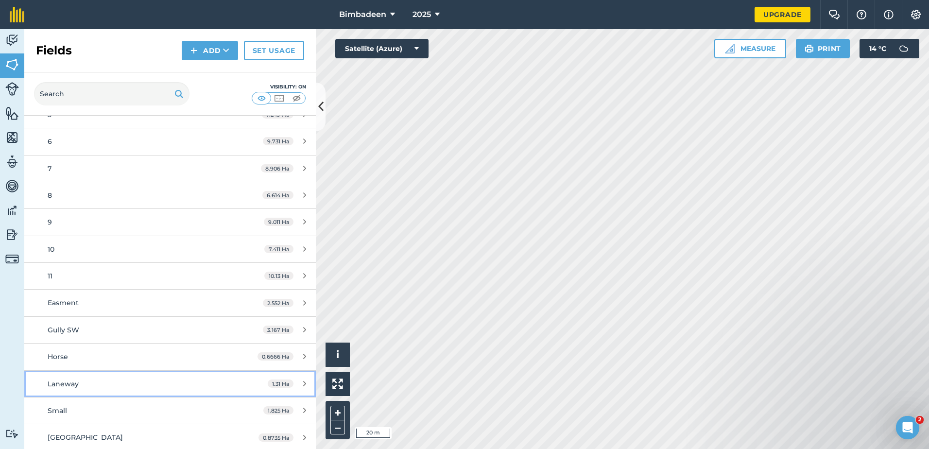
click at [71, 382] on span "Laneway" at bounding box center [63, 384] width 31 height 9
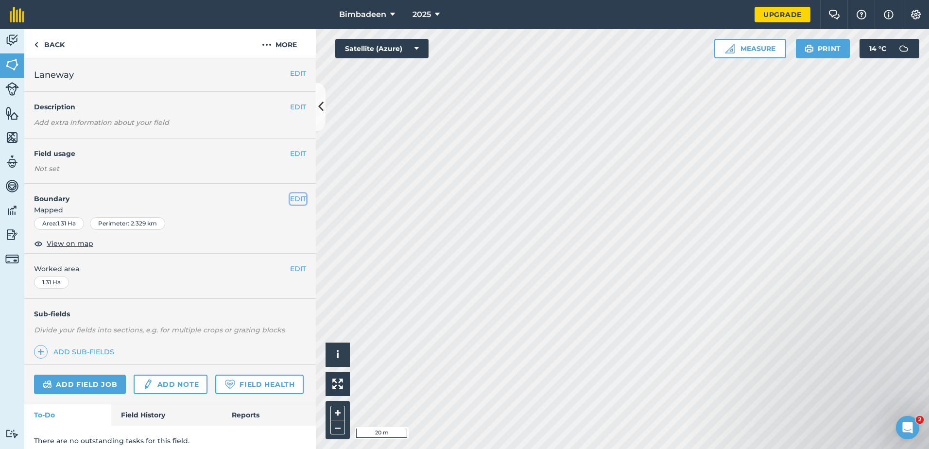
click at [291, 199] on button "EDIT" at bounding box center [298, 198] width 16 height 11
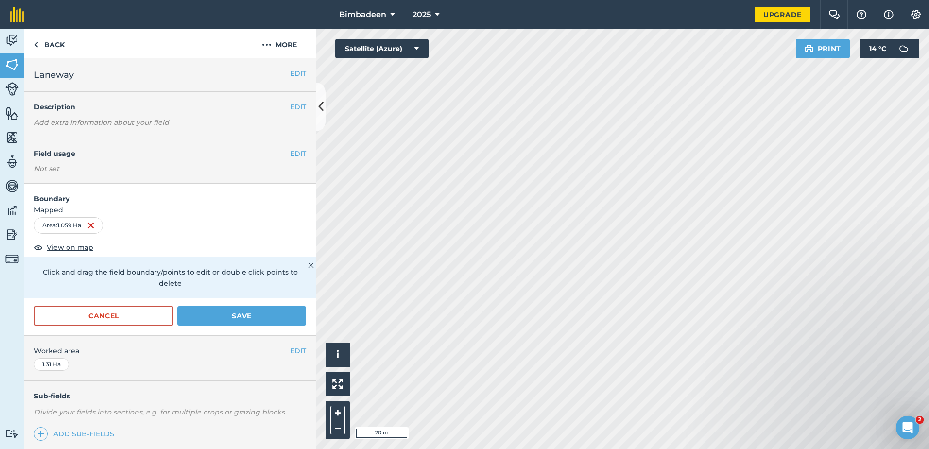
click at [797, 449] on html "Bimbadeen 2025 Upgrade Farm Chat Help Info Settings Map printing is not availab…" at bounding box center [464, 224] width 929 height 449
click at [276, 317] on button "Save" at bounding box center [241, 315] width 129 height 19
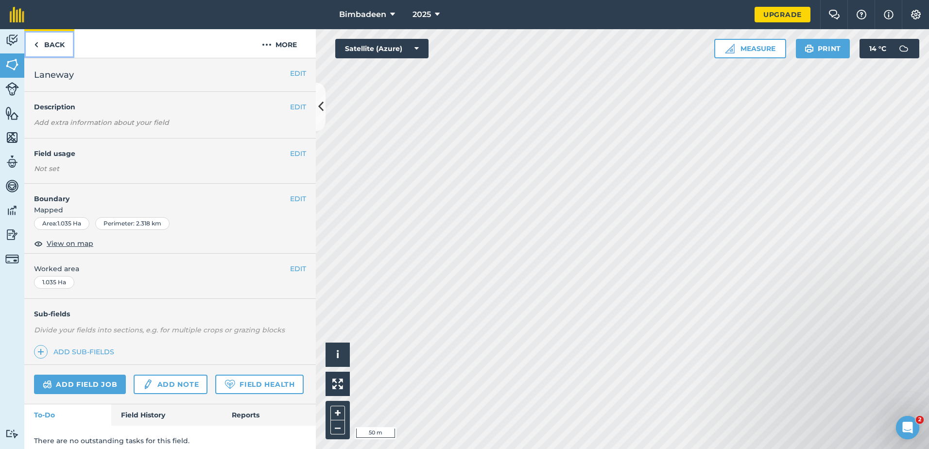
click at [37, 41] on img at bounding box center [36, 45] width 4 height 12
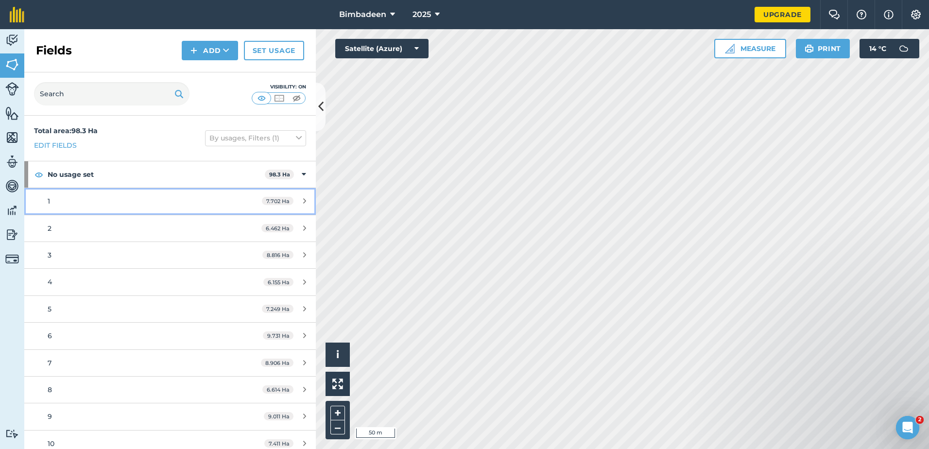
click at [69, 203] on div "1" at bounding box center [139, 201] width 183 height 11
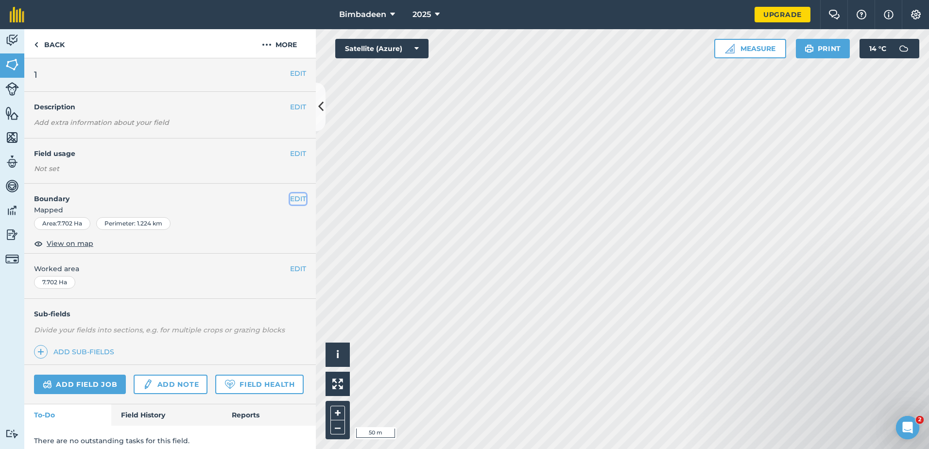
click at [297, 196] on button "EDIT" at bounding box center [298, 198] width 16 height 11
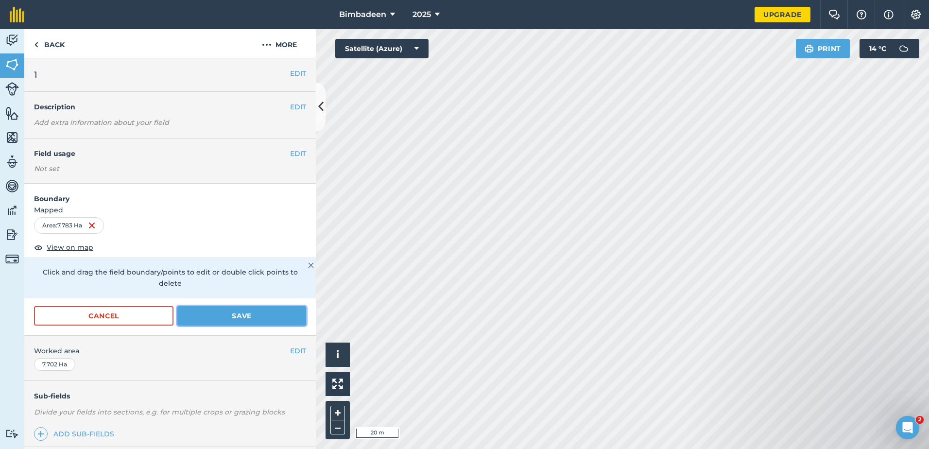
click at [260, 310] on button "Save" at bounding box center [241, 315] width 129 height 19
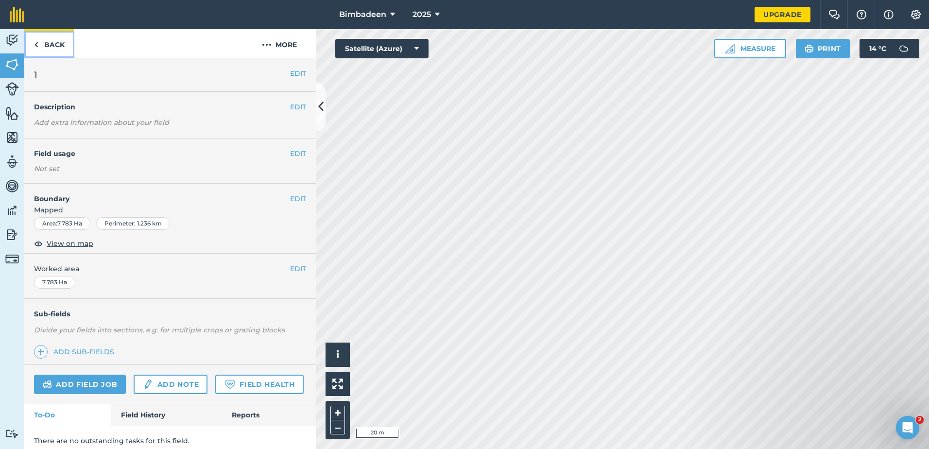
click at [47, 42] on link "Back" at bounding box center [49, 43] width 50 height 29
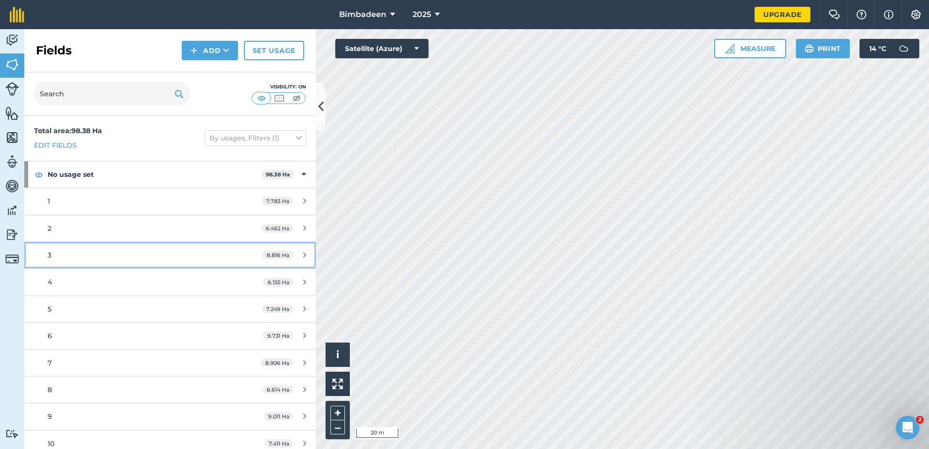
click at [115, 242] on link "3 8.816 Ha" at bounding box center [170, 255] width 292 height 26
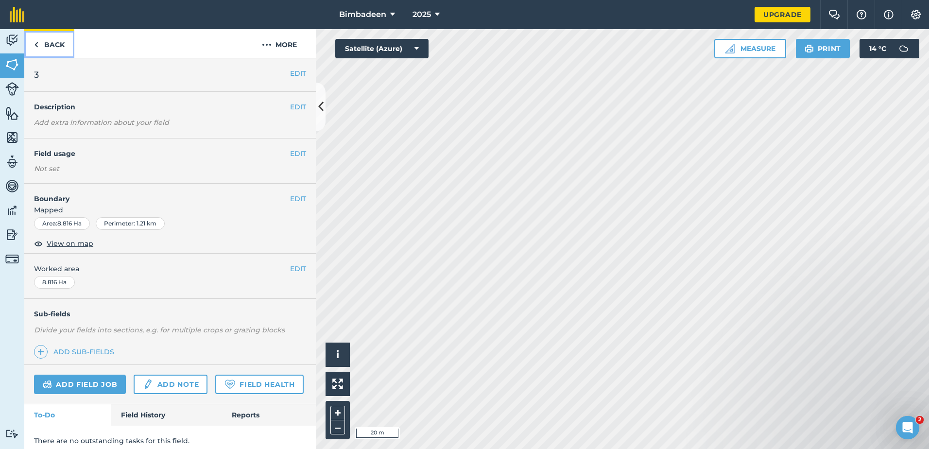
click at [41, 48] on link "Back" at bounding box center [49, 43] width 50 height 29
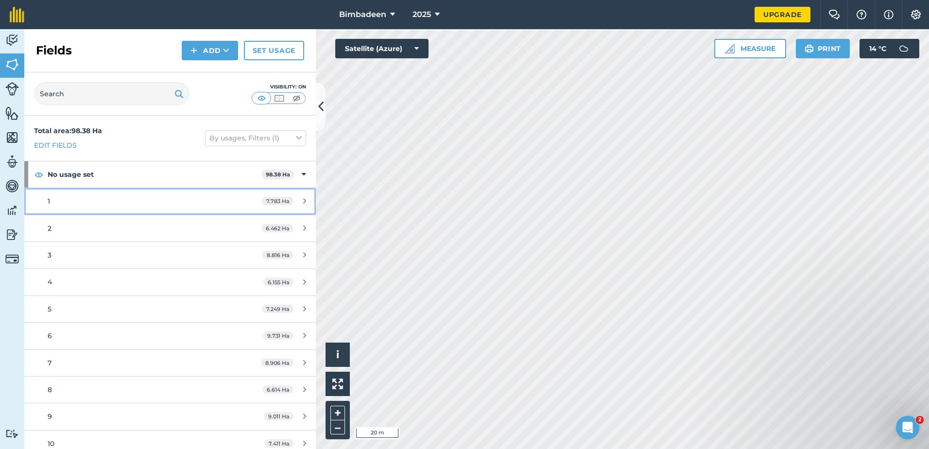
click at [303, 200] on icon at bounding box center [304, 200] width 3 height 7
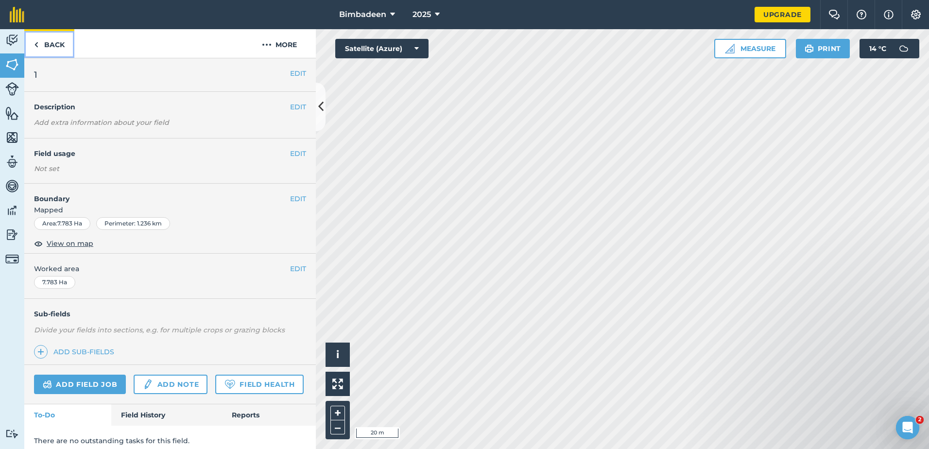
click at [39, 44] on link "Back" at bounding box center [49, 43] width 50 height 29
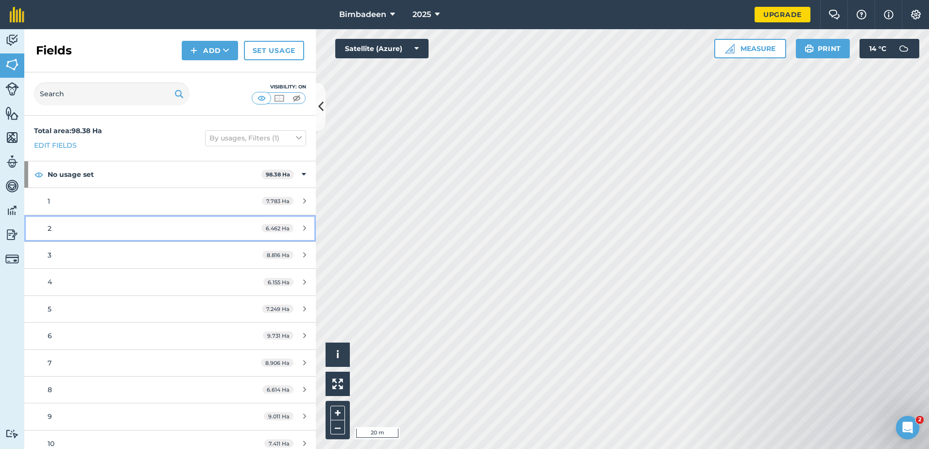
click at [303, 226] on icon at bounding box center [304, 228] width 3 height 7
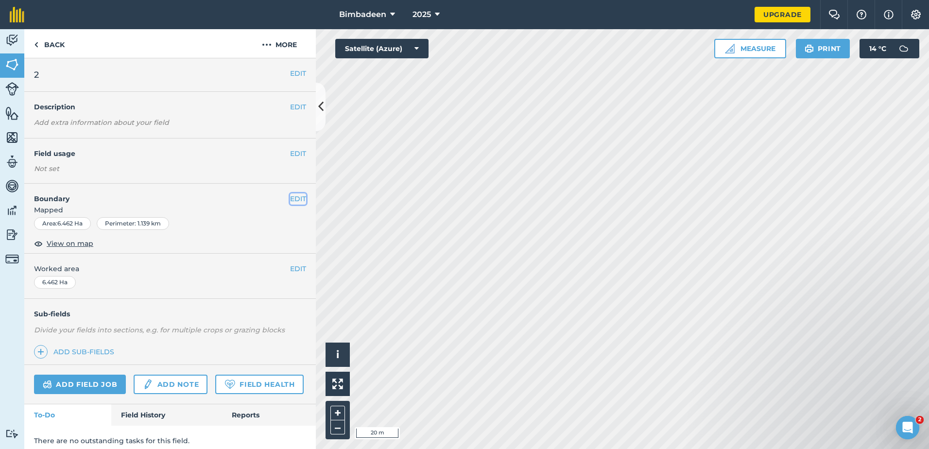
click at [290, 199] on button "EDIT" at bounding box center [298, 198] width 16 height 11
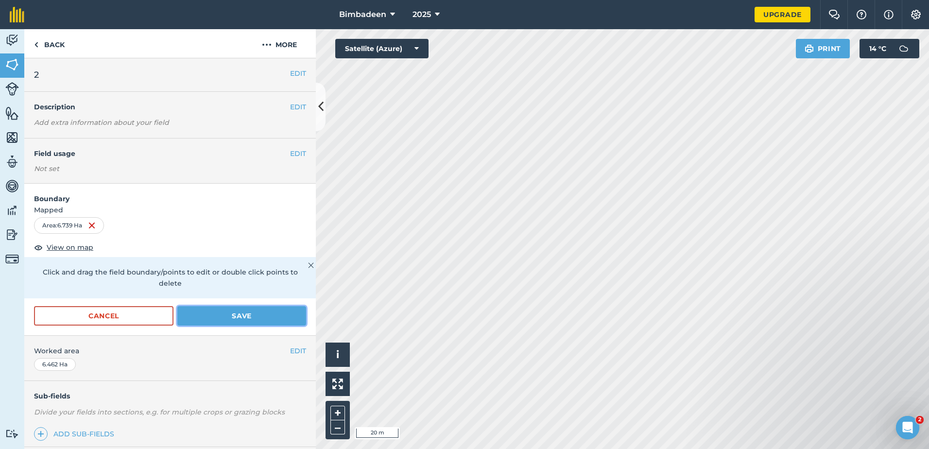
click at [266, 323] on button "Save" at bounding box center [241, 315] width 129 height 19
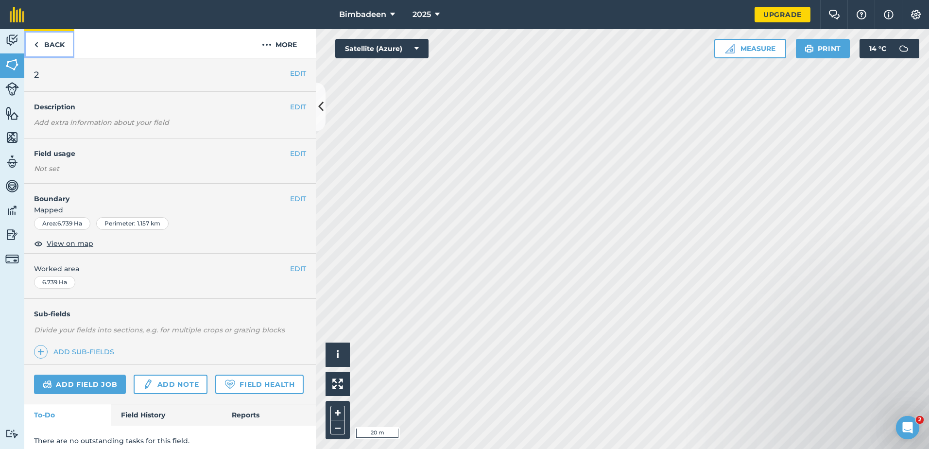
click at [34, 40] on link "Back" at bounding box center [49, 43] width 50 height 29
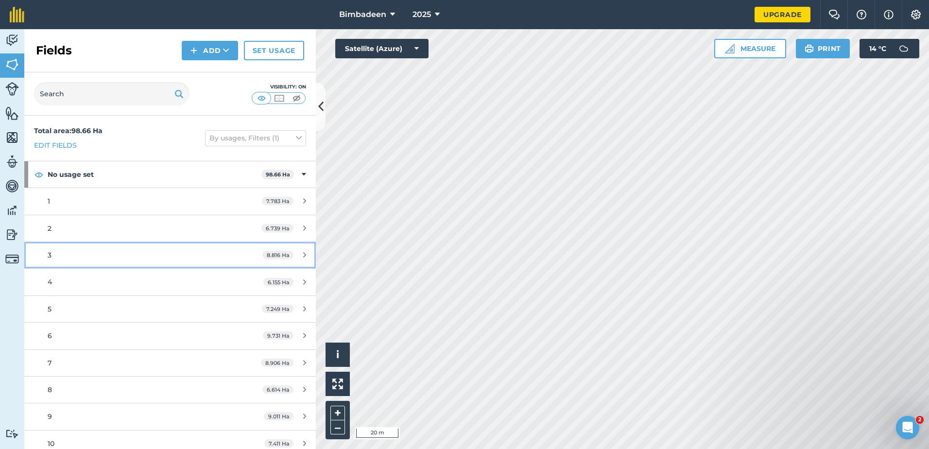
click at [58, 255] on div "3" at bounding box center [139, 255] width 183 height 11
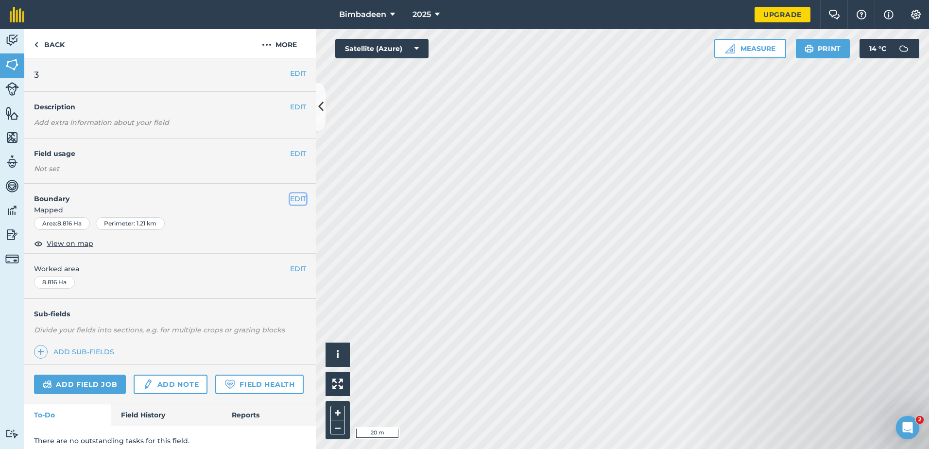
click at [292, 196] on button "EDIT" at bounding box center [298, 198] width 16 height 11
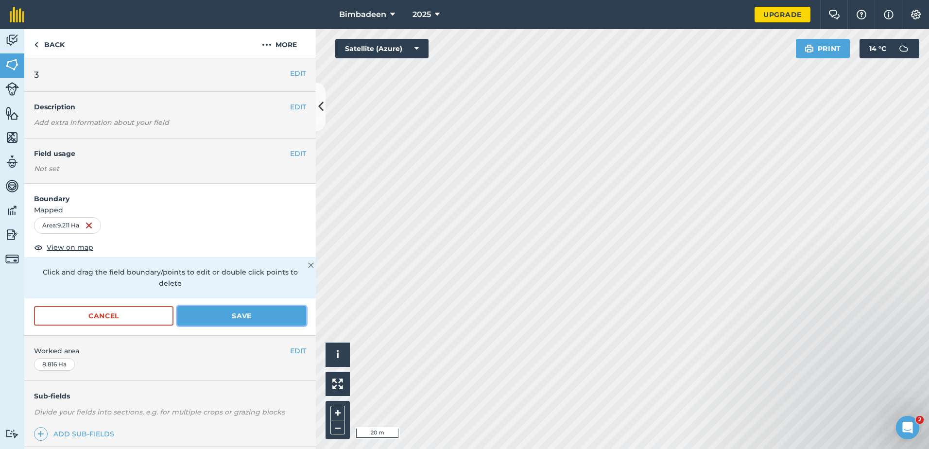
click at [212, 310] on button "Save" at bounding box center [241, 315] width 129 height 19
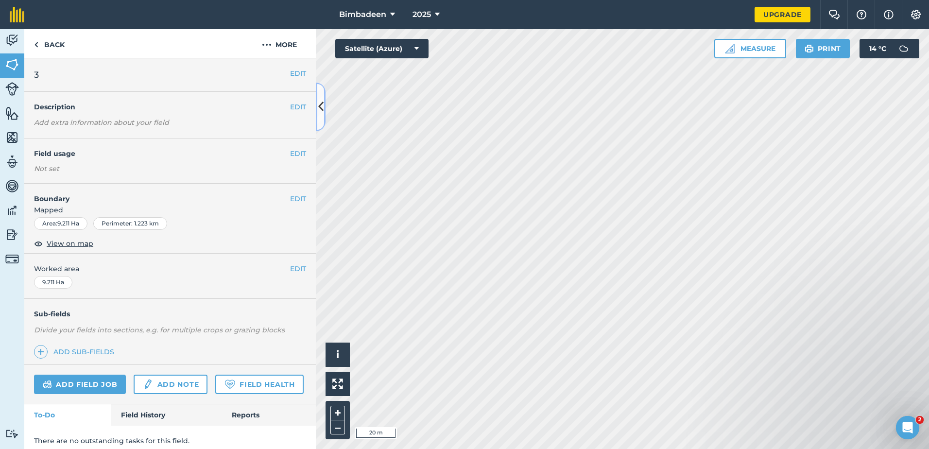
click at [319, 103] on icon at bounding box center [320, 106] width 5 height 17
